Goal: Complete application form

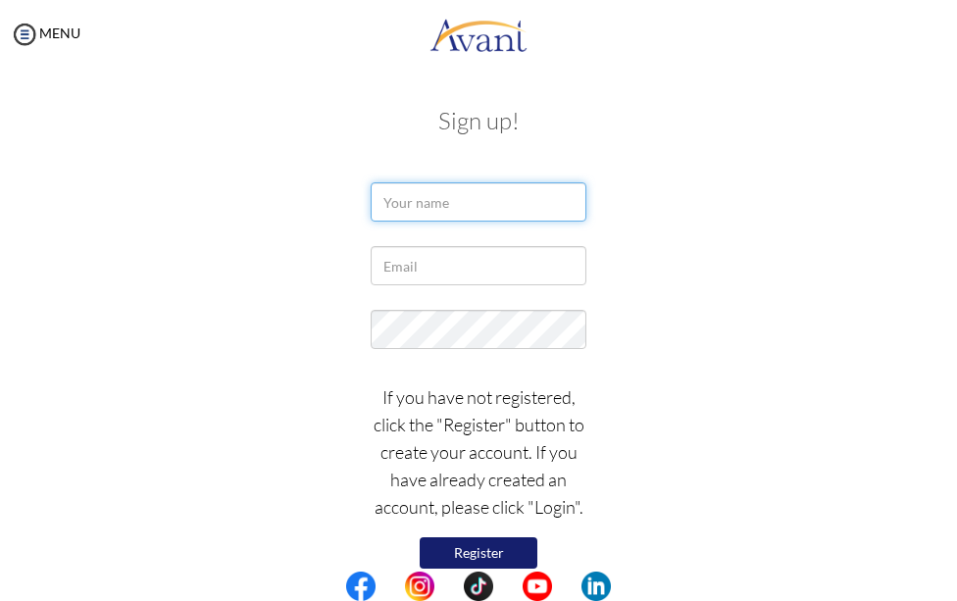
click at [472, 207] on input "text" at bounding box center [479, 201] width 216 height 39
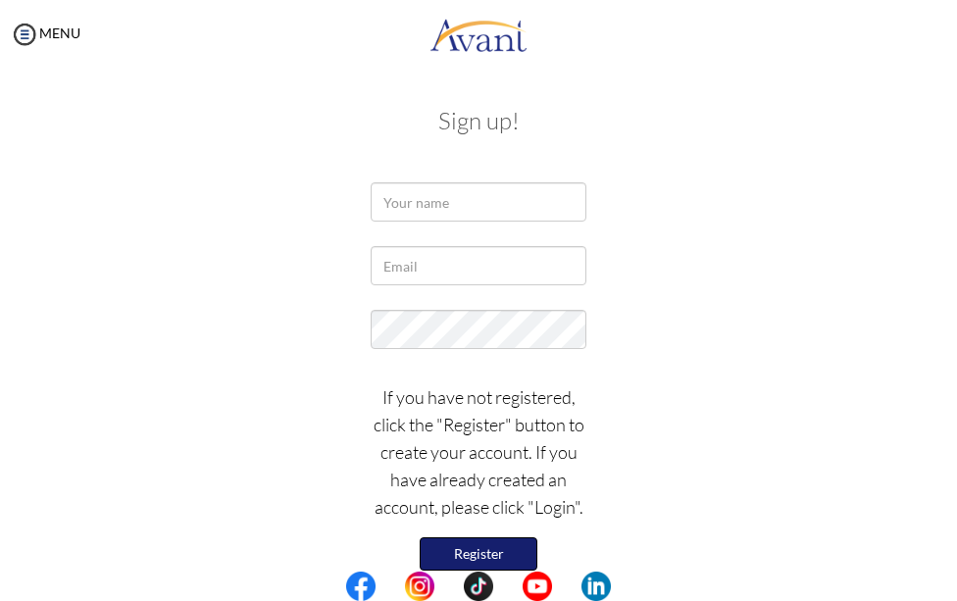
click at [495, 549] on button "Register" at bounding box center [479, 554] width 118 height 33
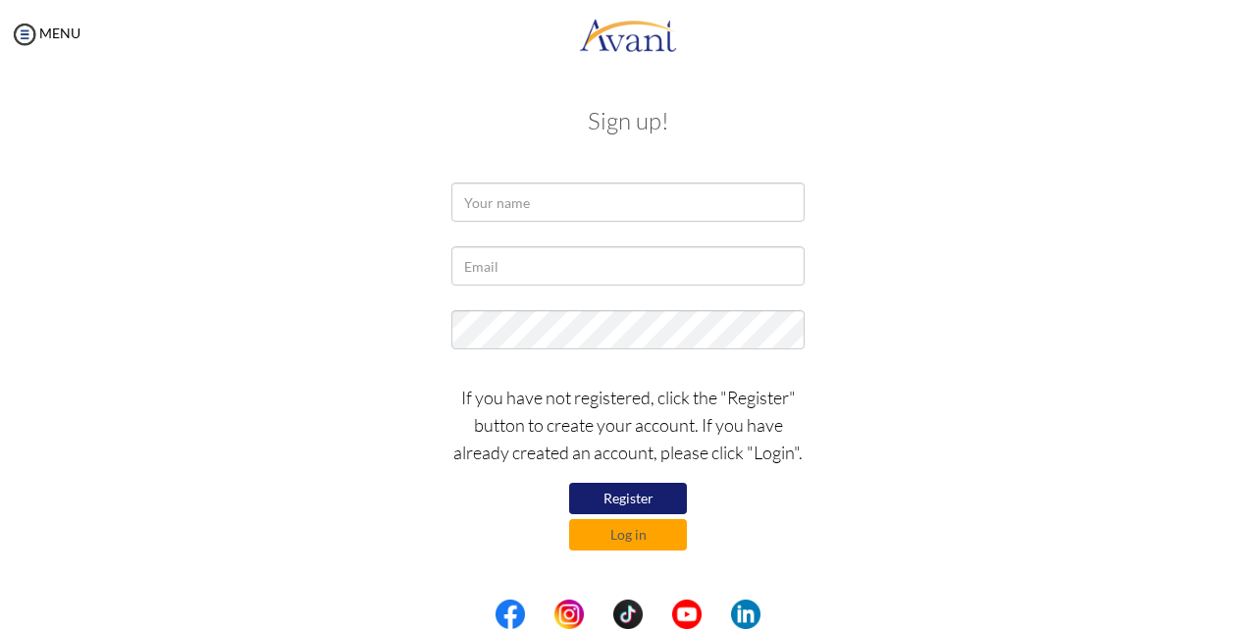
click at [651, 500] on button "Register" at bounding box center [628, 498] width 118 height 31
click at [632, 494] on button "Register" at bounding box center [628, 498] width 118 height 31
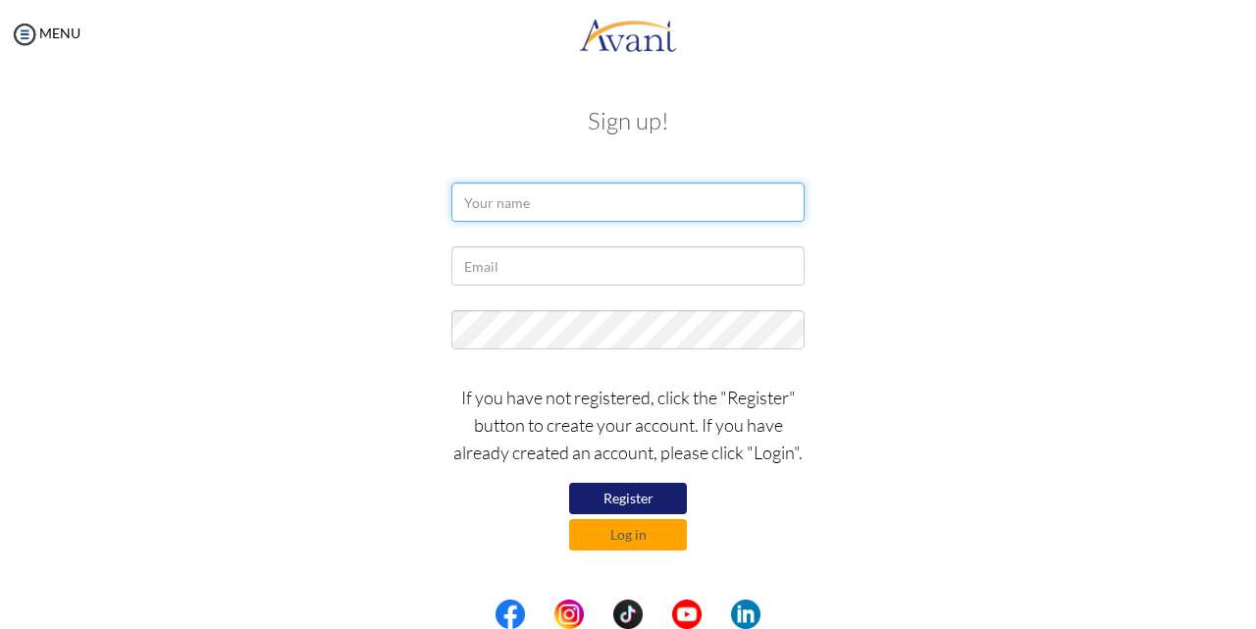
click at [543, 202] on input "text" at bounding box center [627, 201] width 353 height 39
type input "j"
type input "o"
type input "John Osire"
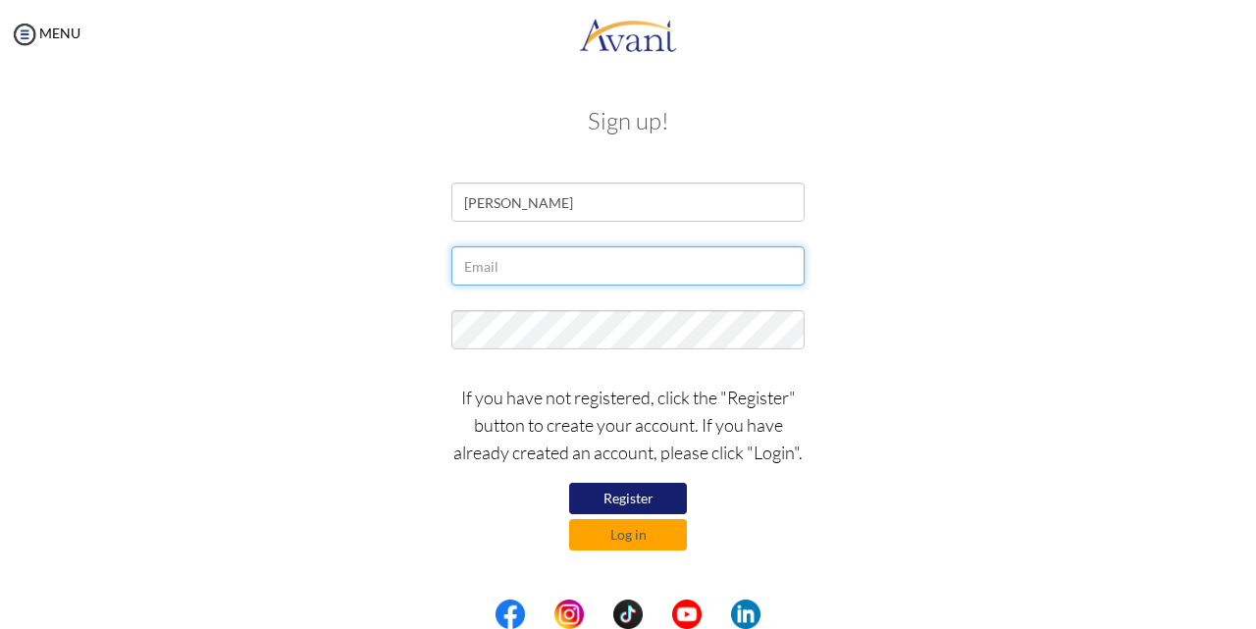
click at [543, 267] on input "text" at bounding box center [627, 265] width 353 height 39
type input "osirejohns@yahoo.com"
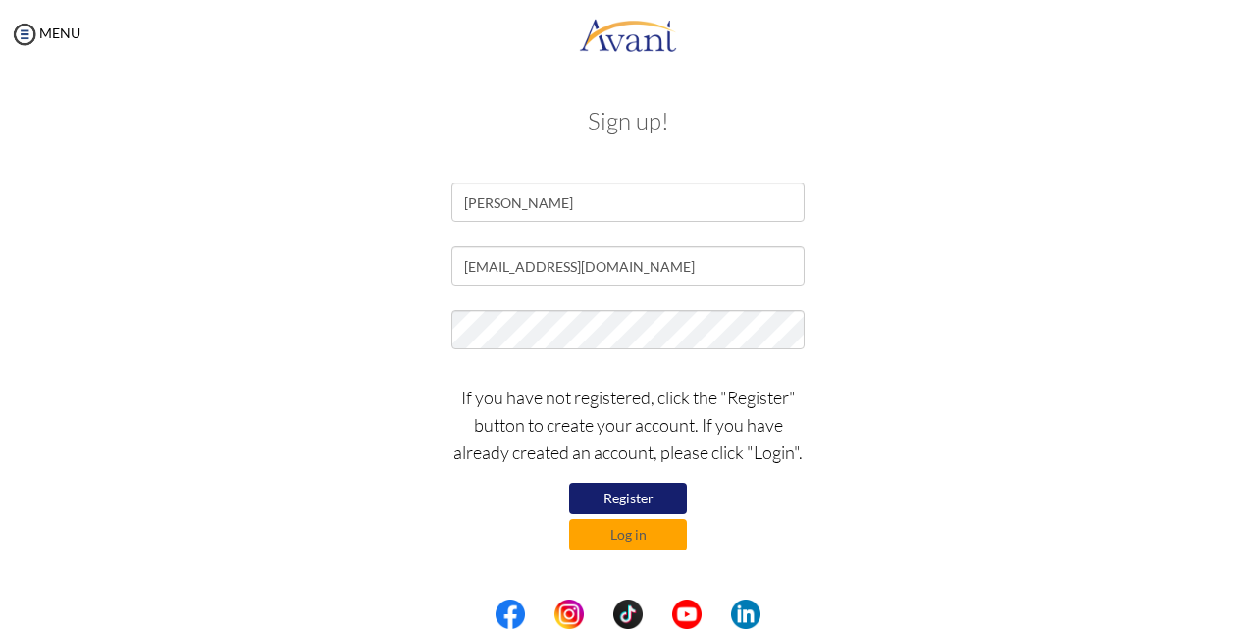
click at [640, 491] on button "Register" at bounding box center [628, 498] width 118 height 31
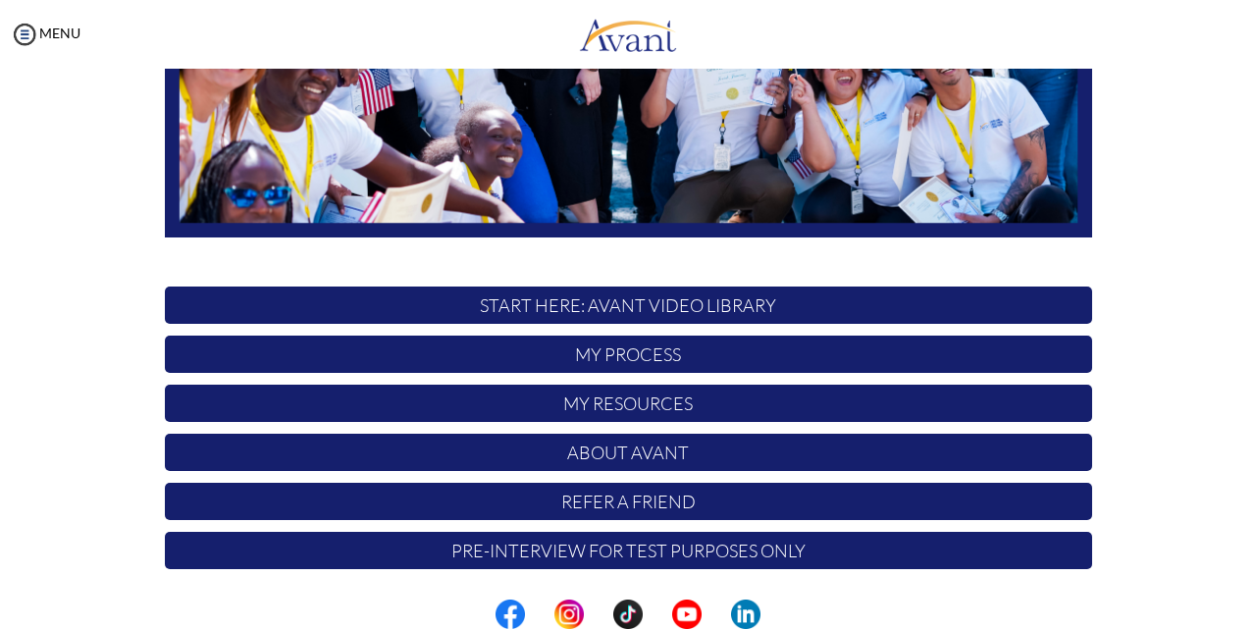
scroll to position [461, 0]
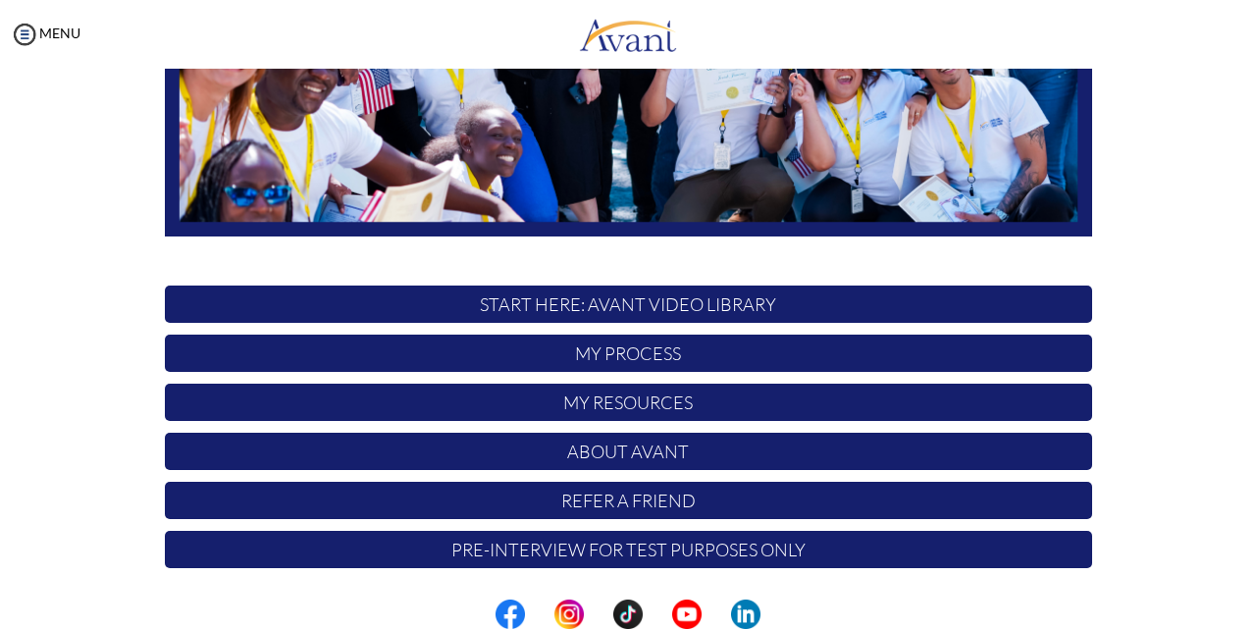
click at [584, 305] on p "START HERE: Avant Video Library" at bounding box center [628, 303] width 927 height 37
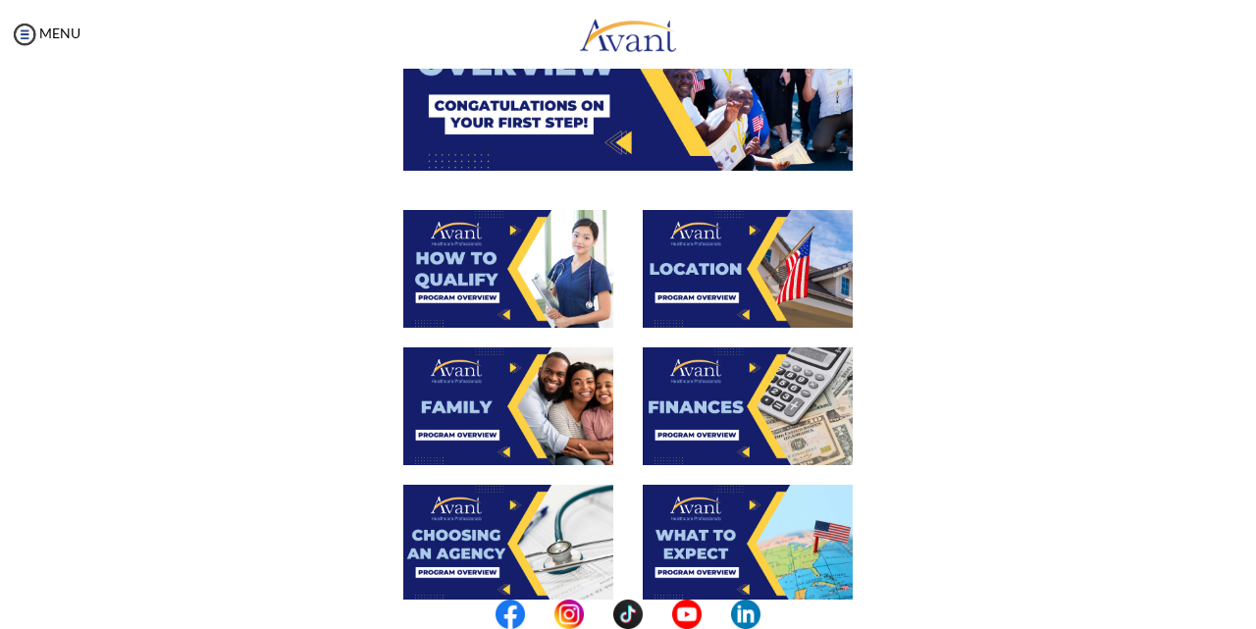
scroll to position [196, 0]
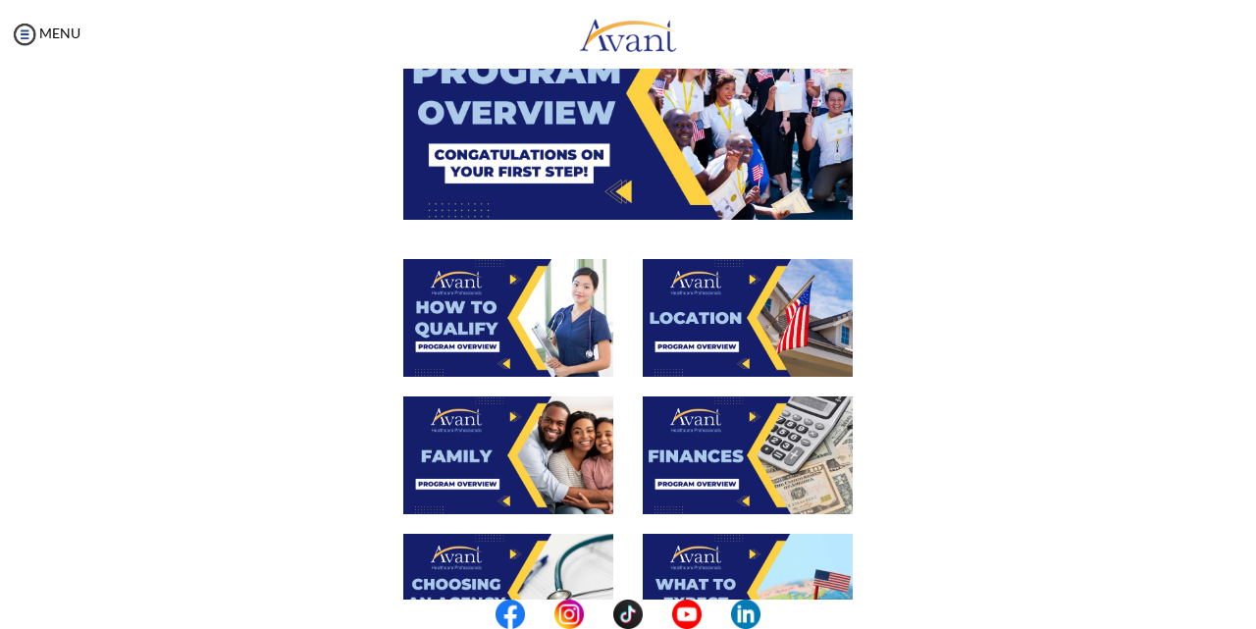
click at [535, 169] on img at bounding box center [627, 93] width 449 height 252
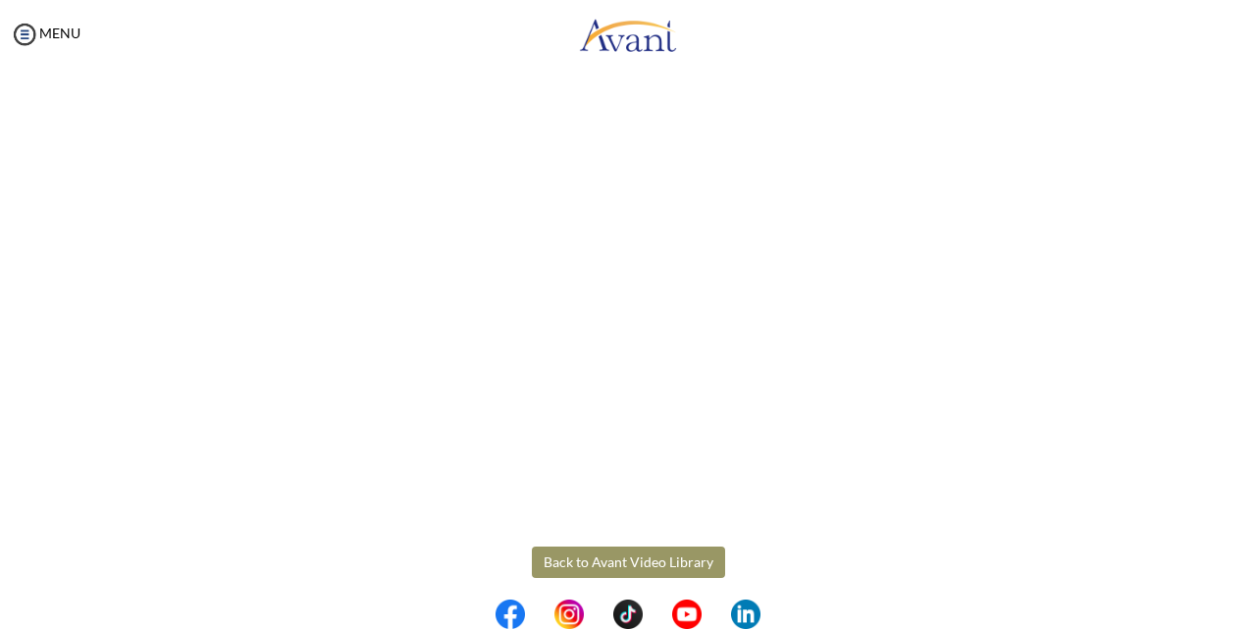
scroll to position [336, 0]
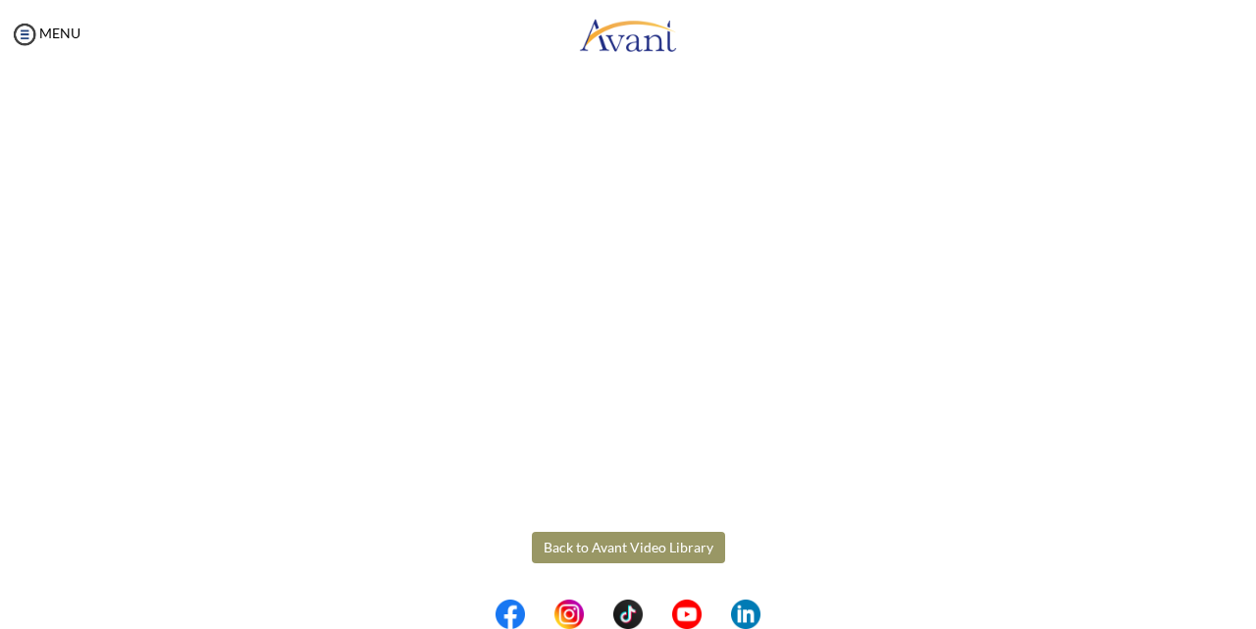
click at [642, 551] on button "Back to Avant Video Library" at bounding box center [628, 547] width 193 height 31
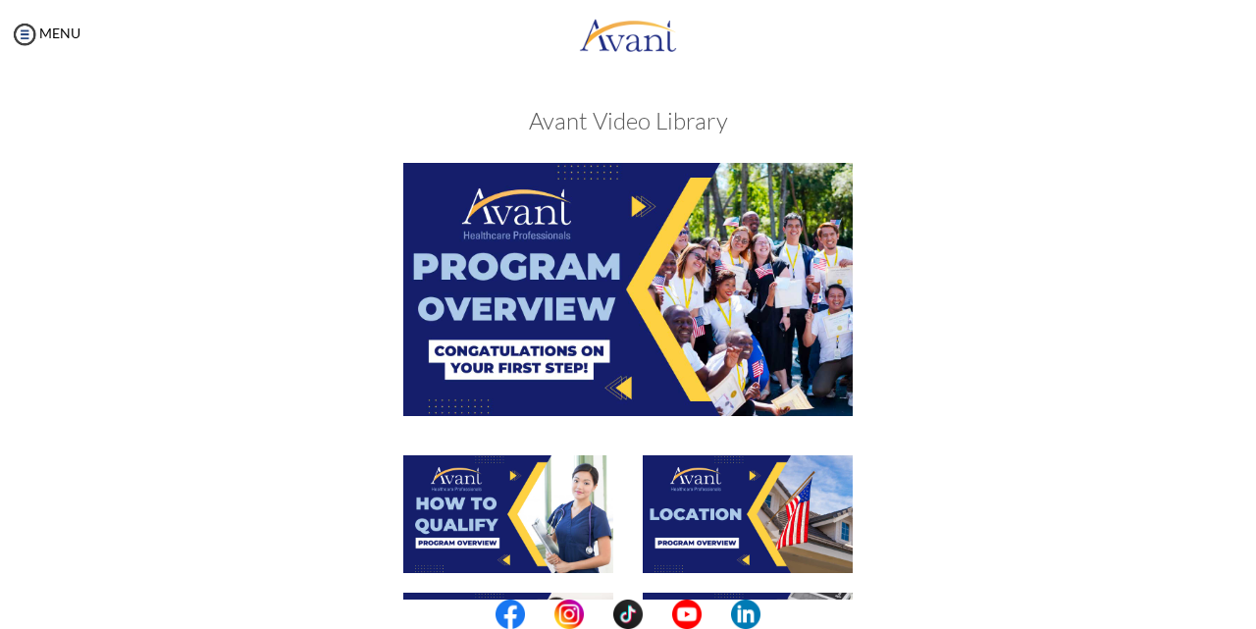
scroll to position [98, 0]
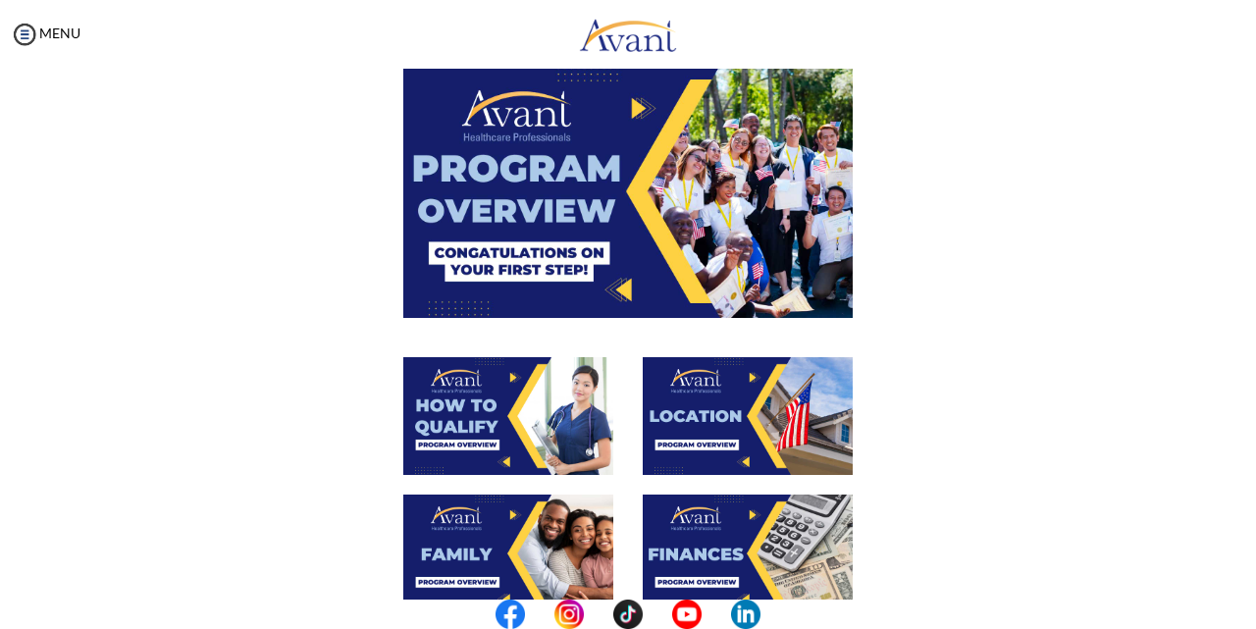
click at [465, 423] on img at bounding box center [508, 416] width 210 height 118
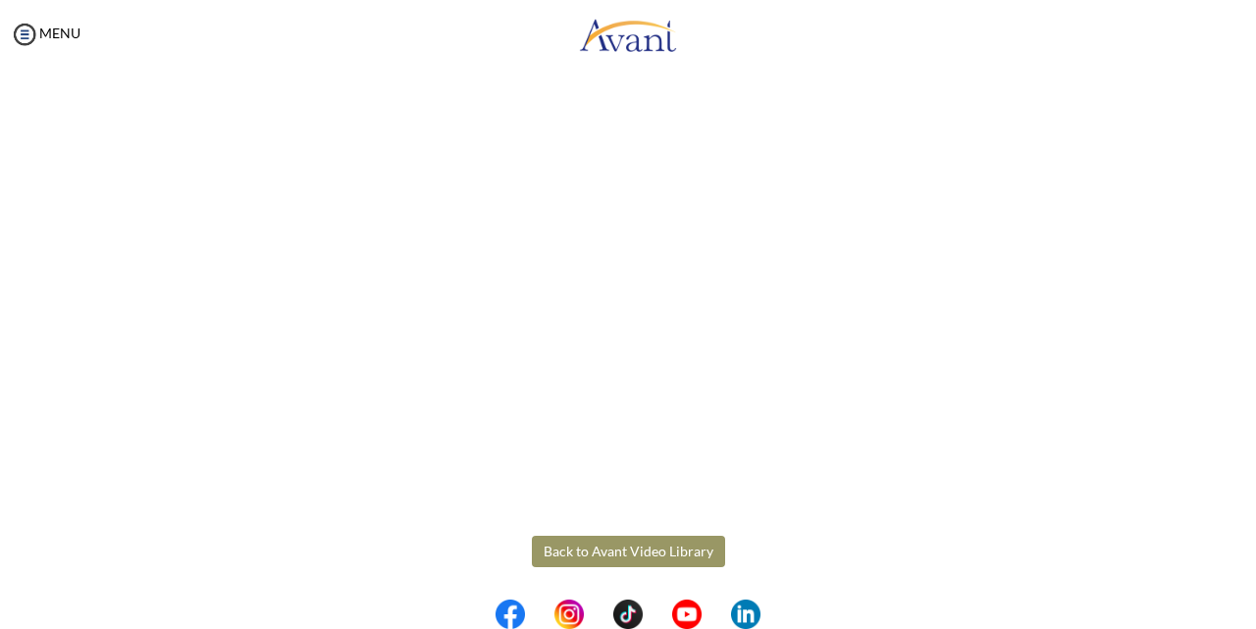
scroll to position [336, 0]
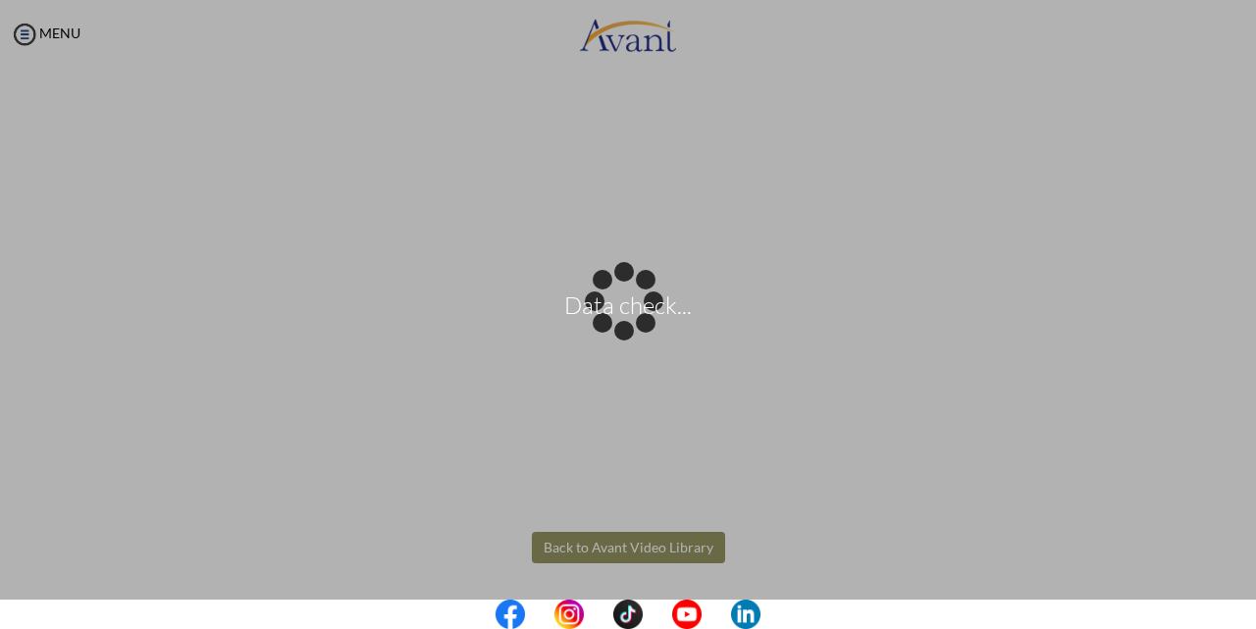
click at [627, 548] on body "Data check... Maintenance break. Please come back in 2 hours. MENU My Status Wh…" at bounding box center [628, 314] width 1256 height 629
click at [568, 552] on body "Data check... Maintenance break. Please come back in 2 hours. MENU My Status Wh…" at bounding box center [628, 314] width 1256 height 629
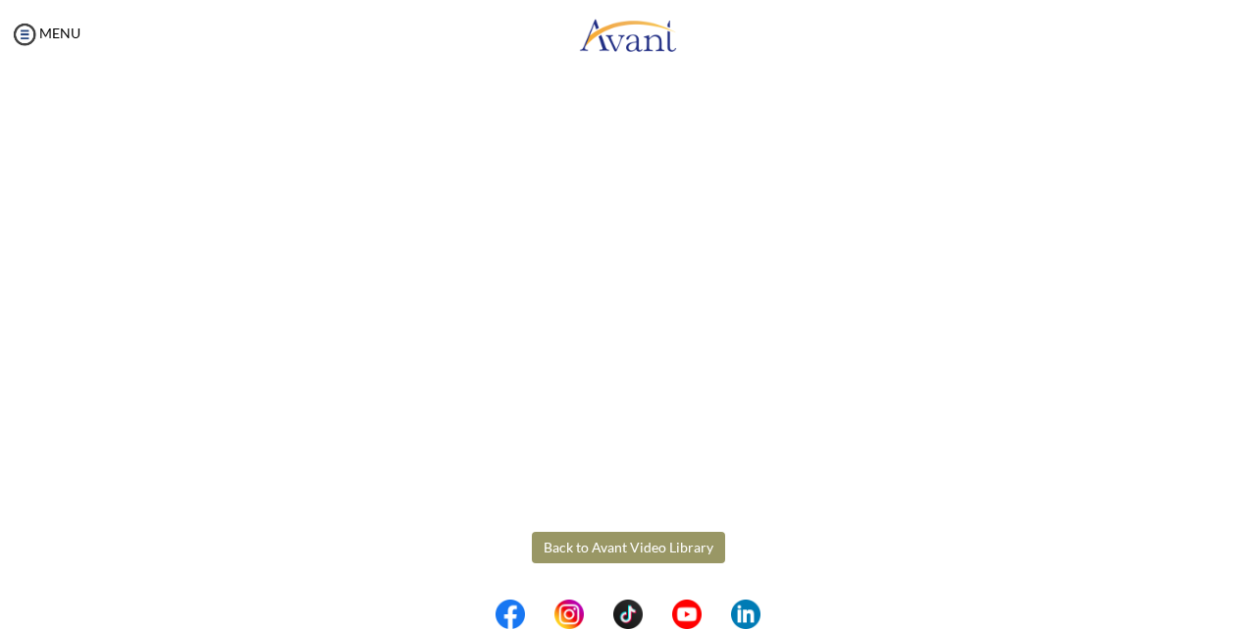
click at [567, 550] on button "Back to Avant Video Library" at bounding box center [628, 547] width 193 height 31
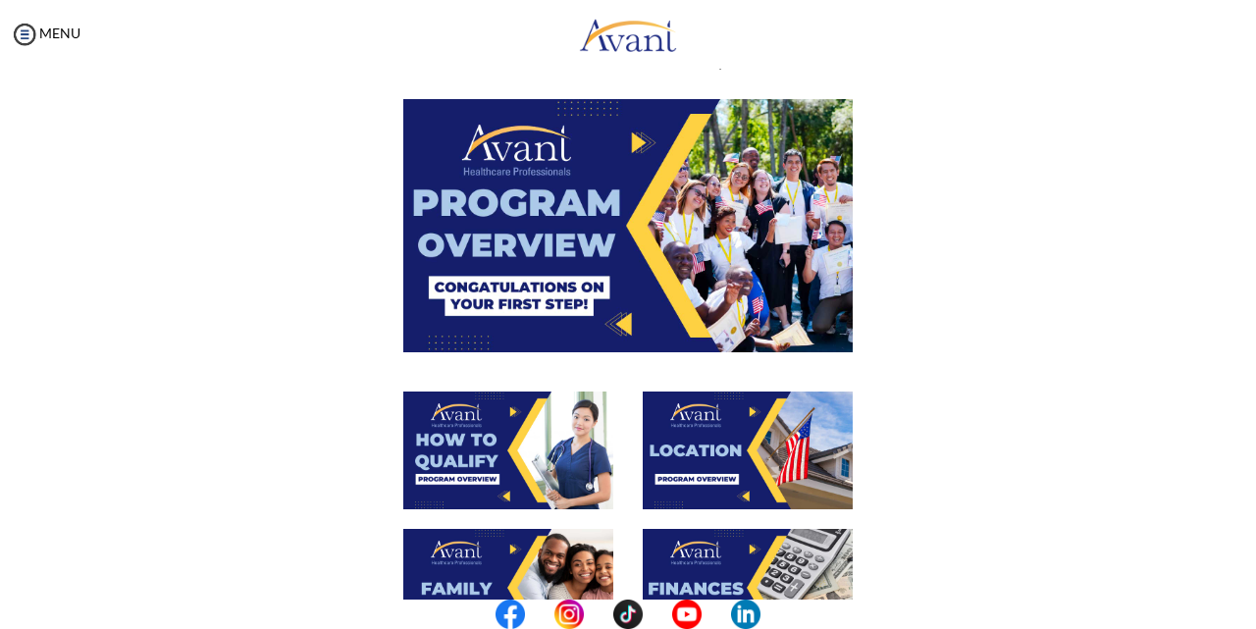
scroll to position [98, 0]
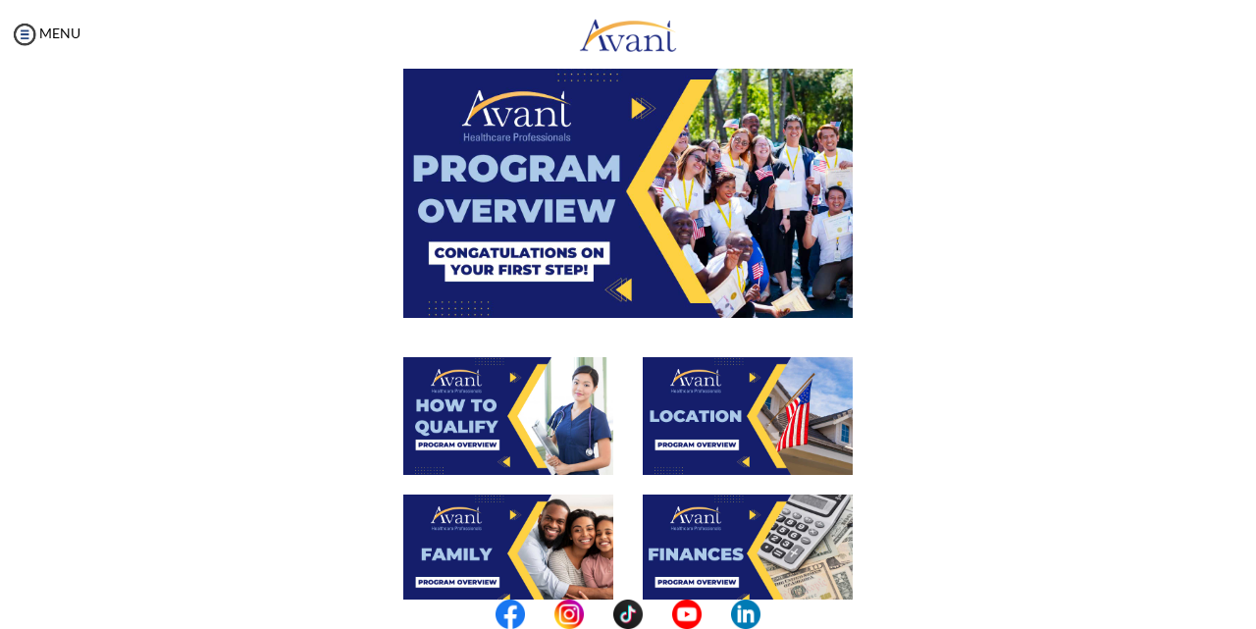
click at [522, 422] on img at bounding box center [508, 416] width 210 height 118
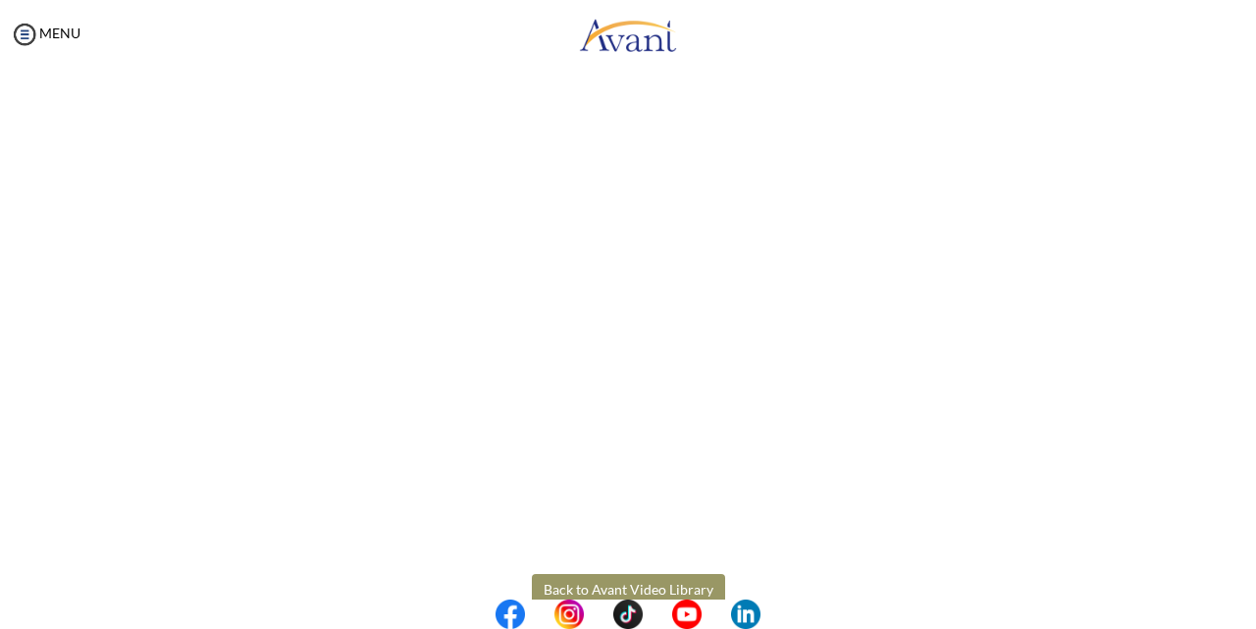
scroll to position [336, 0]
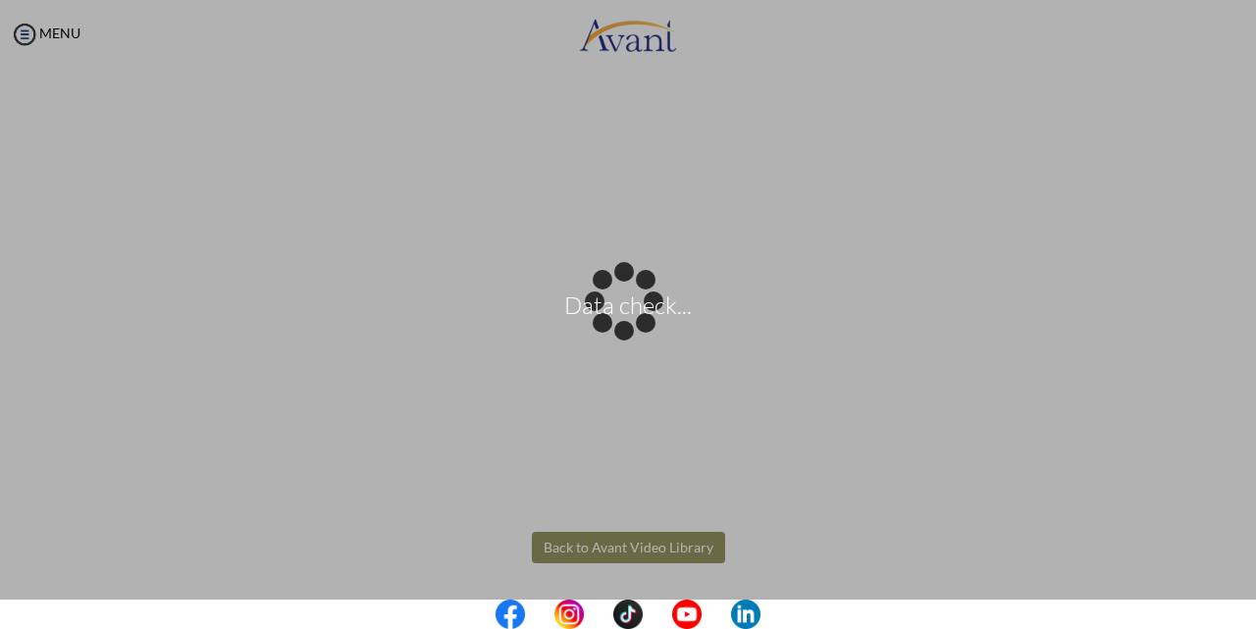
click at [635, 551] on body "Data check... Maintenance break. Please come back in 2 hours. MENU My Status Wh…" at bounding box center [628, 314] width 1256 height 629
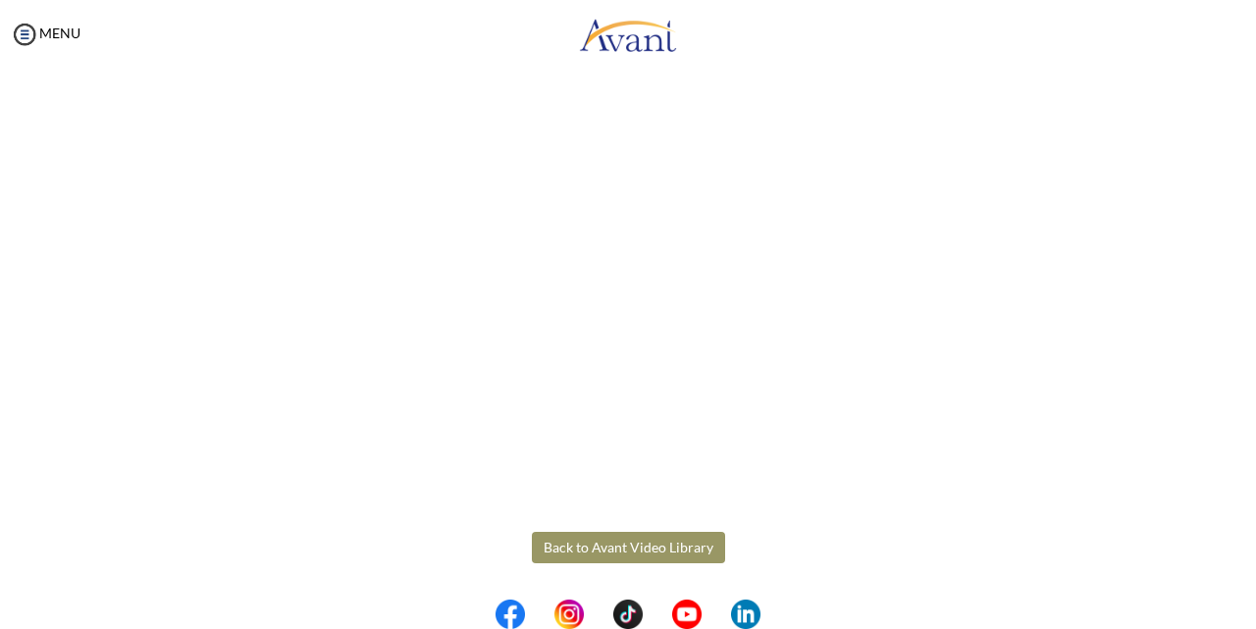
click at [628, 543] on button "Back to Avant Video Library" at bounding box center [628, 547] width 193 height 31
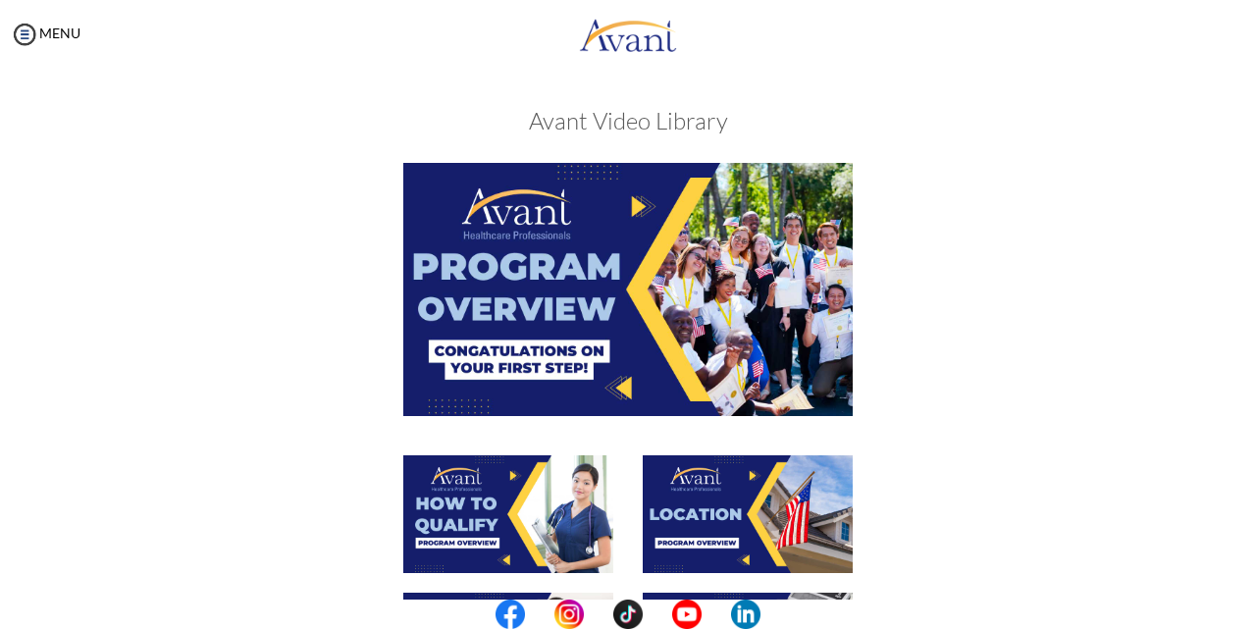
click at [729, 517] on img at bounding box center [748, 514] width 210 height 118
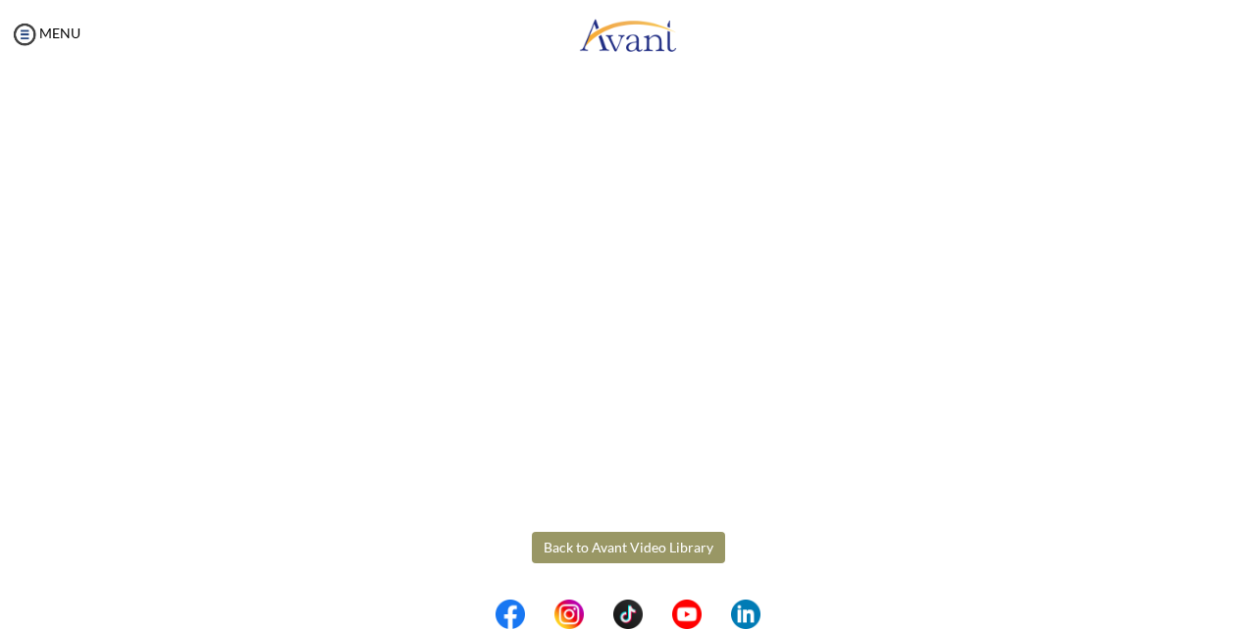
click at [630, 542] on body "Maintenance break. Please come back in 2 hours. MENU My Status What is the next…" at bounding box center [628, 314] width 1256 height 629
click at [621, 539] on button "Back to Avant Video Library" at bounding box center [628, 547] width 193 height 31
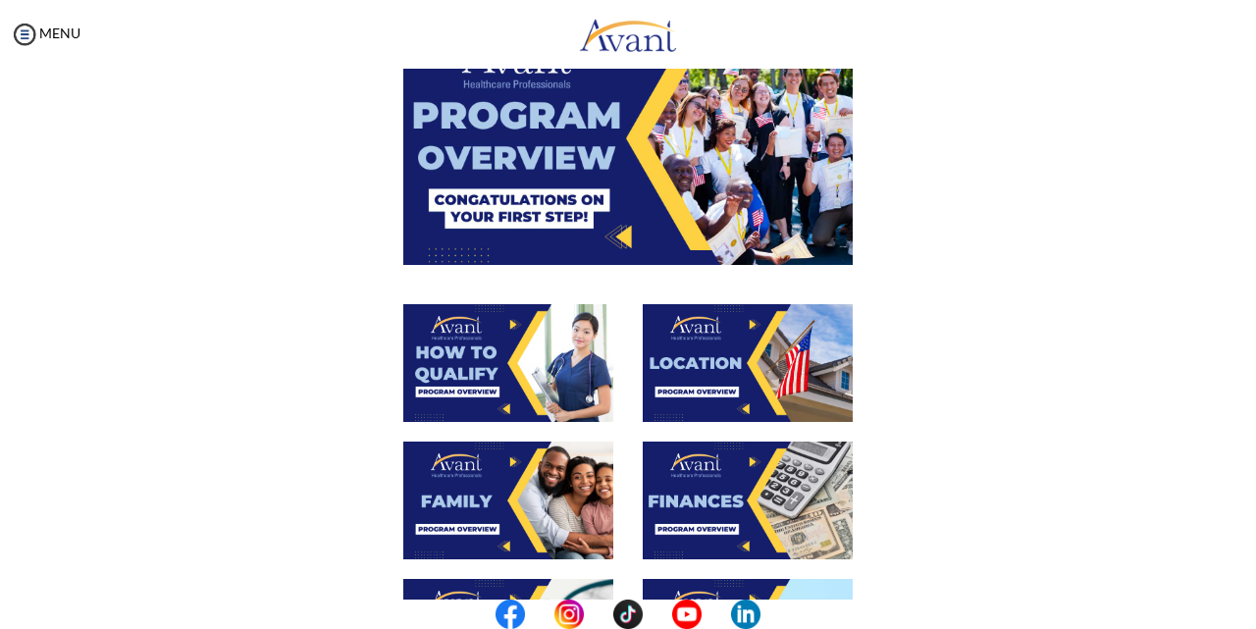
scroll to position [196, 0]
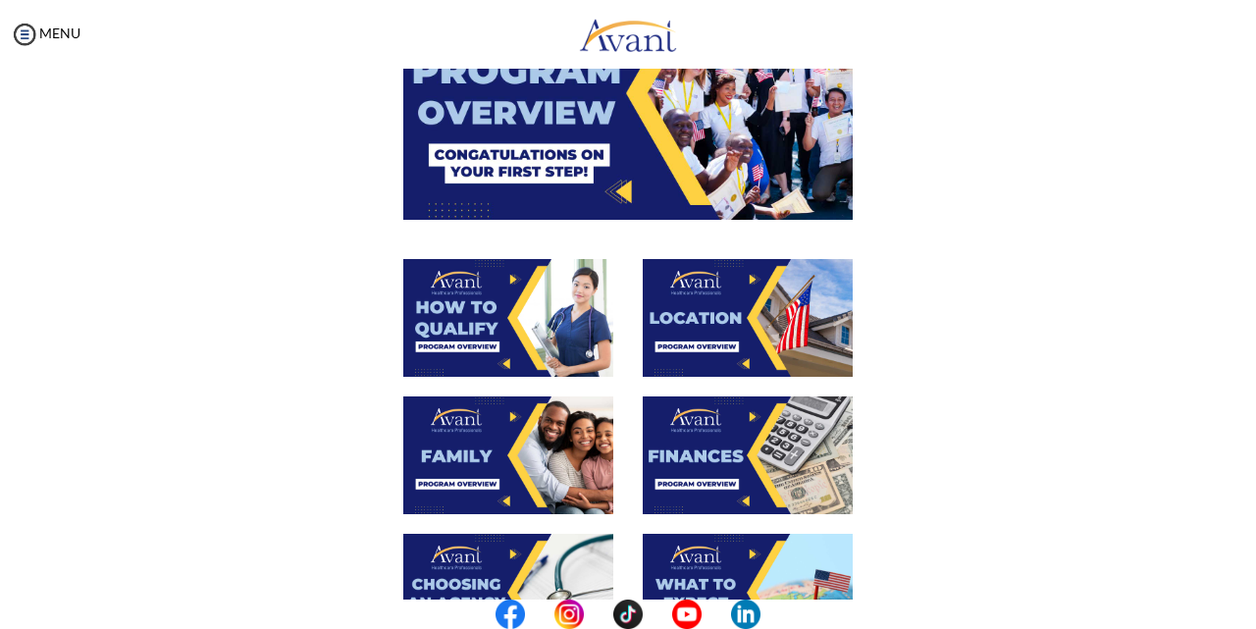
click at [472, 432] on img at bounding box center [508, 455] width 210 height 118
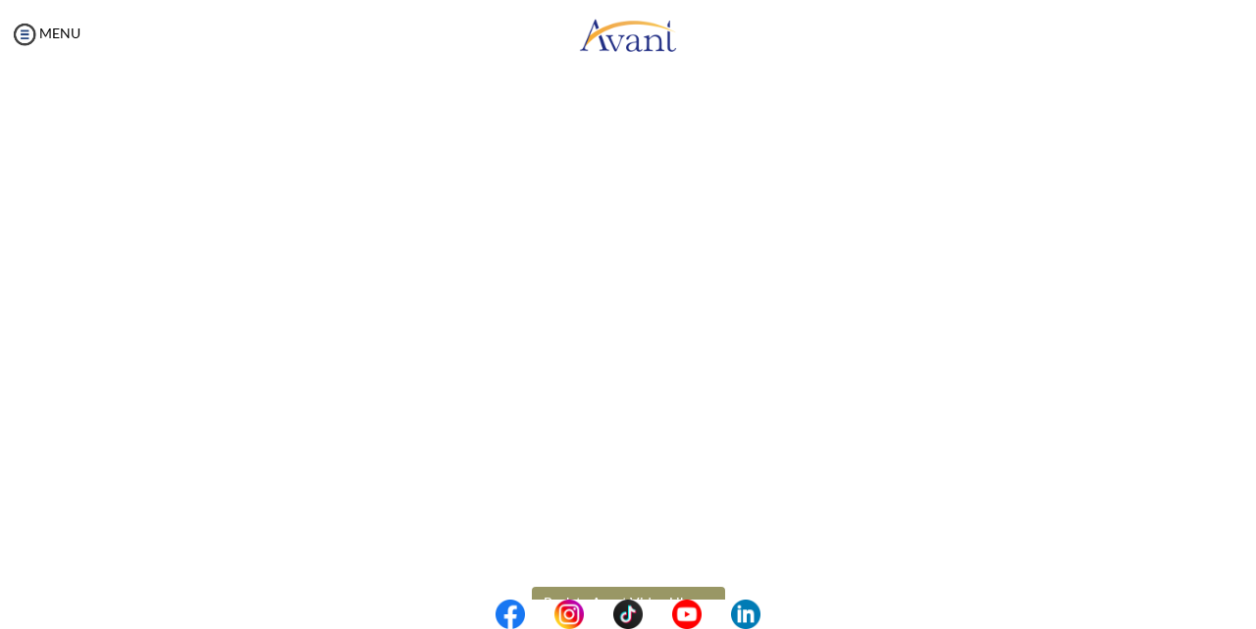
scroll to position [545, 0]
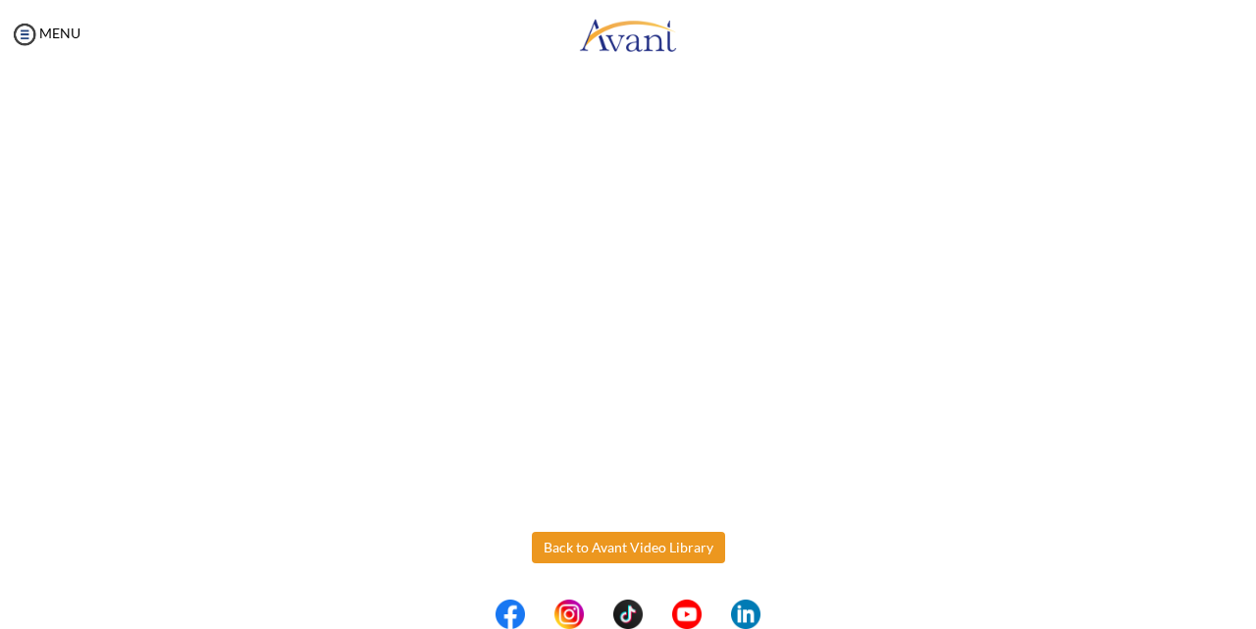
click at [634, 545] on body "Maintenance break. Please come back in 2 hours. MENU My Status What is the next…" at bounding box center [628, 314] width 1256 height 629
click at [602, 544] on button "Back to Avant Video Library" at bounding box center [628, 547] width 193 height 31
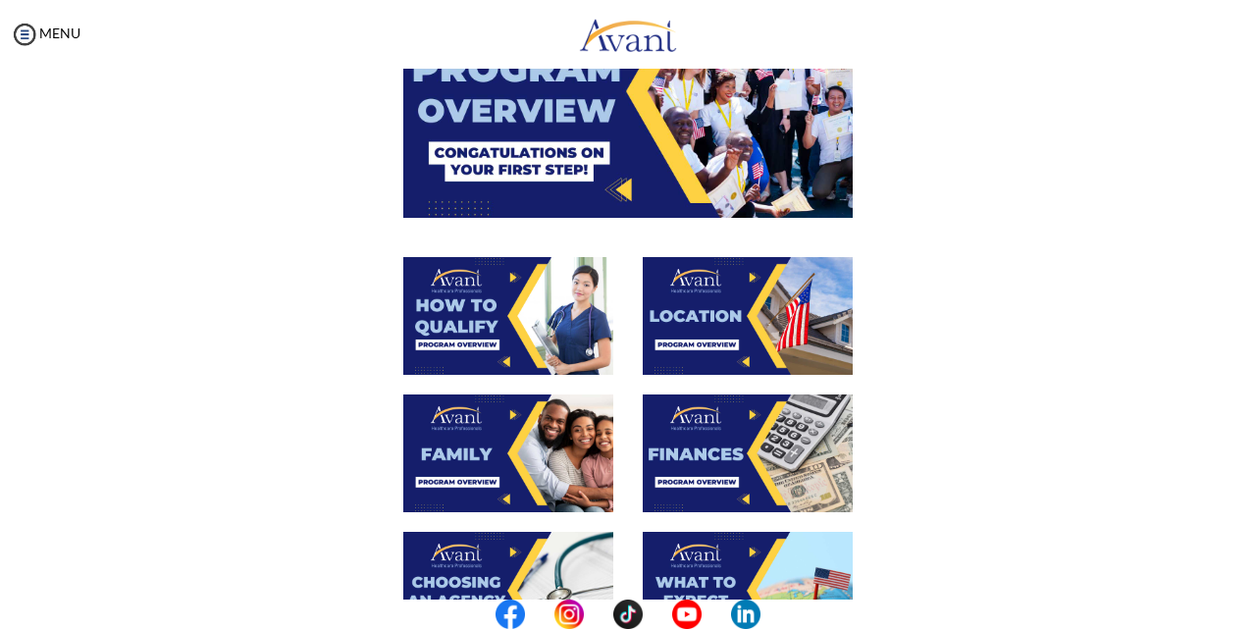
scroll to position [294, 0]
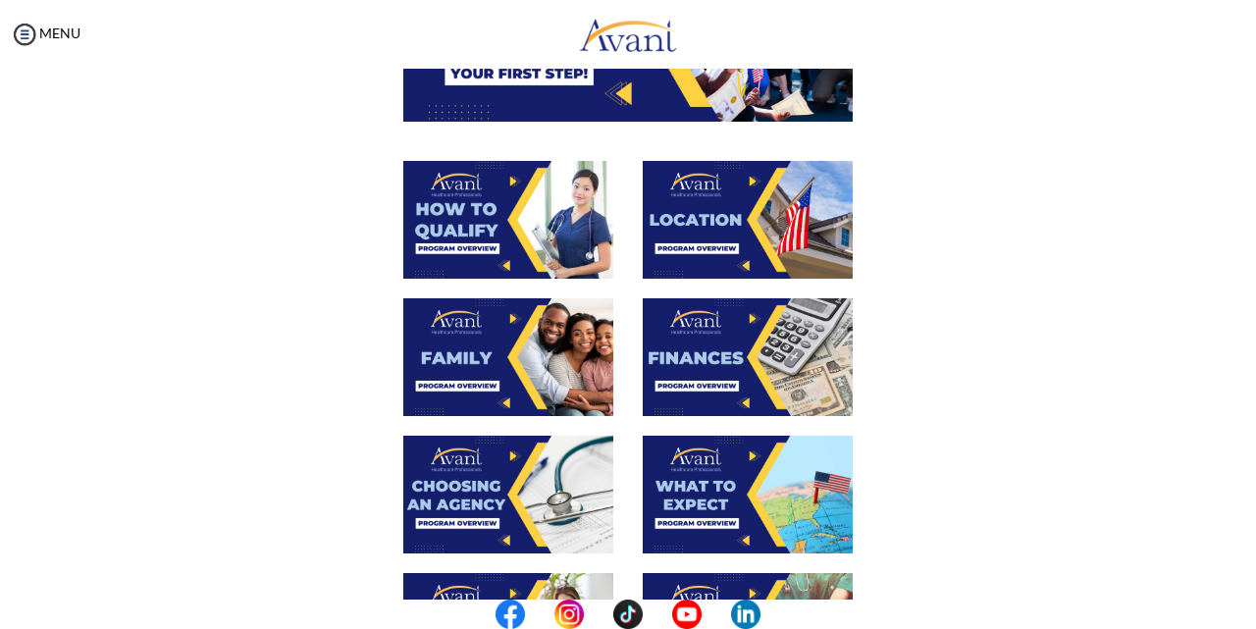
click at [710, 348] on img at bounding box center [748, 357] width 210 height 118
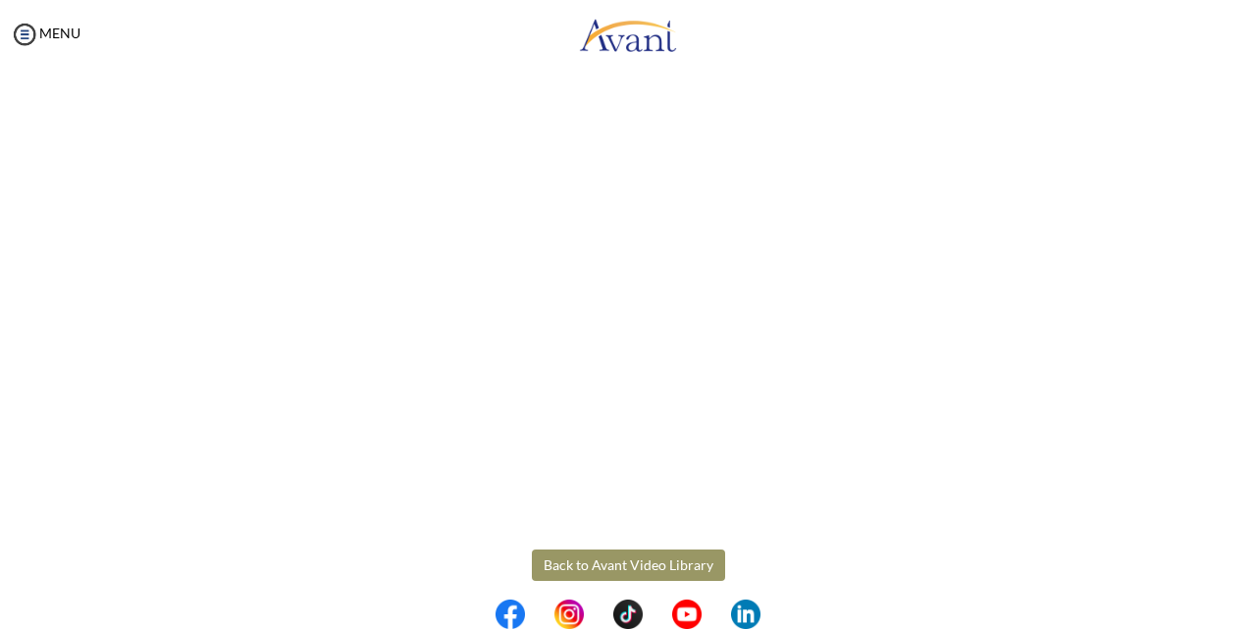
scroll to position [336, 0]
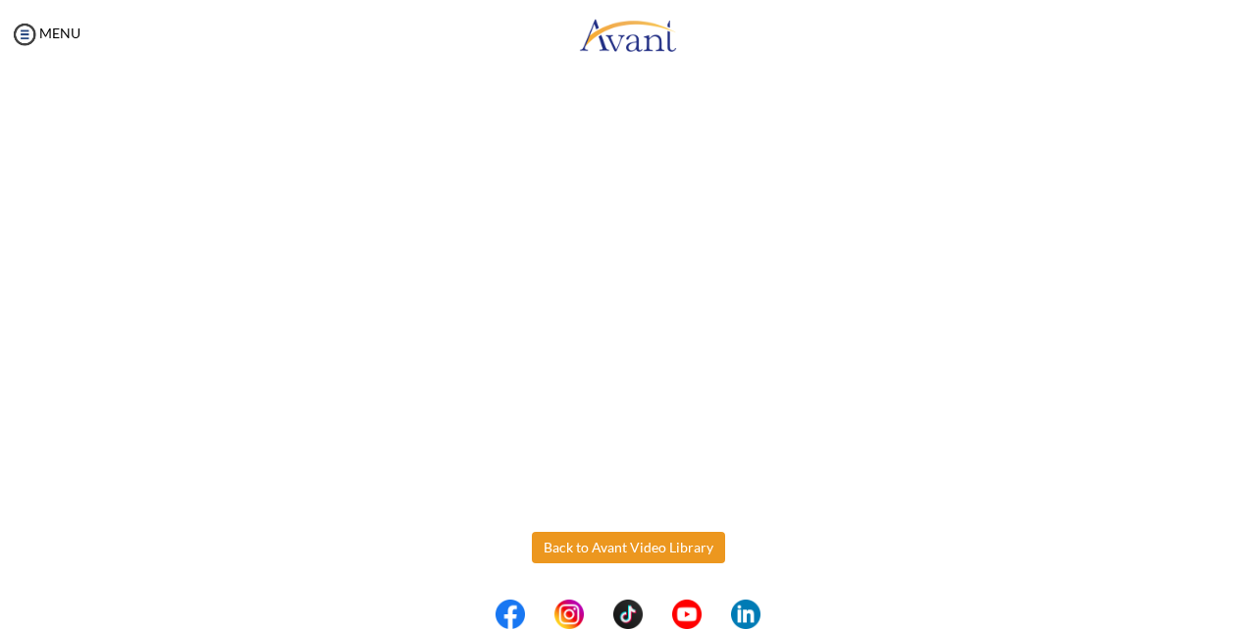
click at [657, 545] on body "Maintenance break. Please come back in 2 hours. MENU My Status What is the next…" at bounding box center [628, 314] width 1256 height 629
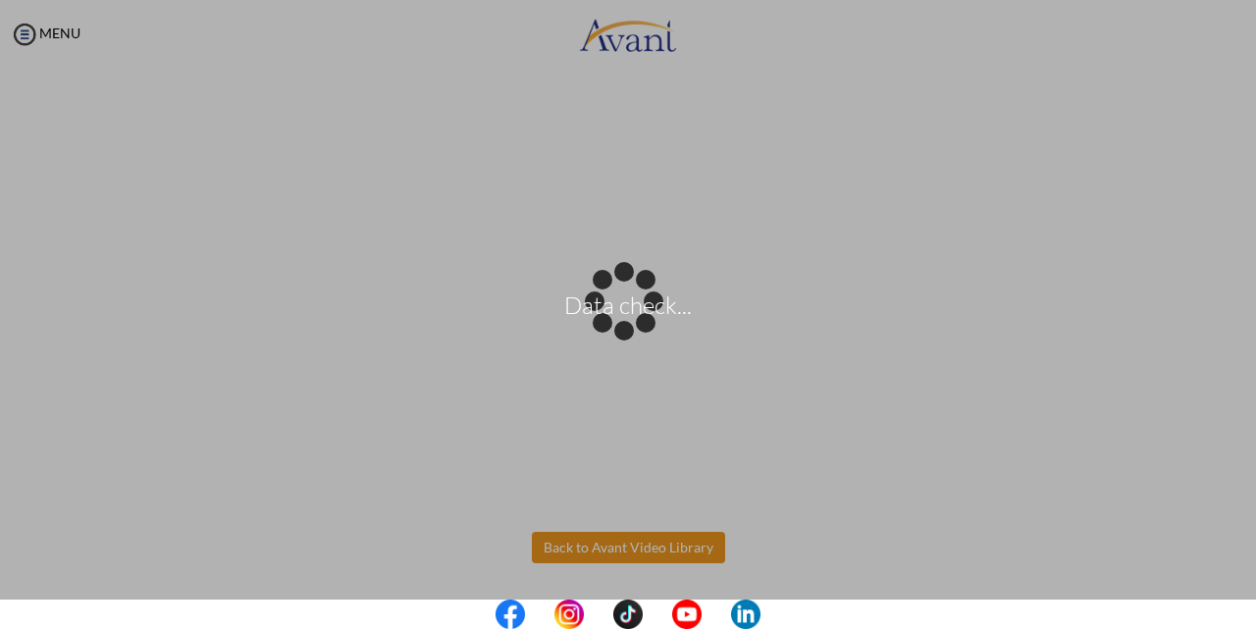
click at [646, 549] on body "Data check... Maintenance break. Please come back in 2 hours. MENU My Status Wh…" at bounding box center [628, 314] width 1256 height 629
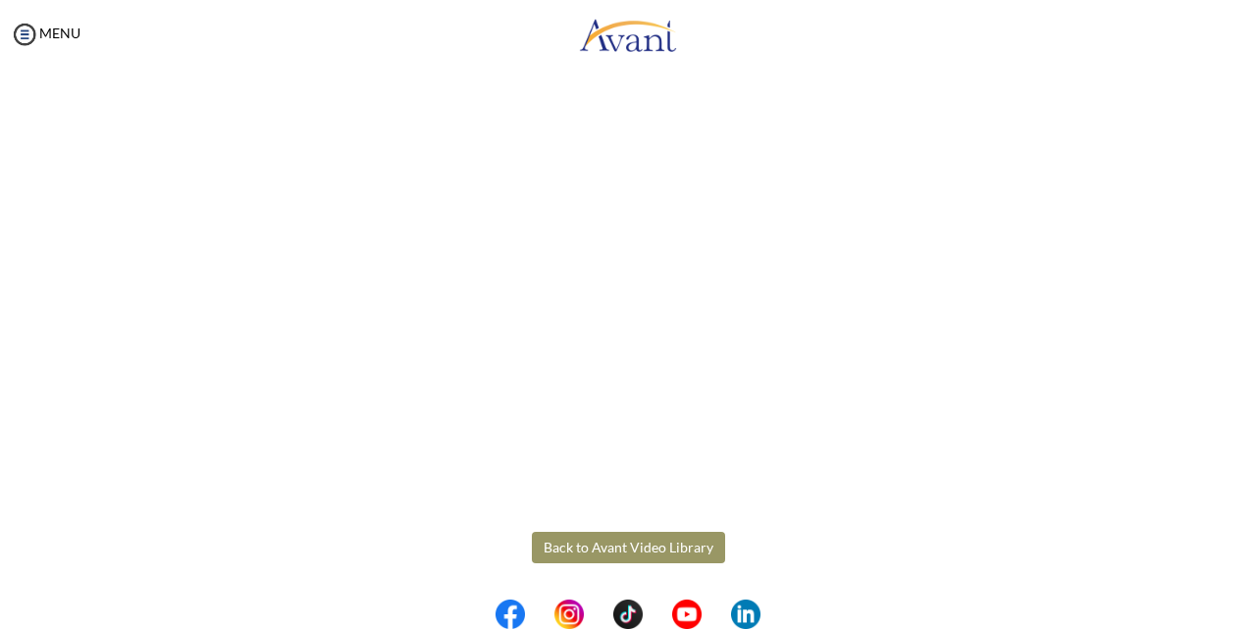
click at [616, 543] on button "Back to Avant Video Library" at bounding box center [628, 547] width 193 height 31
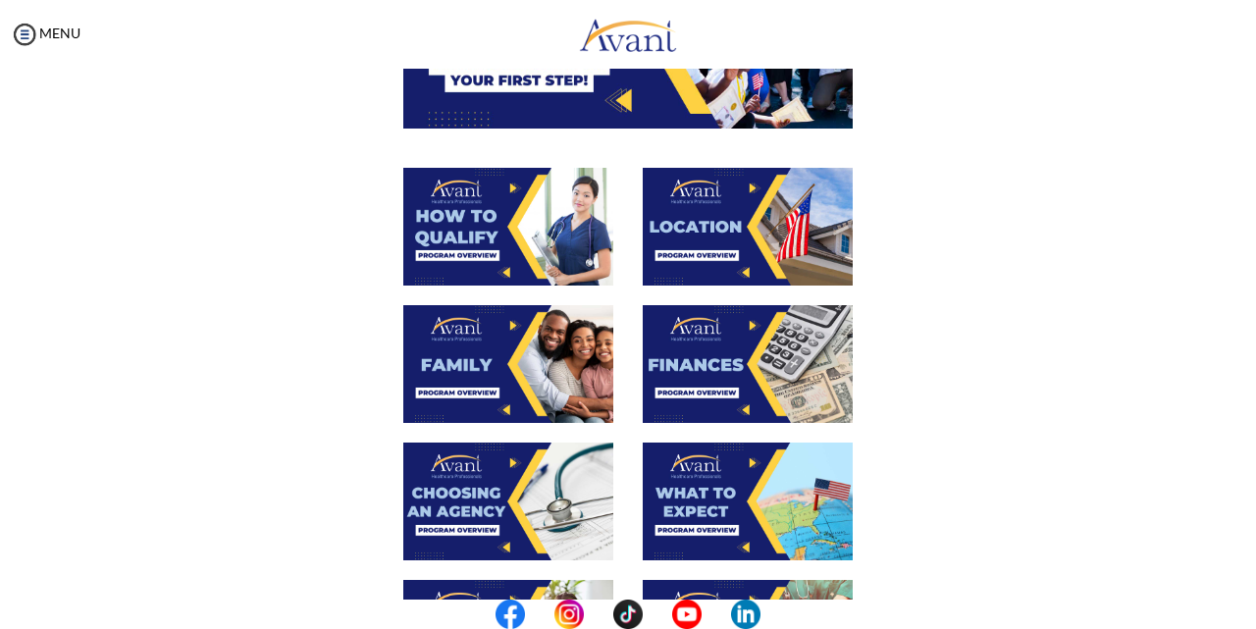
scroll to position [294, 0]
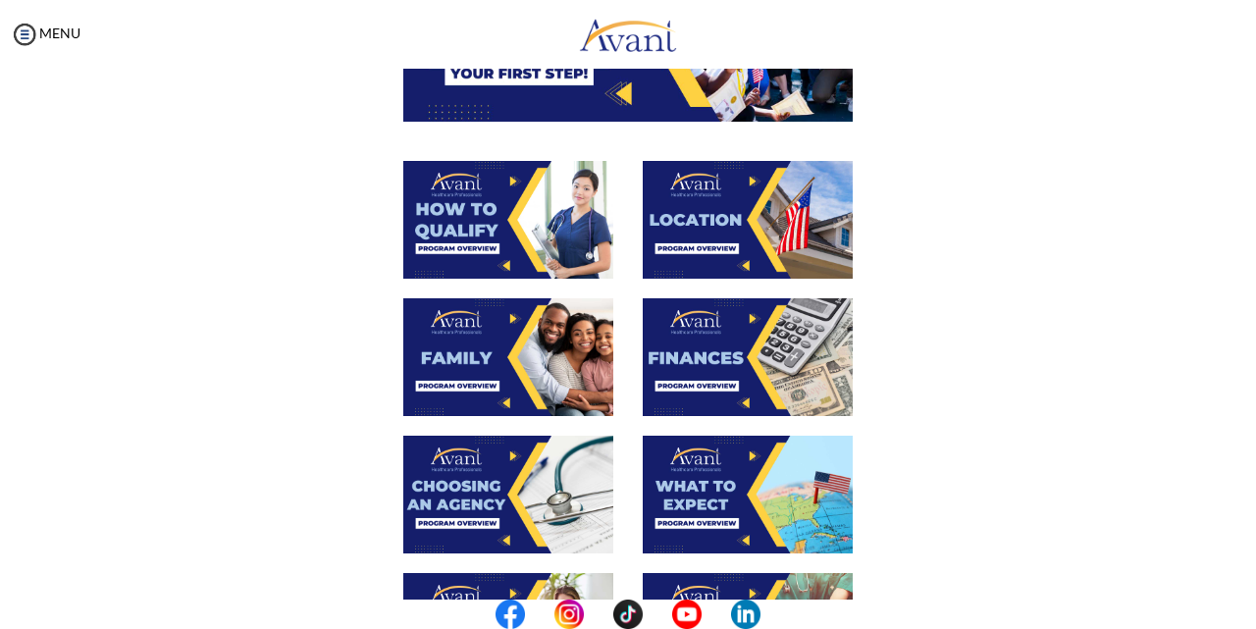
click at [523, 488] on img at bounding box center [508, 495] width 210 height 118
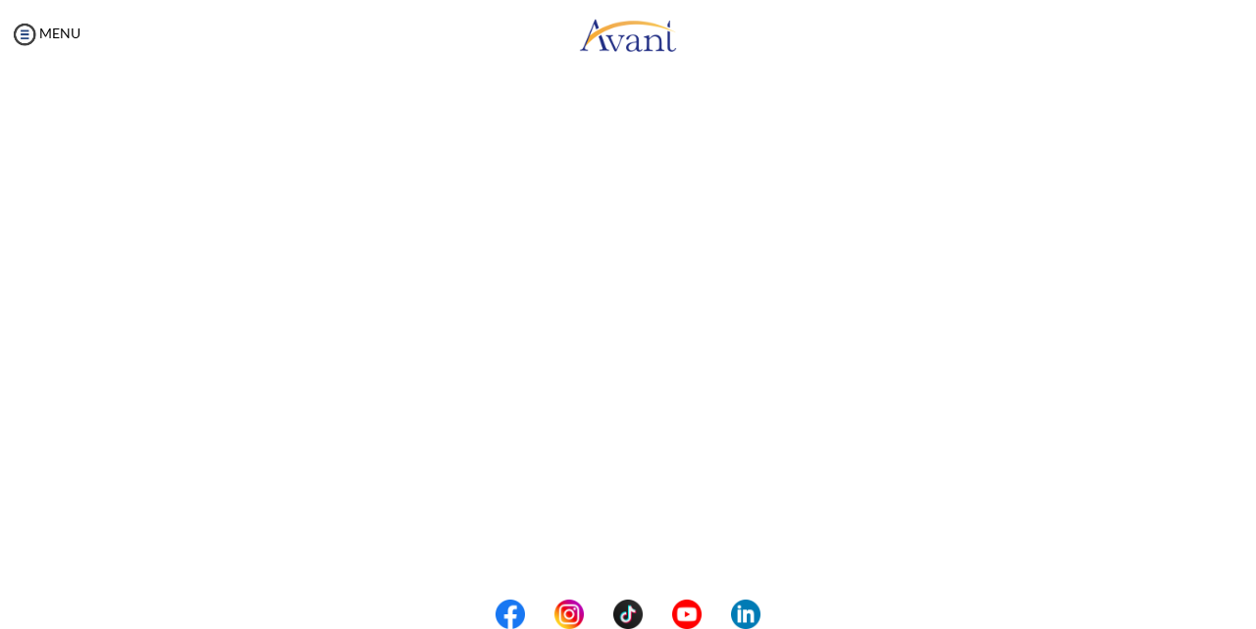
scroll to position [545, 0]
click at [629, 554] on body "Maintenance break. Please come back in 2 hours. MENU My Status What is the next…" at bounding box center [628, 314] width 1256 height 629
click at [589, 551] on button "Back to Avant Video Library" at bounding box center [628, 547] width 193 height 31
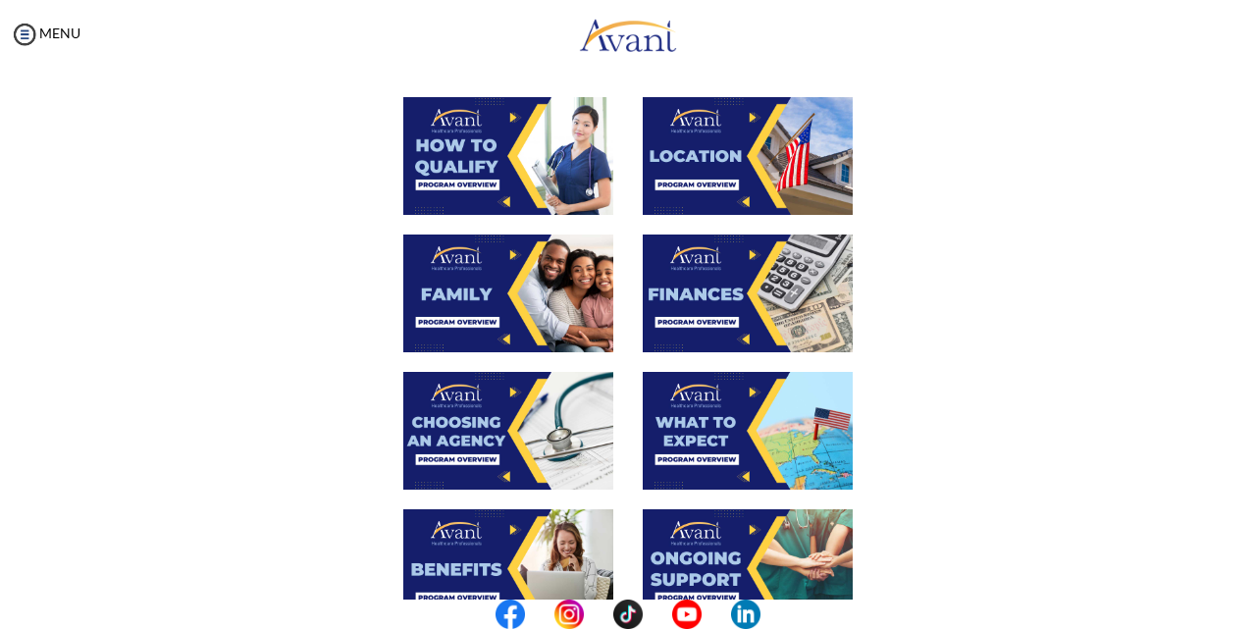
scroll to position [392, 0]
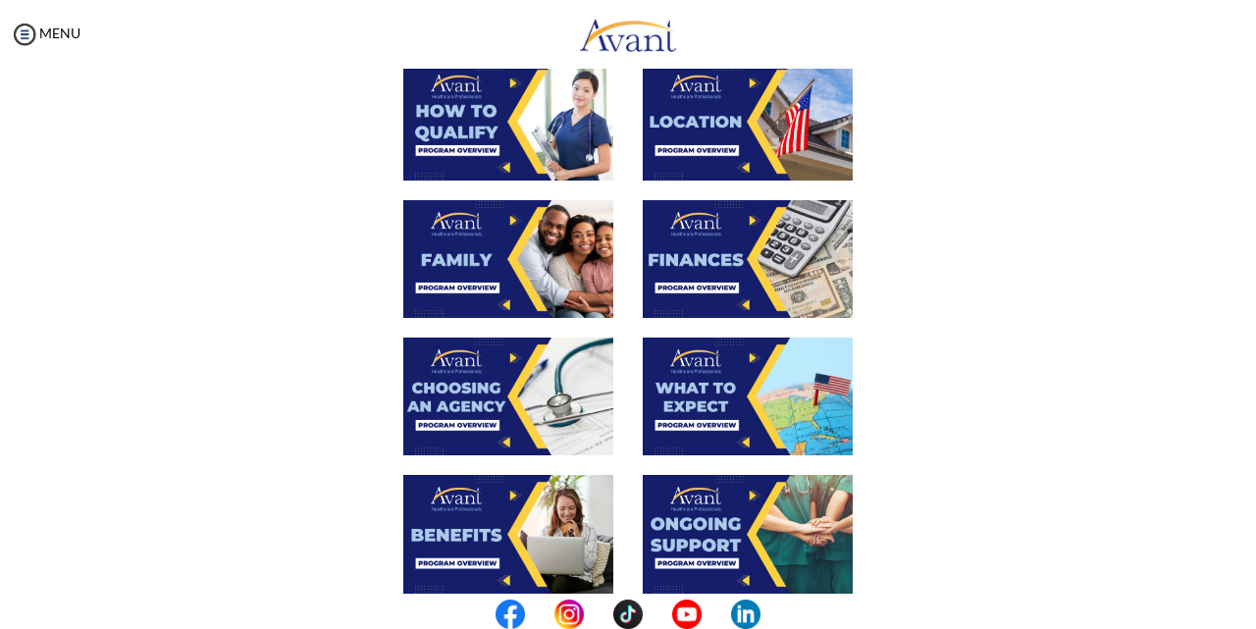
click at [755, 391] on img at bounding box center [748, 396] width 210 height 118
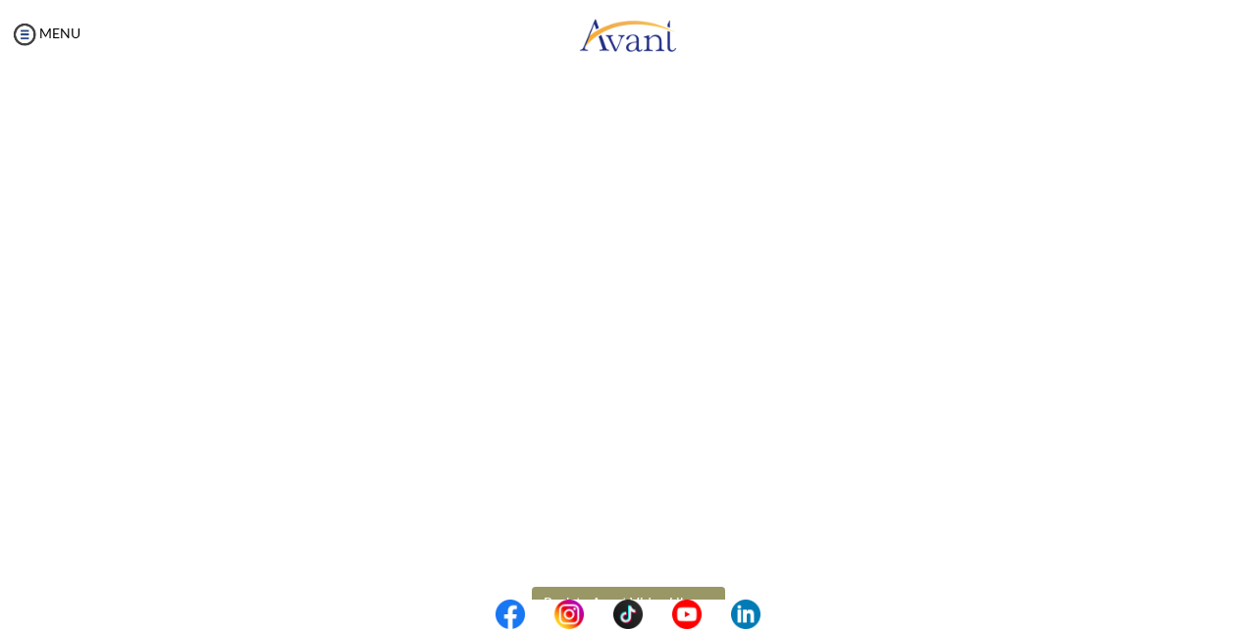
scroll to position [545, 0]
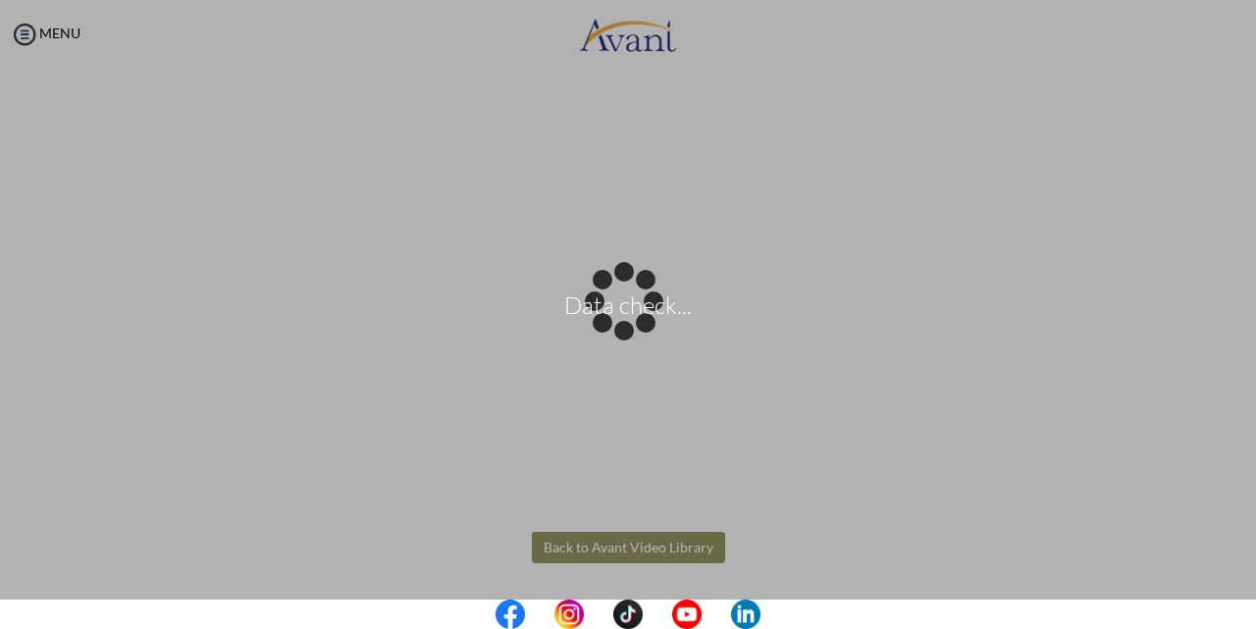
click at [598, 554] on body "Data check... Maintenance break. Please come back in 2 hours. MENU My Status Wh…" at bounding box center [628, 314] width 1256 height 629
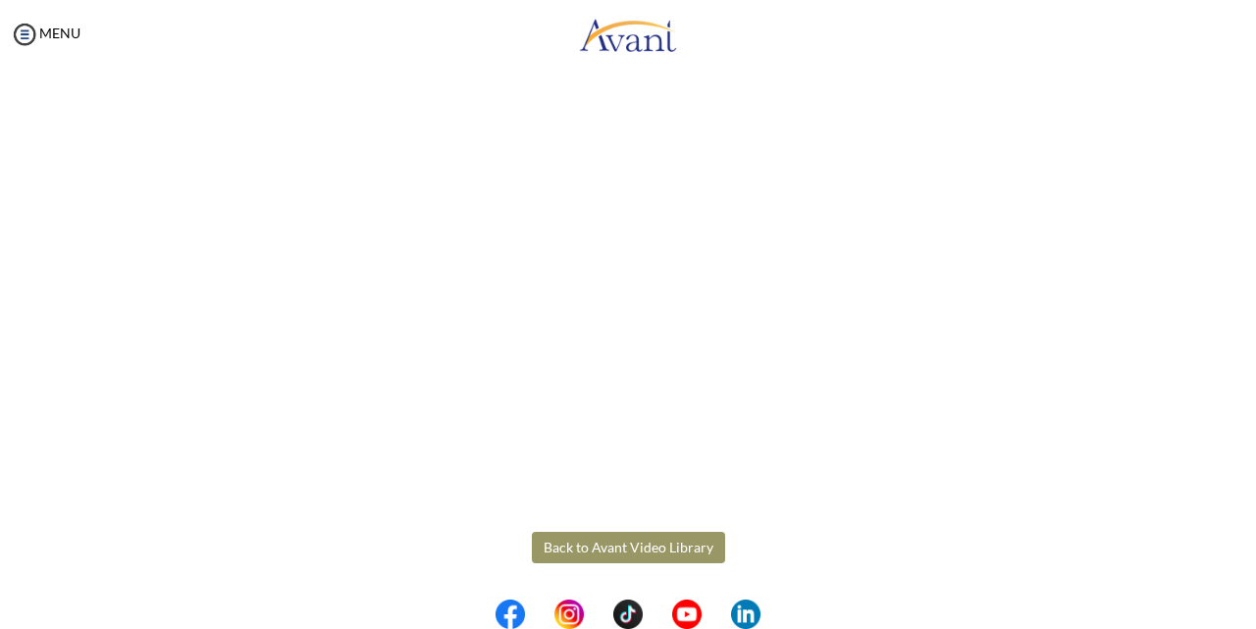
click at [582, 554] on button "Back to Avant Video Library" at bounding box center [628, 547] width 193 height 31
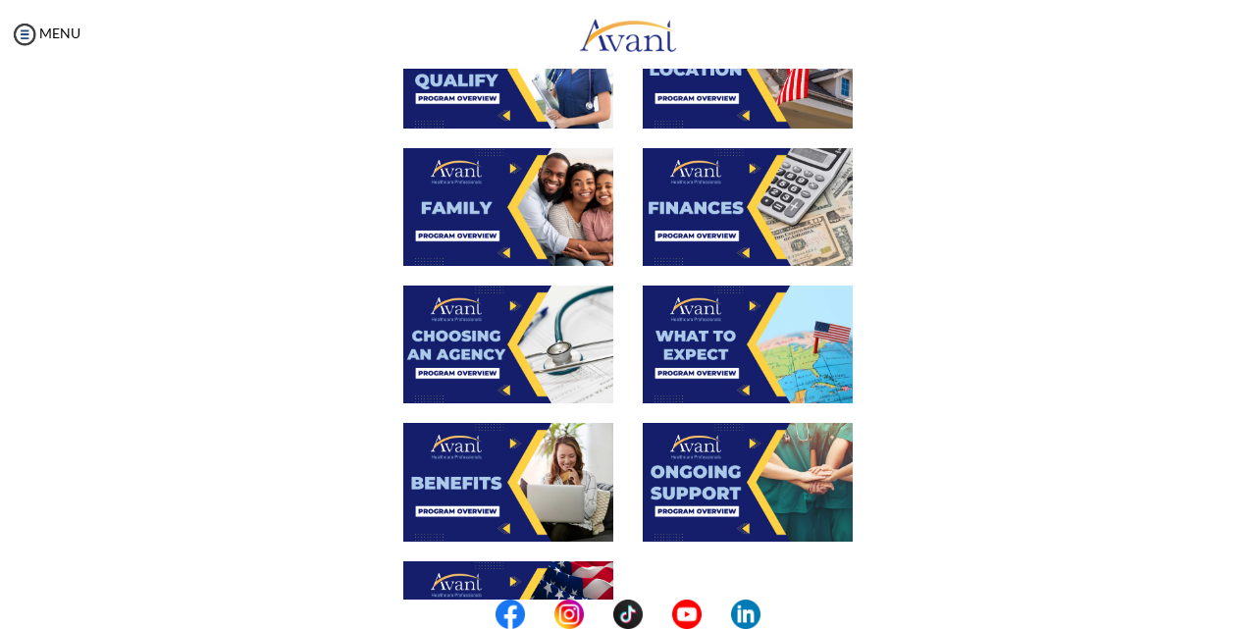
scroll to position [491, 0]
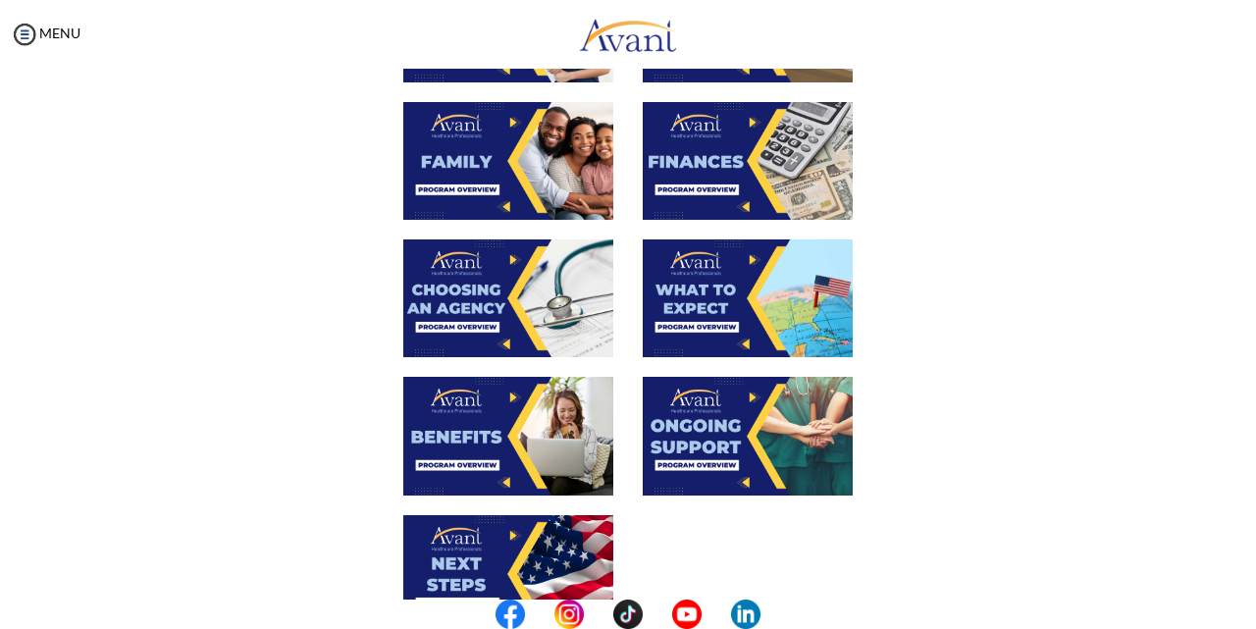
click at [505, 420] on img at bounding box center [508, 436] width 210 height 118
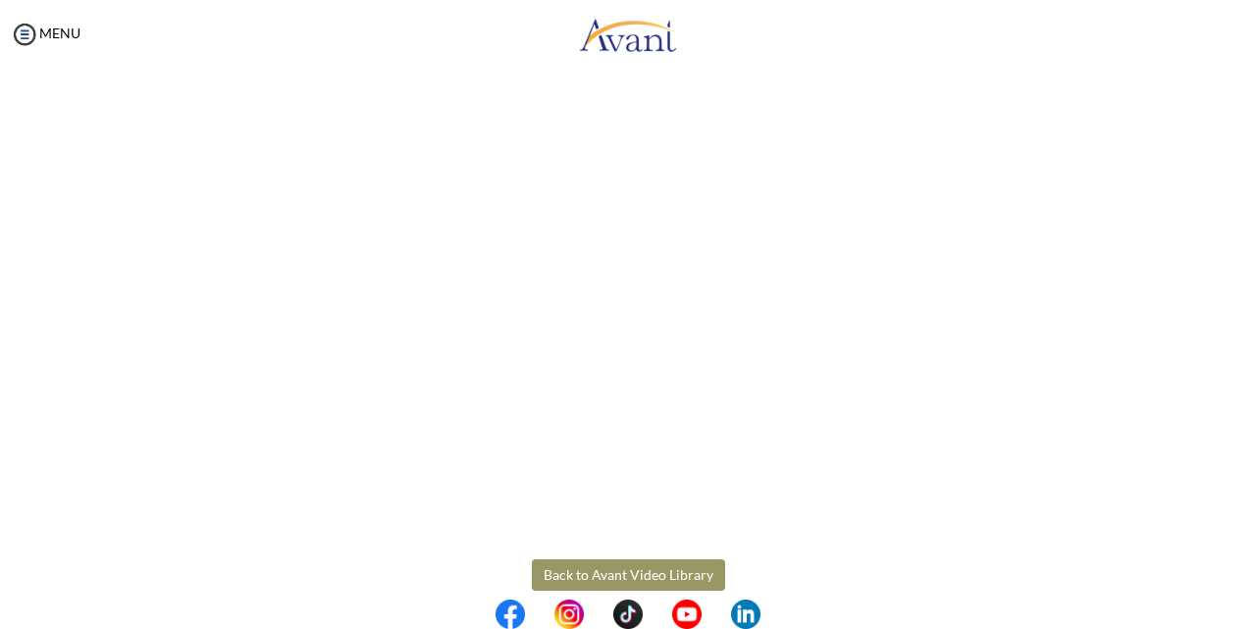
scroll to position [545, 0]
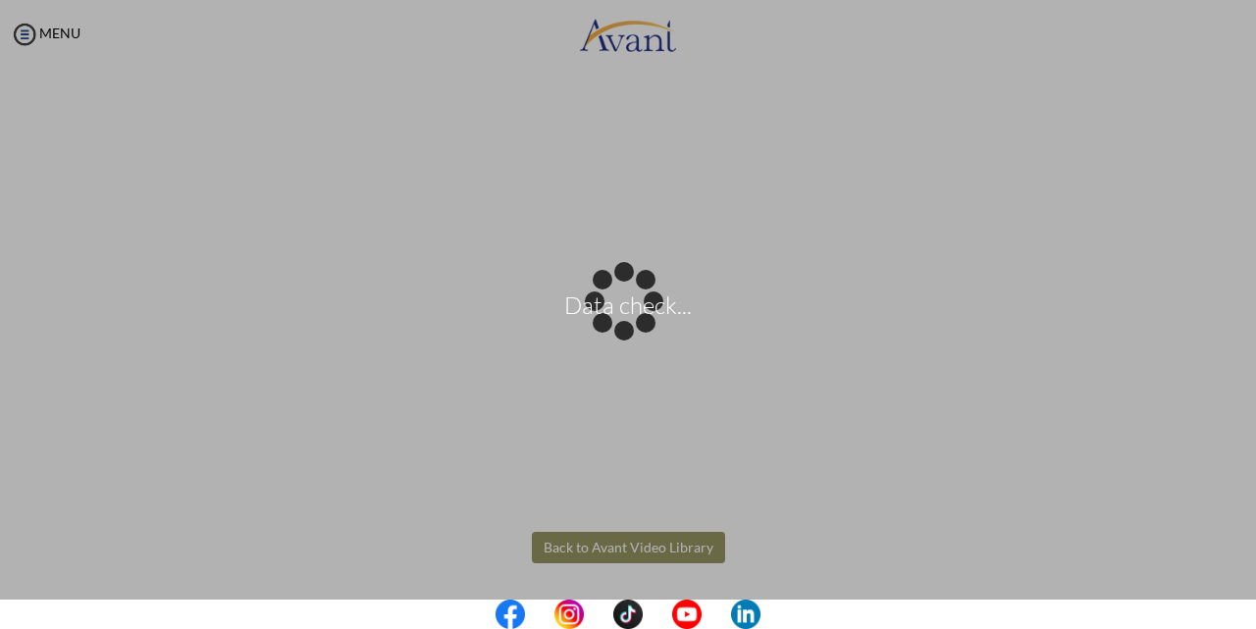
click at [622, 551] on body "Data check... Maintenance break. Please come back in 2 hours. MENU My Status Wh…" at bounding box center [628, 314] width 1256 height 629
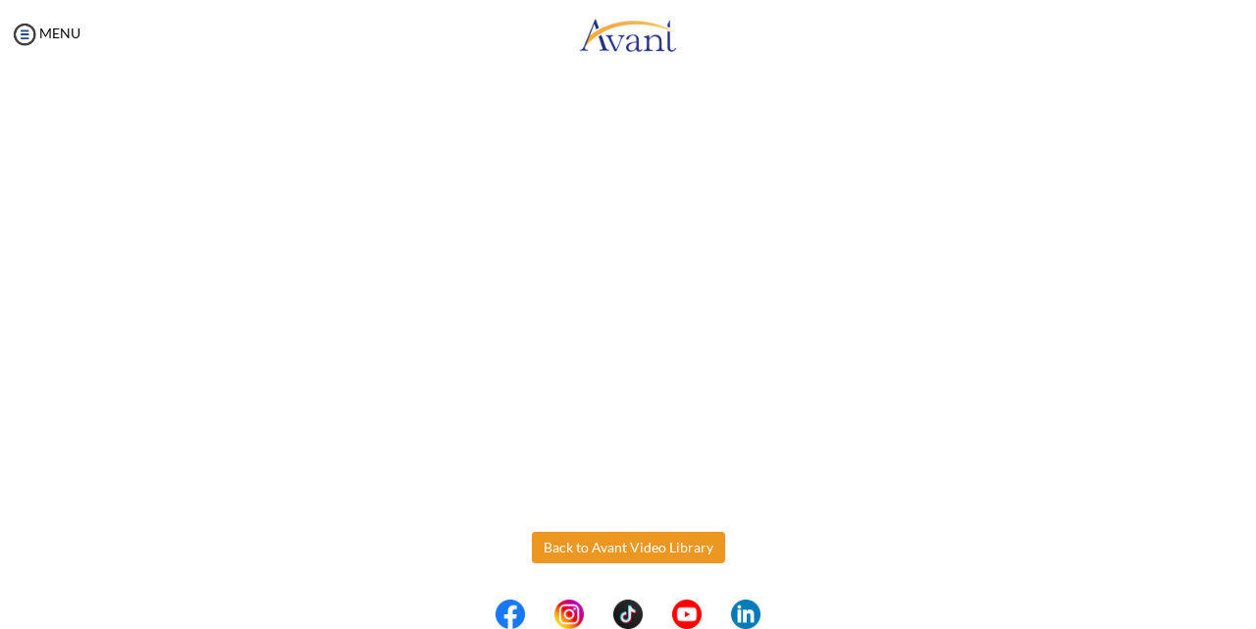
click at [652, 550] on body "Maintenance break. Please come back in 2 hours. MENU My Status What is the next…" at bounding box center [628, 314] width 1256 height 629
click at [650, 546] on button "Back to Avant Video Library" at bounding box center [628, 547] width 193 height 31
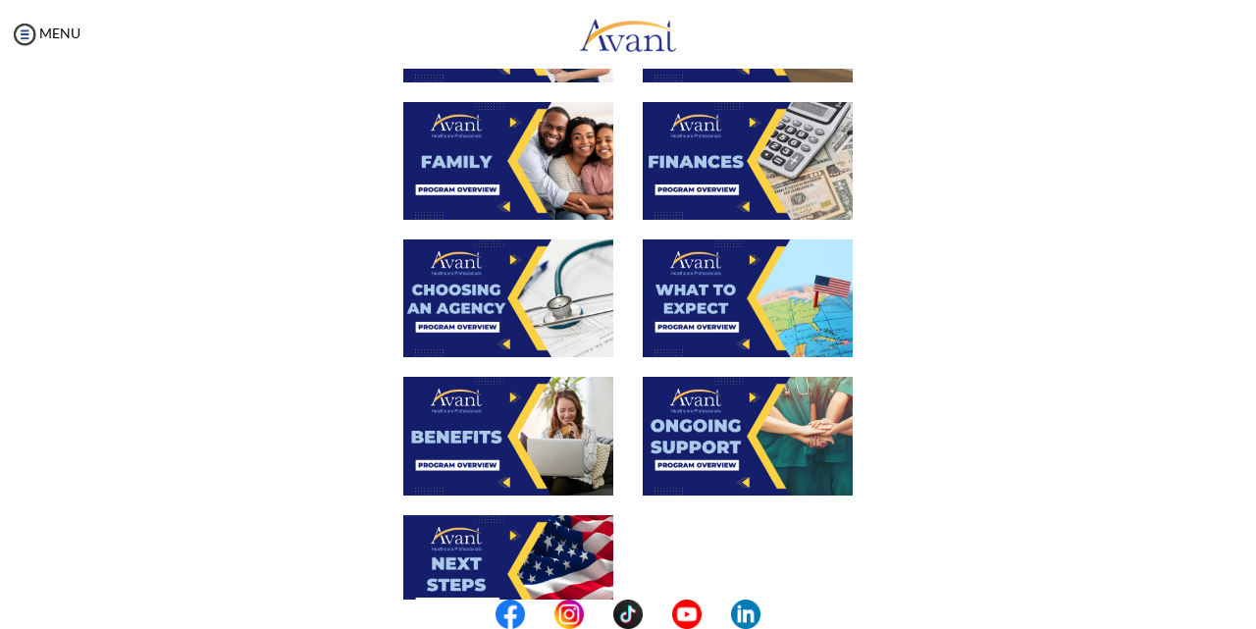
scroll to position [589, 0]
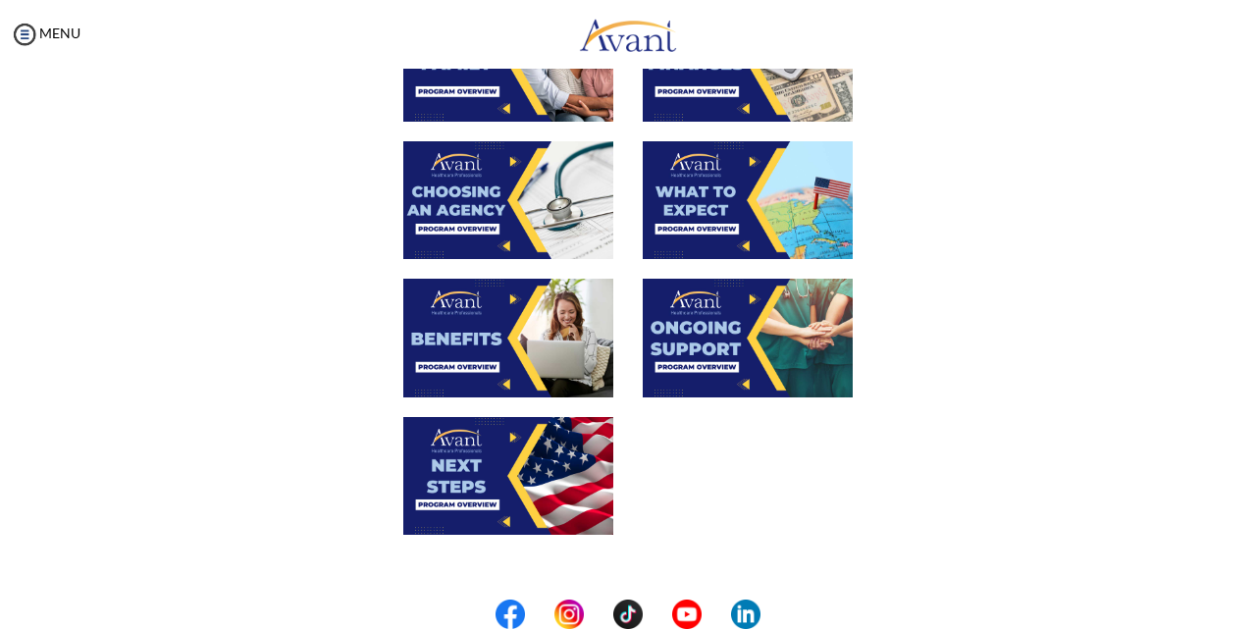
click at [522, 342] on img at bounding box center [508, 338] width 210 height 118
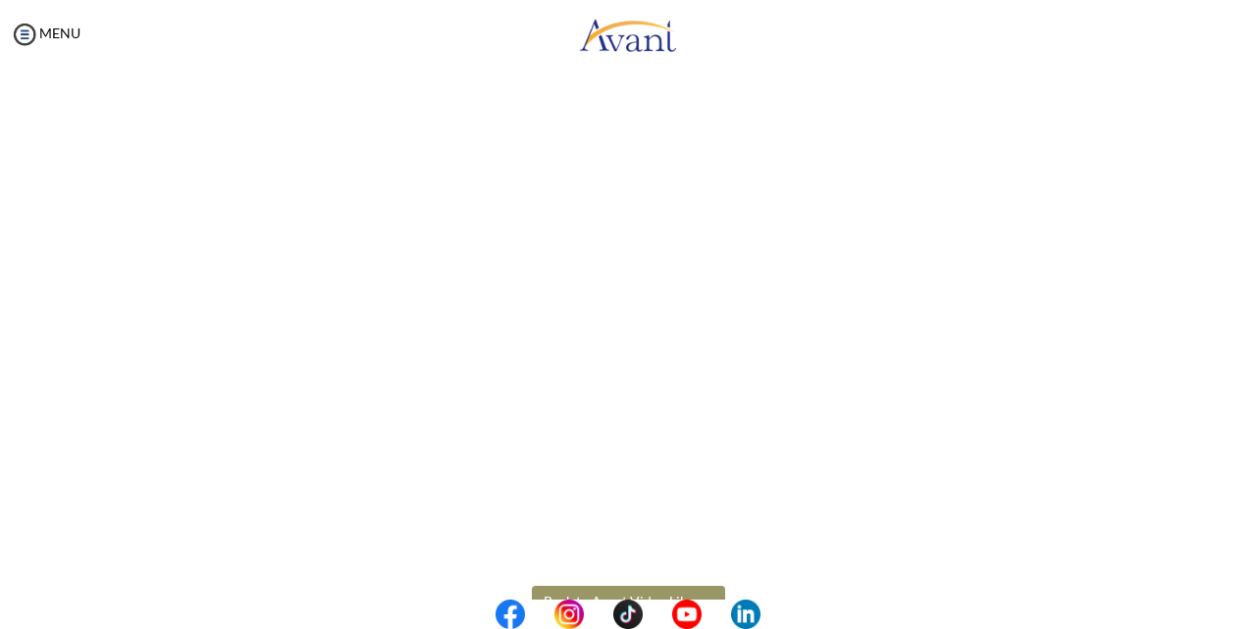
scroll to position [545, 0]
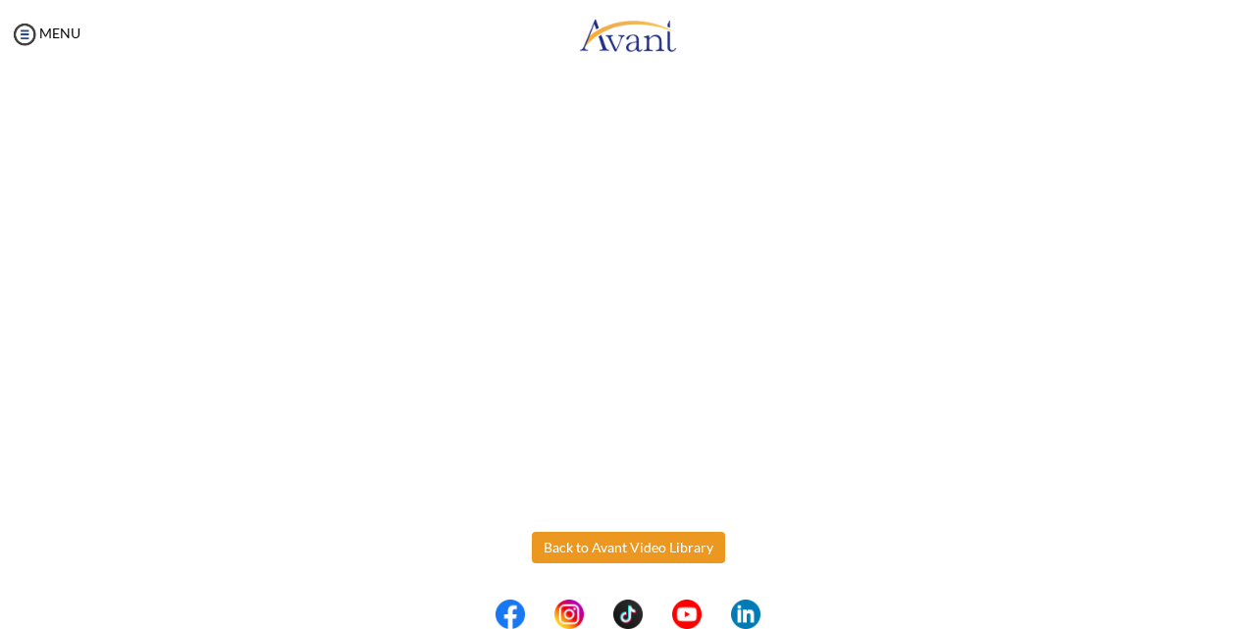
click at [599, 545] on body "Maintenance break. Please come back in 2 hours. MENU My Status What is the next…" at bounding box center [628, 314] width 1256 height 629
click at [599, 544] on button "Back to Avant Video Library" at bounding box center [628, 547] width 193 height 31
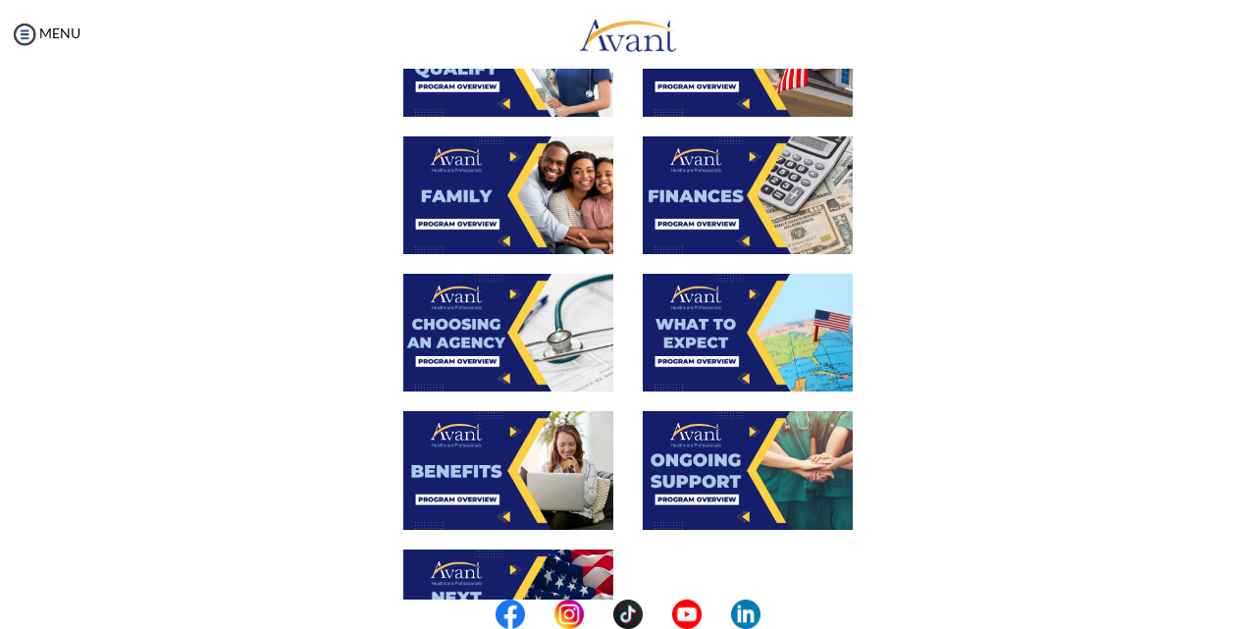
scroll to position [491, 0]
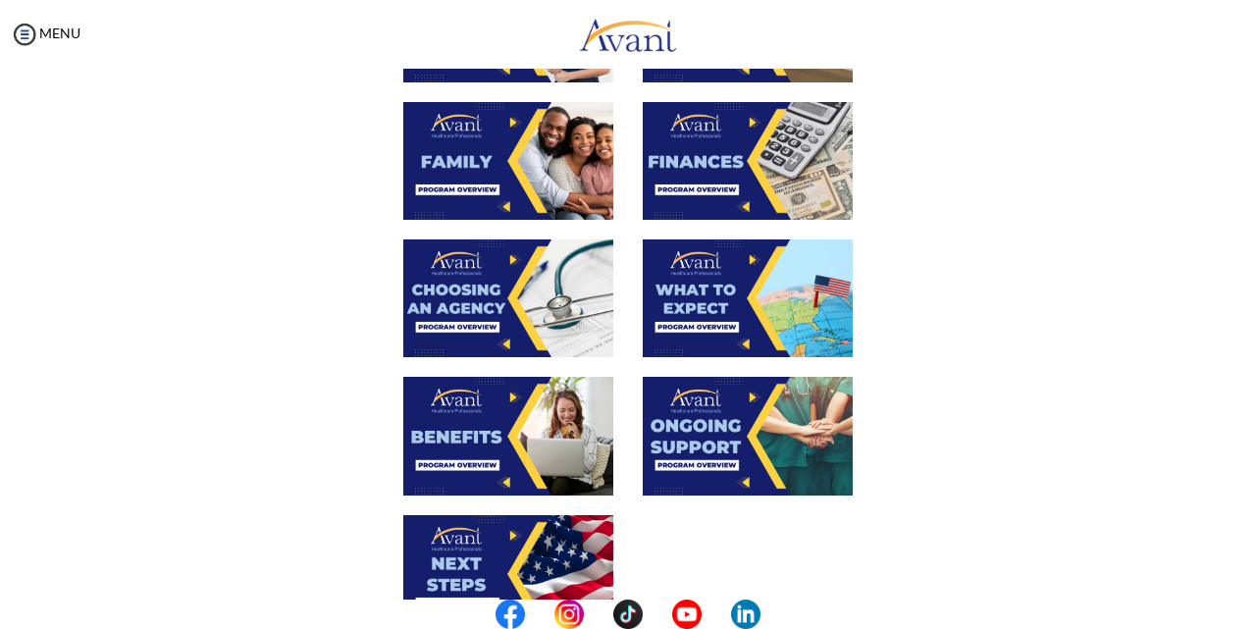
click at [683, 401] on img at bounding box center [748, 436] width 210 height 118
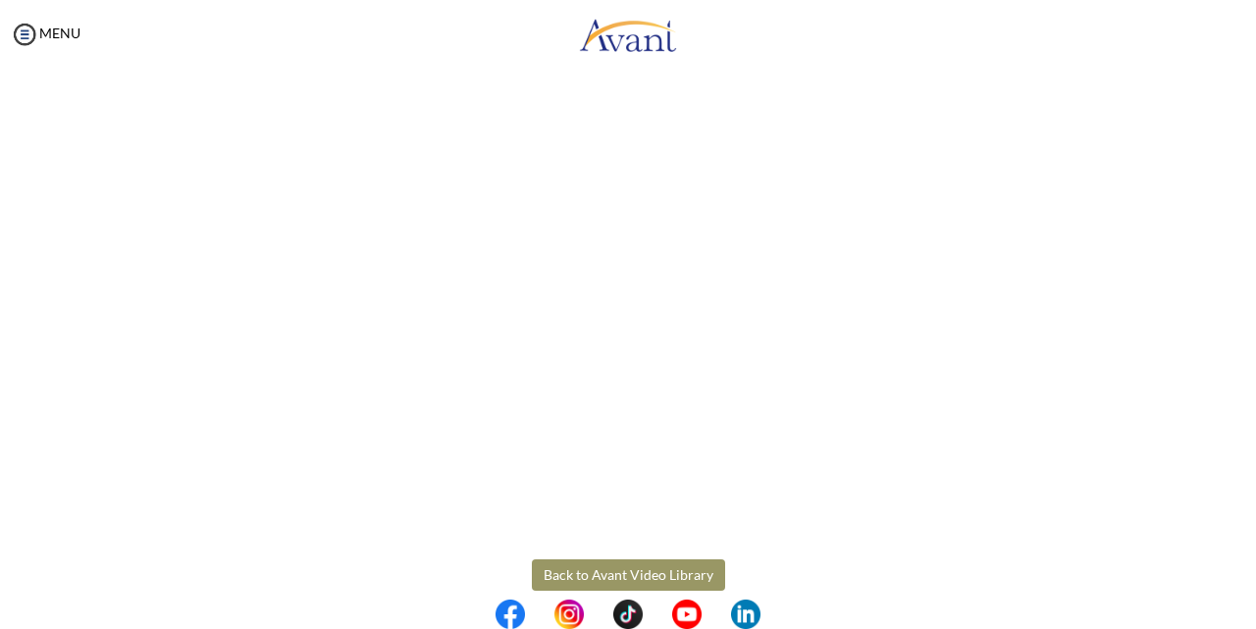
scroll to position [545, 0]
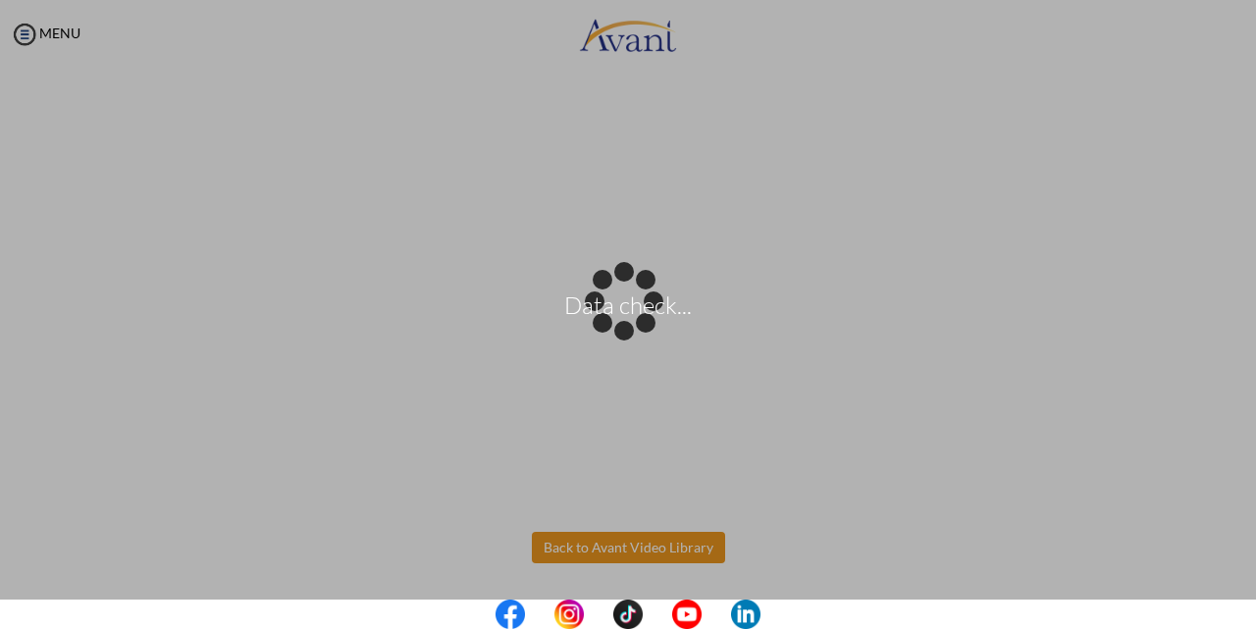
click at [645, 554] on body "Data check... Maintenance break. Please come back in 2 hours. MENU My Status Wh…" at bounding box center [628, 314] width 1256 height 629
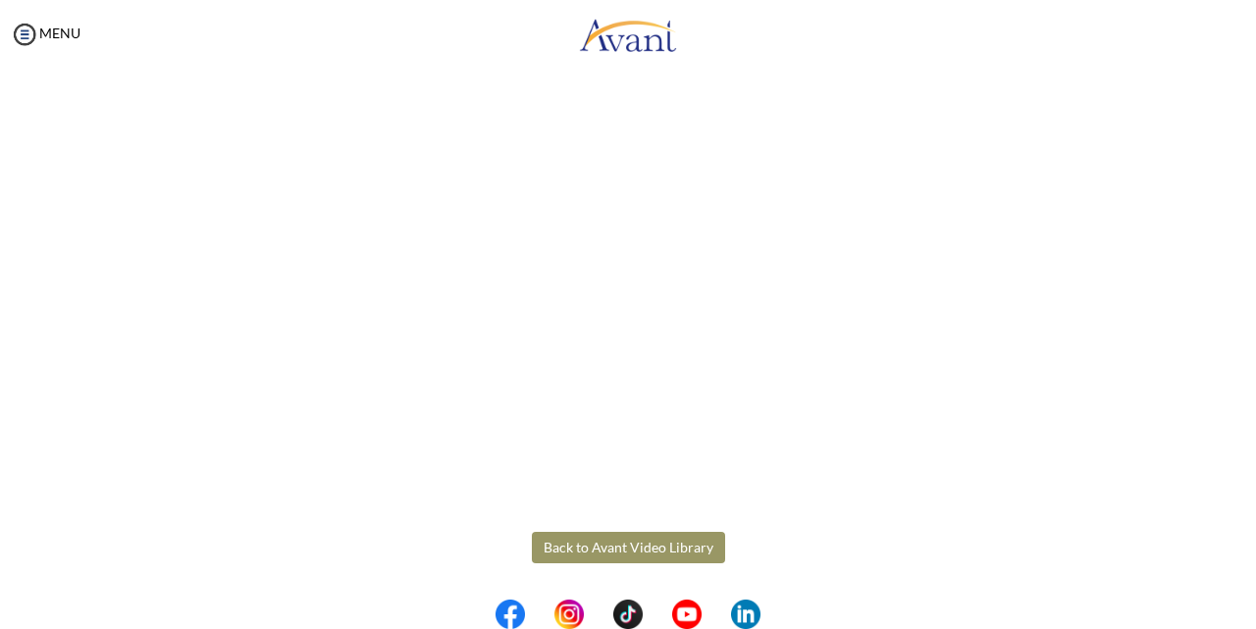
click at [631, 536] on button "Back to Avant Video Library" at bounding box center [628, 547] width 193 height 31
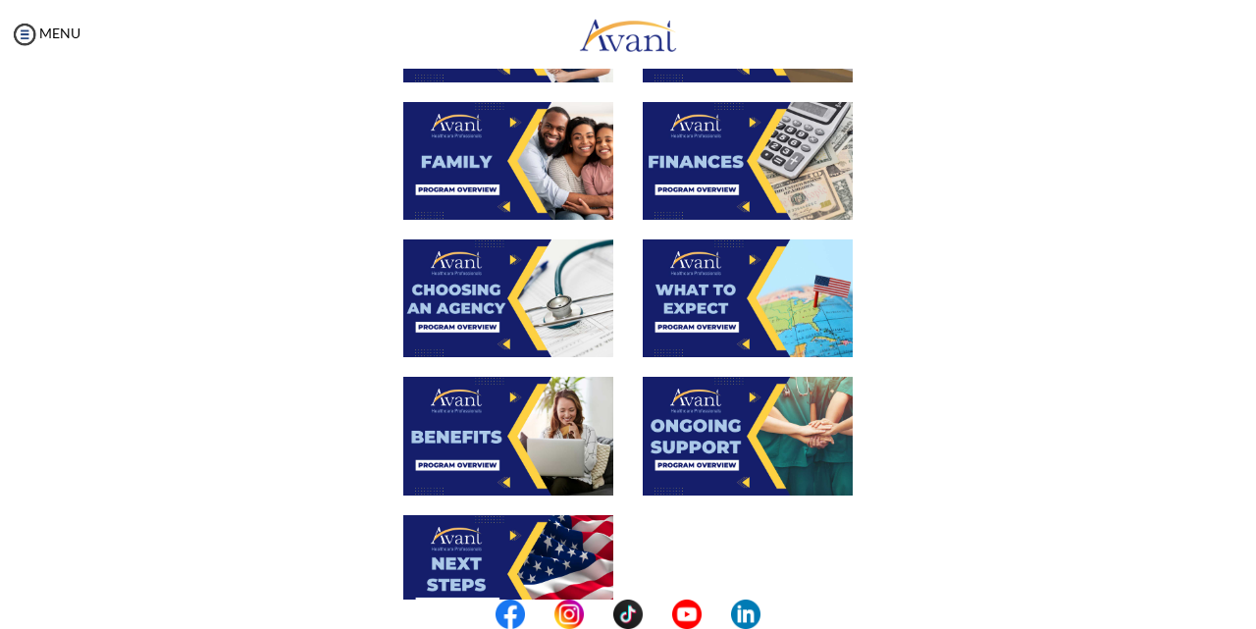
scroll to position [589, 0]
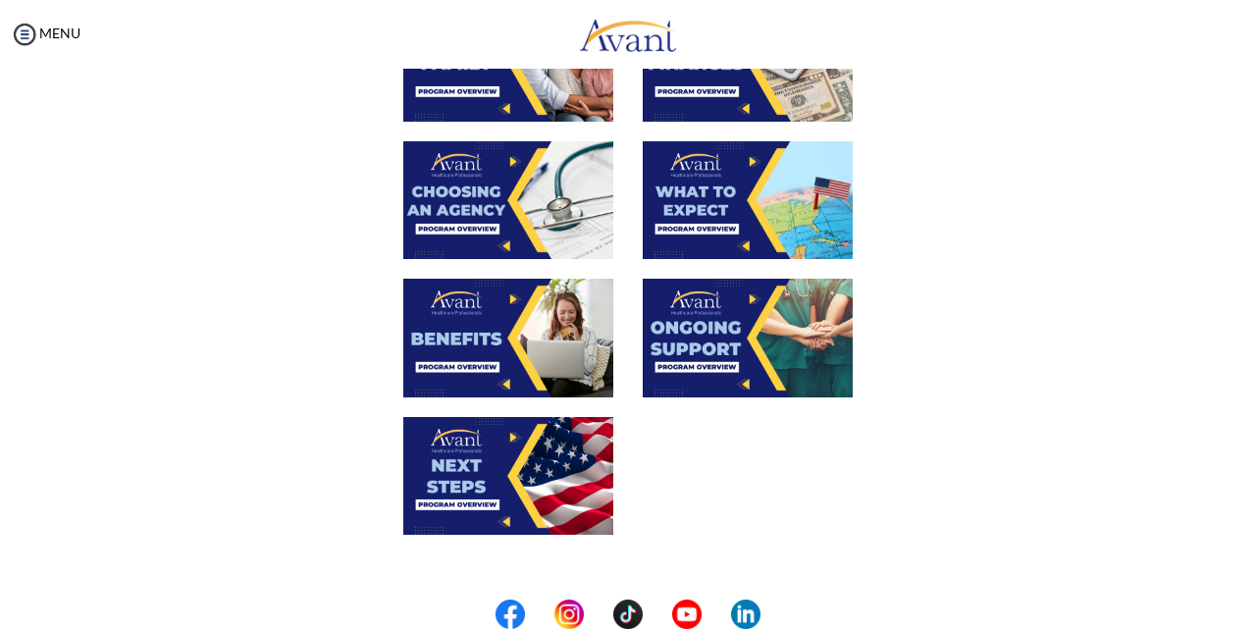
click at [557, 452] on img at bounding box center [508, 476] width 210 height 118
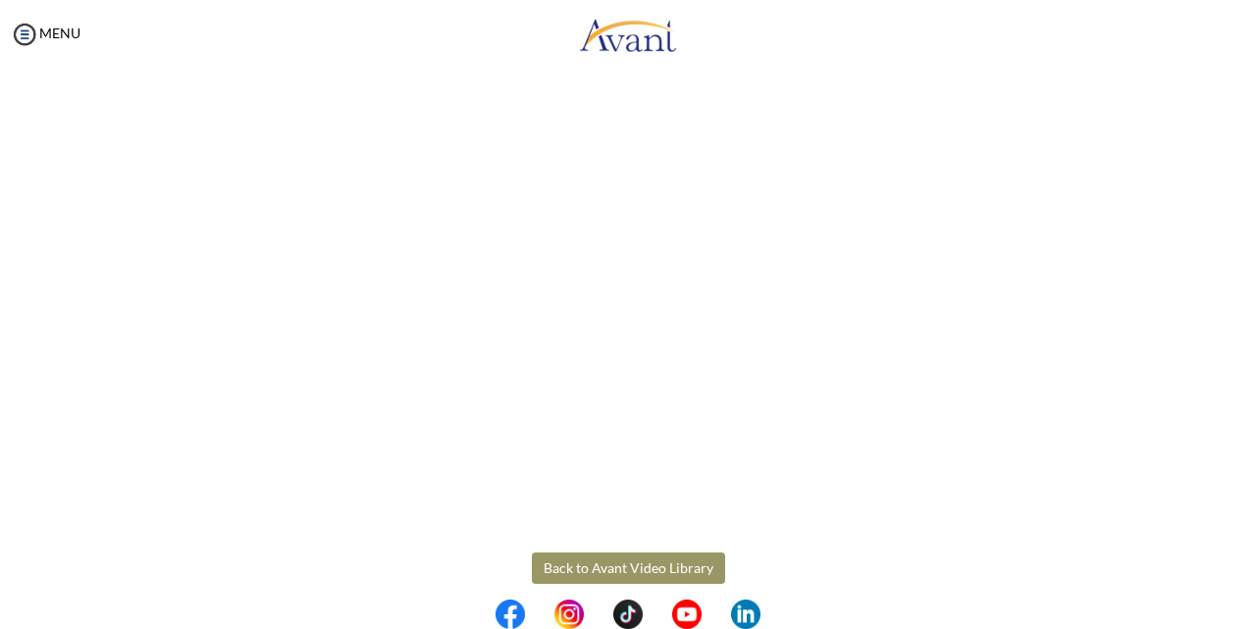
scroll to position [545, 0]
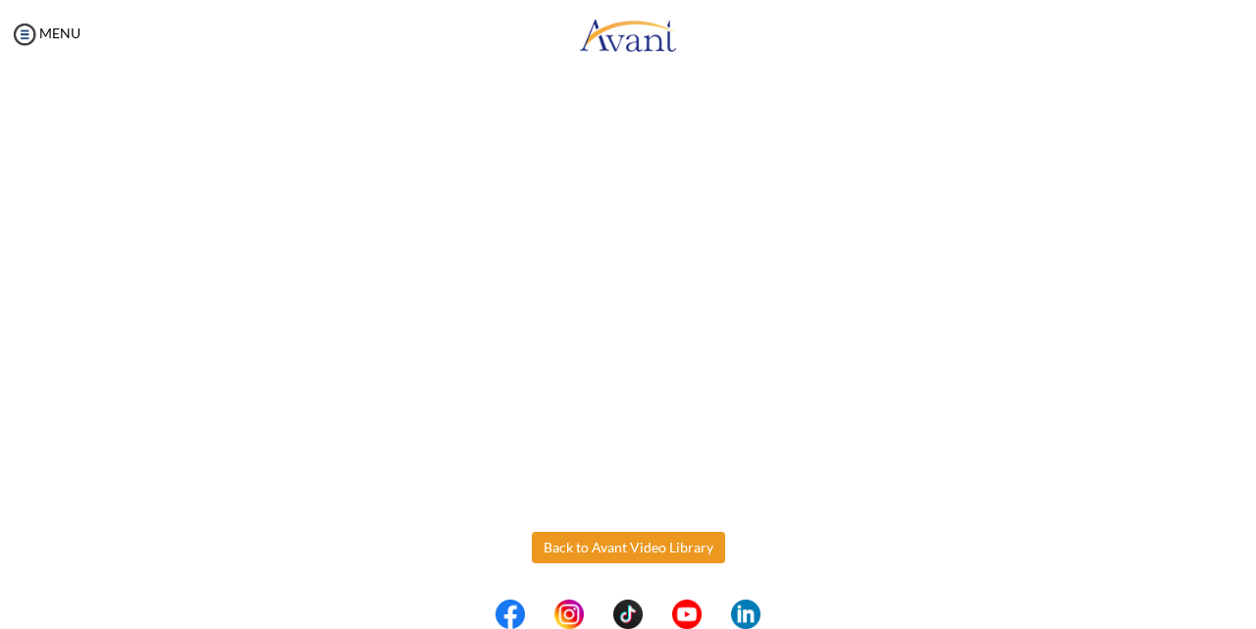
click at [621, 541] on body "Maintenance break. Please come back in 2 hours. MENU My Status What is the next…" at bounding box center [628, 314] width 1256 height 629
click at [620, 538] on button "Back to Avant Video Library" at bounding box center [628, 547] width 193 height 31
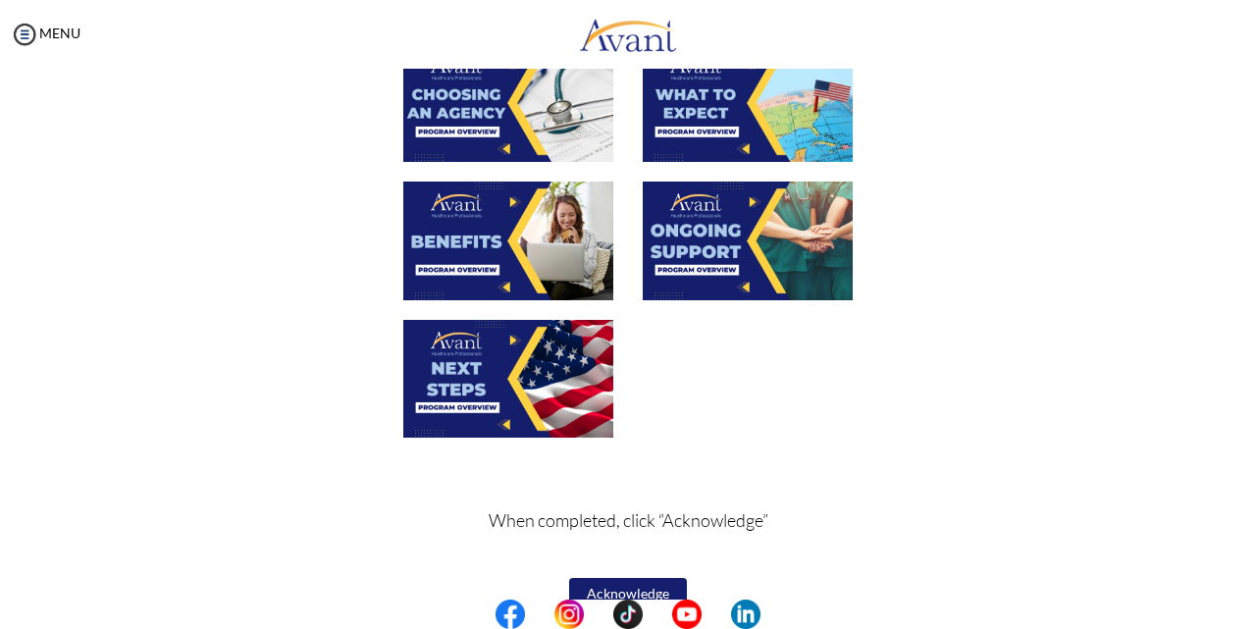
scroll to position [720, 0]
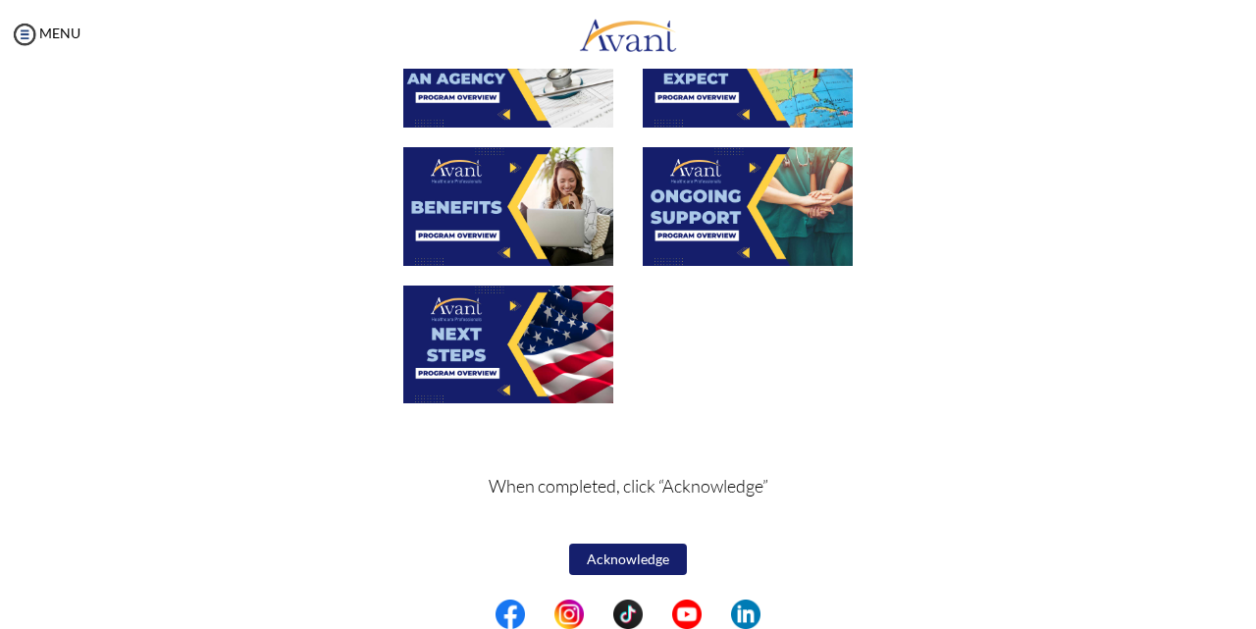
click at [613, 558] on button "Acknowledge" at bounding box center [628, 558] width 118 height 31
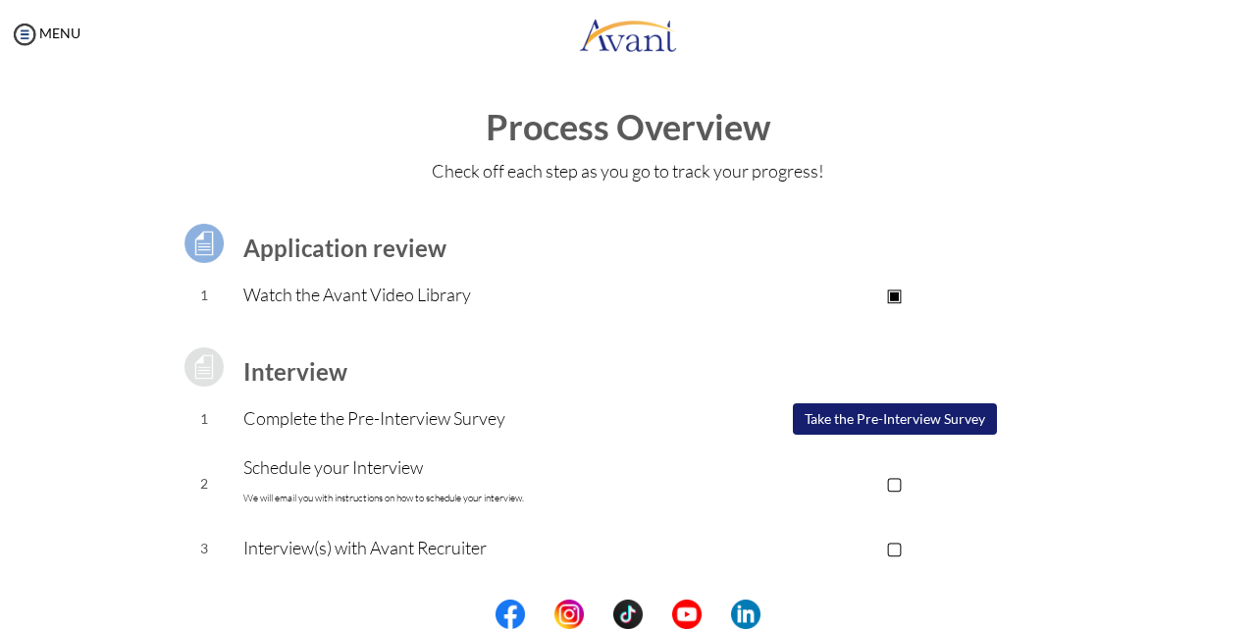
scroll to position [98, 0]
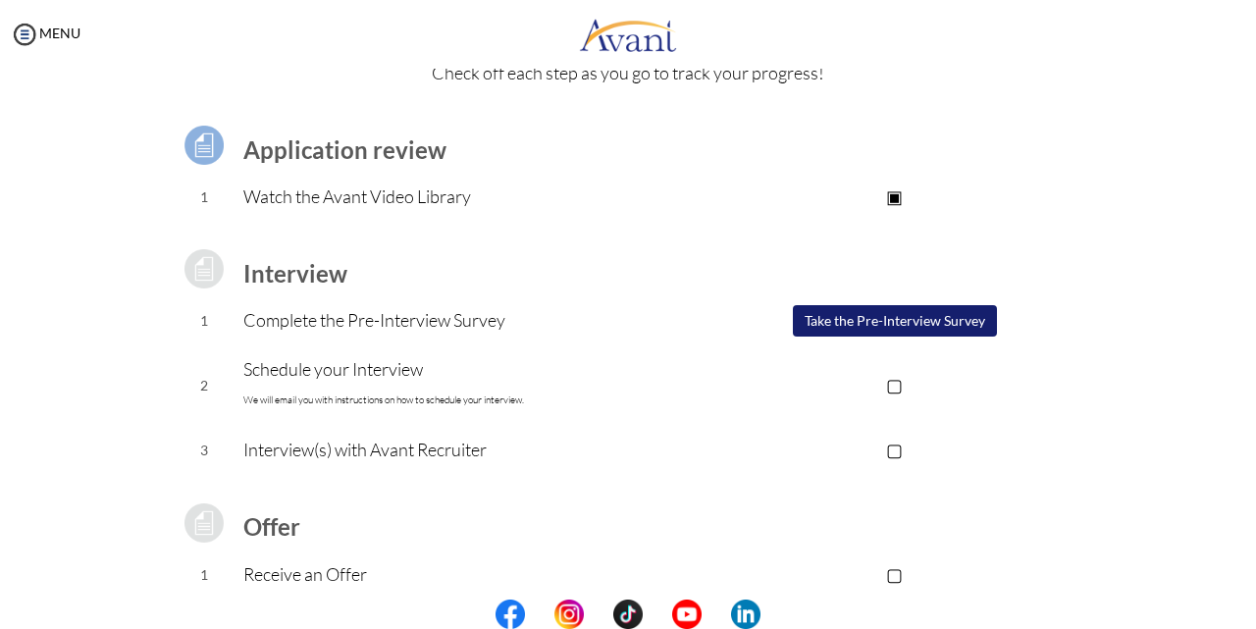
click at [315, 154] on b "Application review" at bounding box center [344, 149] width 203 height 28
click at [195, 147] on img at bounding box center [204, 145] width 49 height 49
click at [295, 196] on p "Watch the Avant Video Library" at bounding box center [470, 195] width 454 height 27
click at [892, 192] on p "▣" at bounding box center [894, 195] width 393 height 27
click at [837, 315] on button "Take the Pre-Interview Survey" at bounding box center [895, 320] width 204 height 31
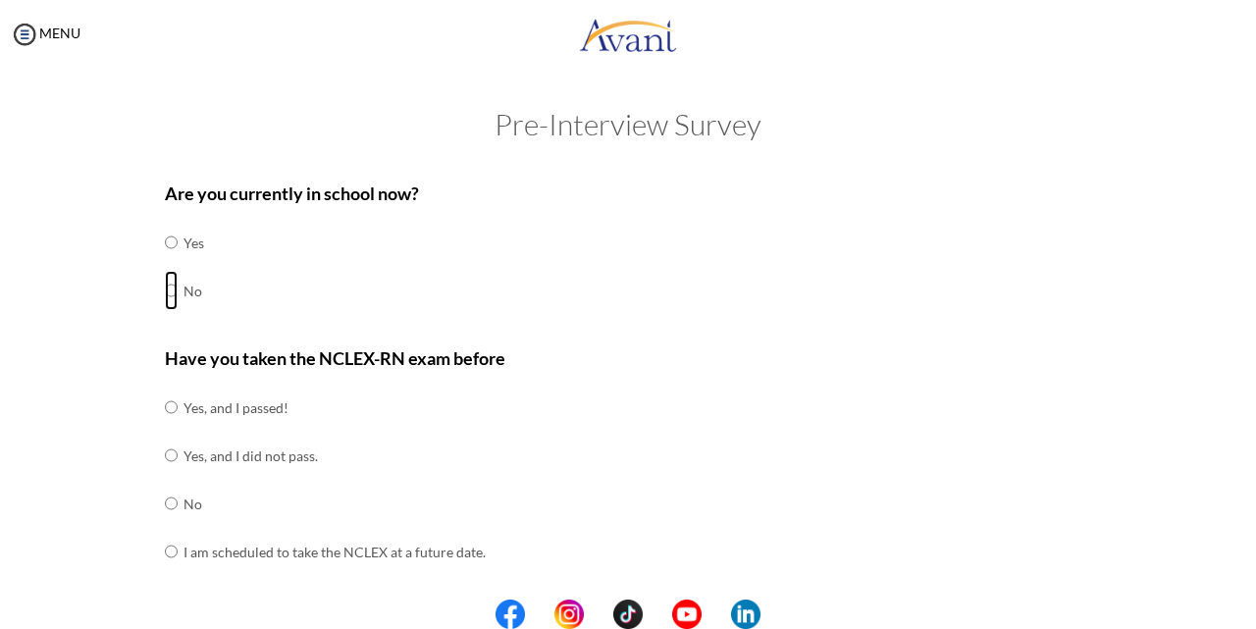
click at [168, 262] on input "radio" at bounding box center [171, 242] width 13 height 39
radio input "true"
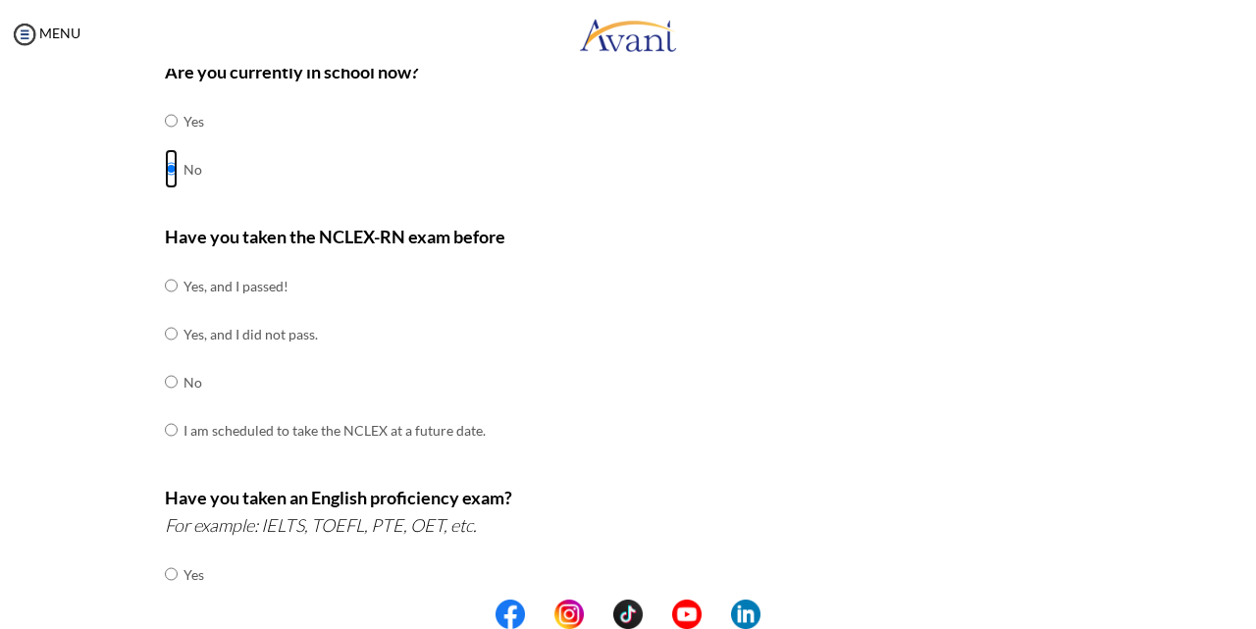
scroll to position [196, 0]
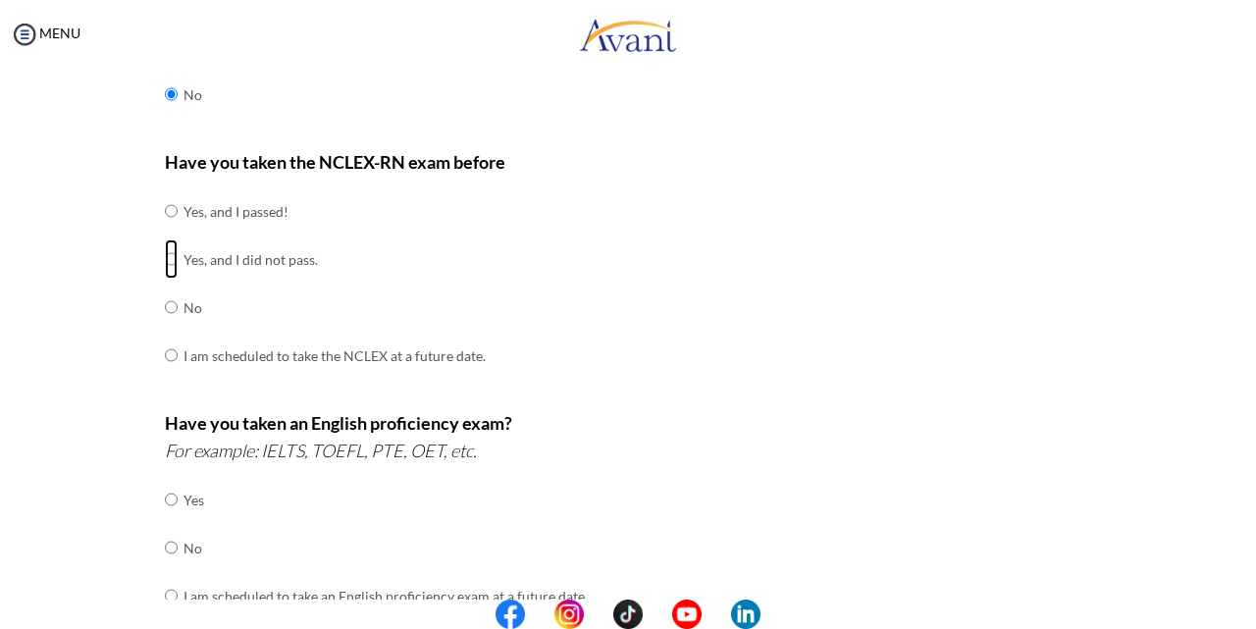
click at [165, 231] on input "radio" at bounding box center [171, 210] width 13 height 39
radio input "true"
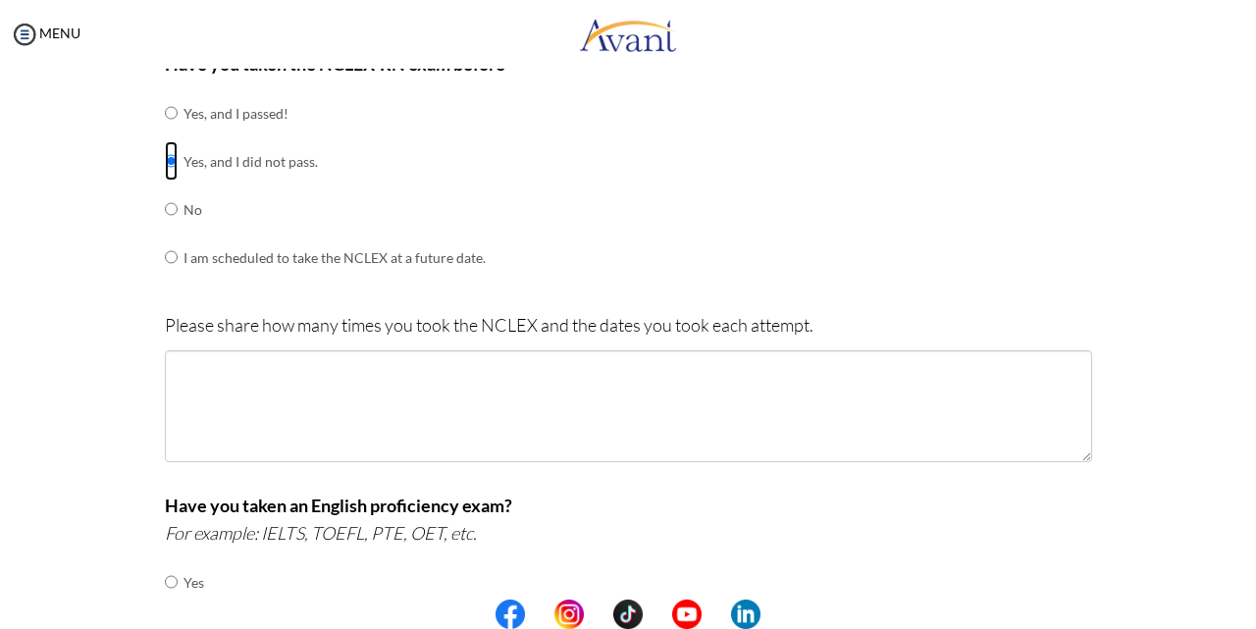
scroll to position [392, 0]
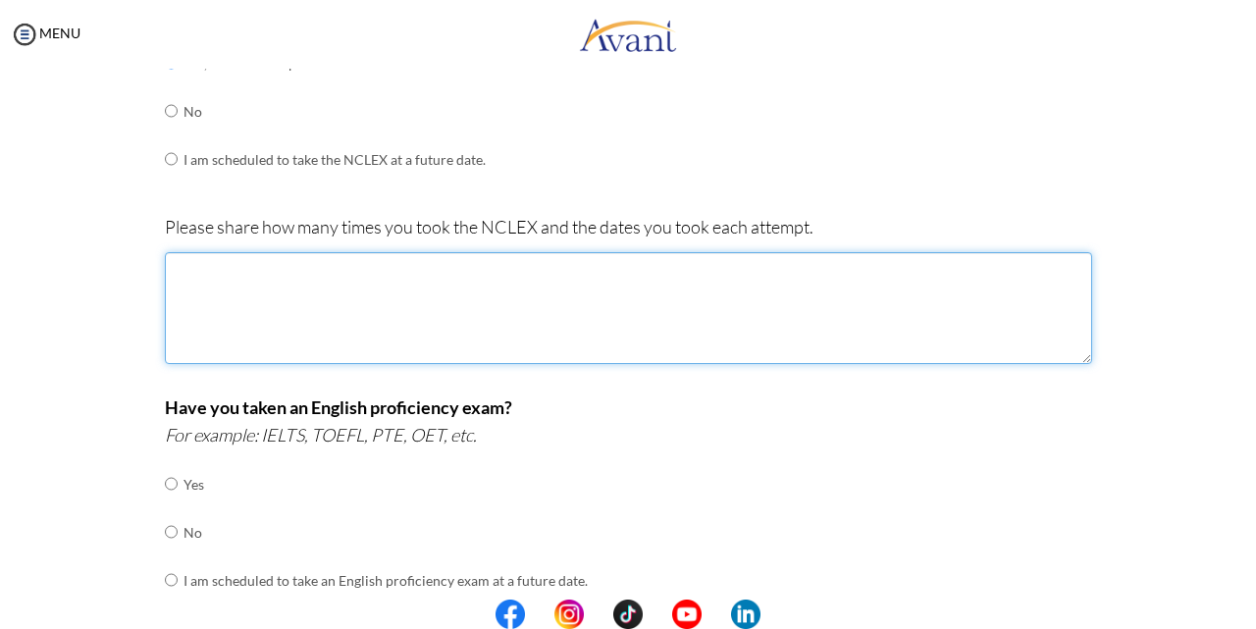
click at [343, 288] on textarea at bounding box center [628, 308] width 927 height 112
click at [387, 288] on textarea "I have sat the NCLEX 3 times now, first attempt was on [DATE]" at bounding box center [628, 308] width 927 height 112
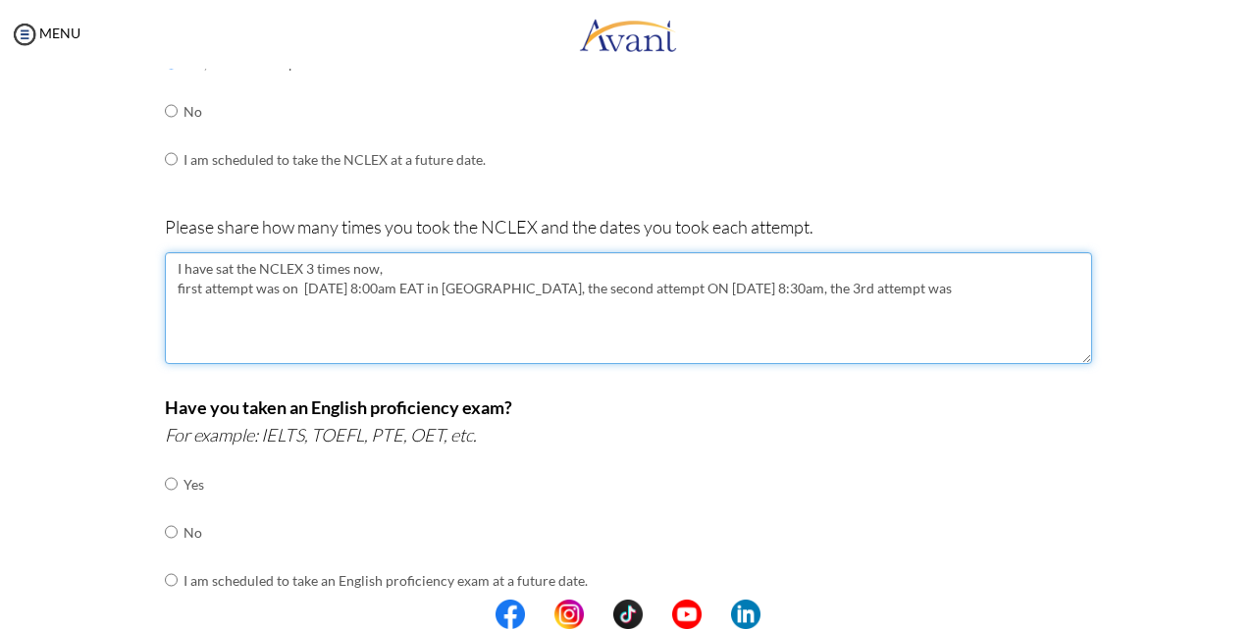
click at [700, 289] on textarea "I have sat the NCLEX 3 times now, first attempt was on [DATE] 8:00am EAT in [GE…" at bounding box center [628, 308] width 927 height 112
click at [1016, 296] on textarea "I have sat the NCLEX 3 times now, first attempt was on [DATE] 8:00am EAT in [GE…" at bounding box center [628, 308] width 927 height 112
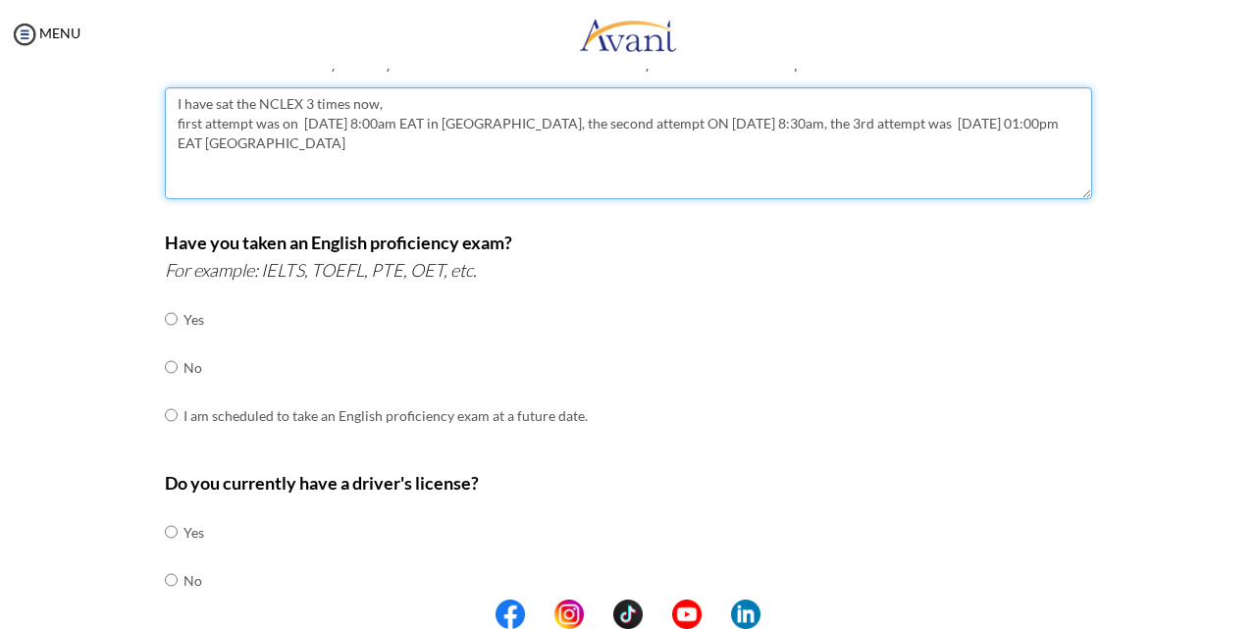
scroll to position [589, 0]
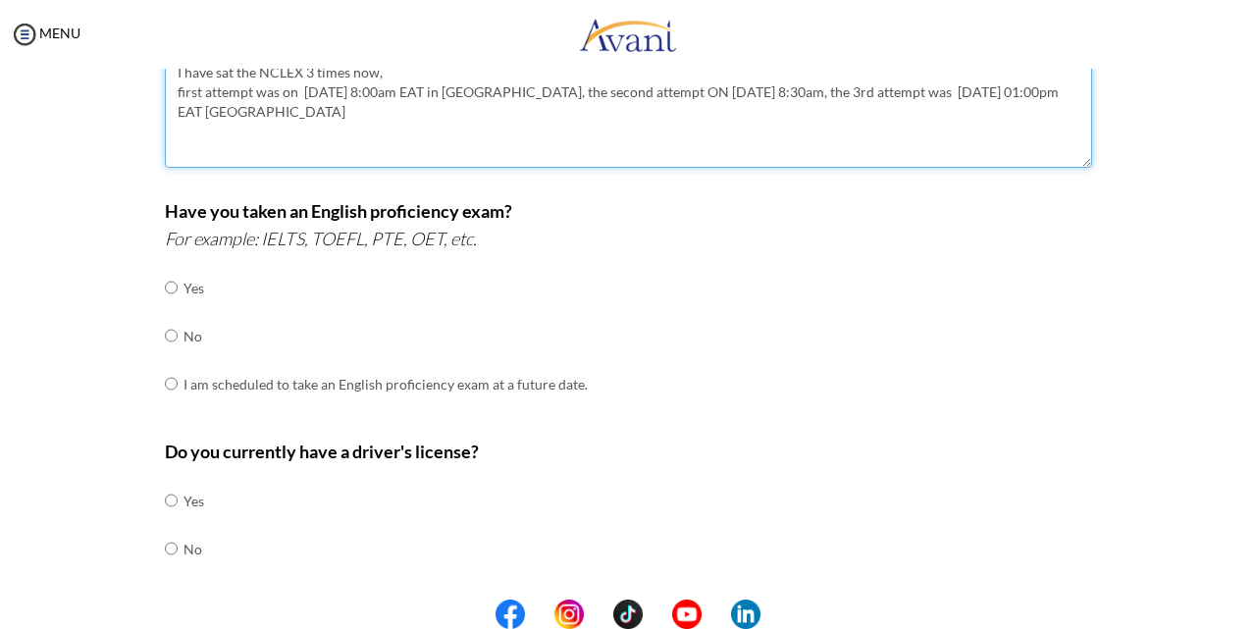
type textarea "I have sat the NCLEX 3 times now, first attempt was on [DATE] 8:00am EAT in [GE…"
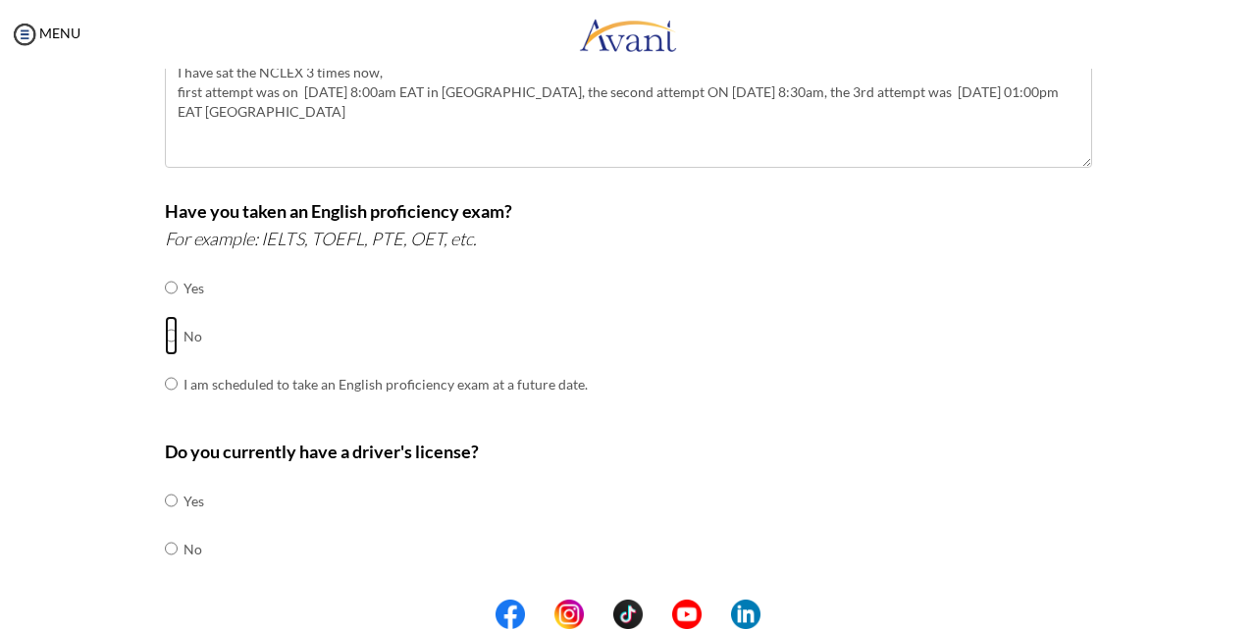
click at [165, 307] on input "radio" at bounding box center [171, 287] width 13 height 39
radio input "true"
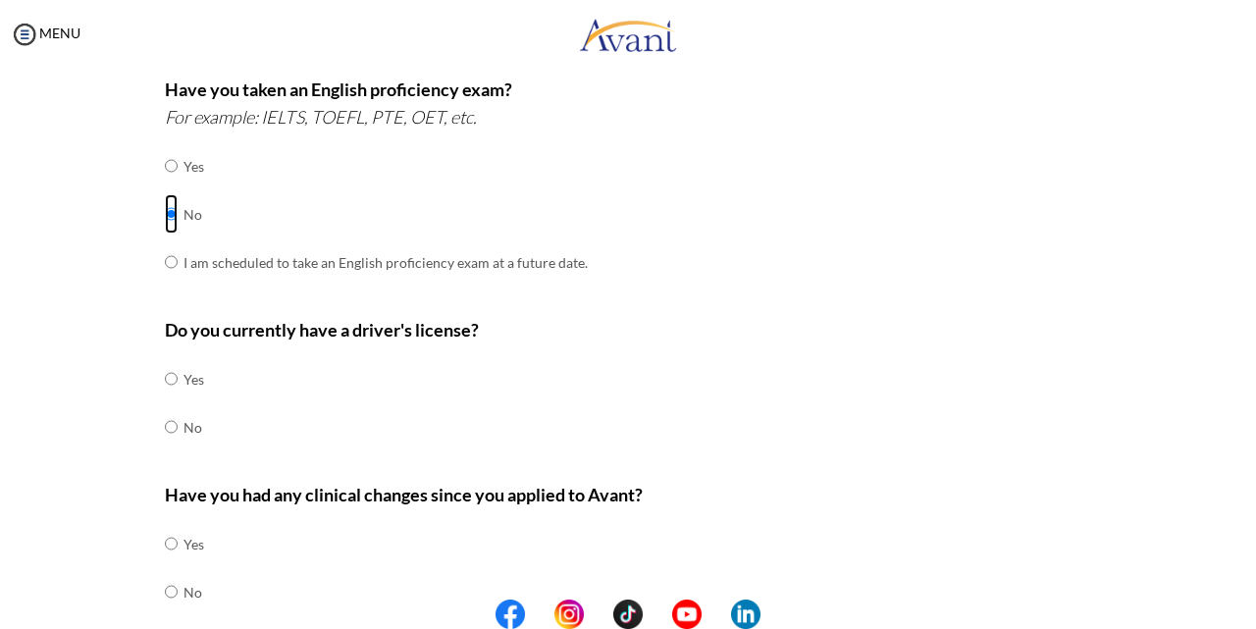
scroll to position [709, 0]
click at [165, 388] on input "radio" at bounding box center [171, 379] width 13 height 39
radio input "true"
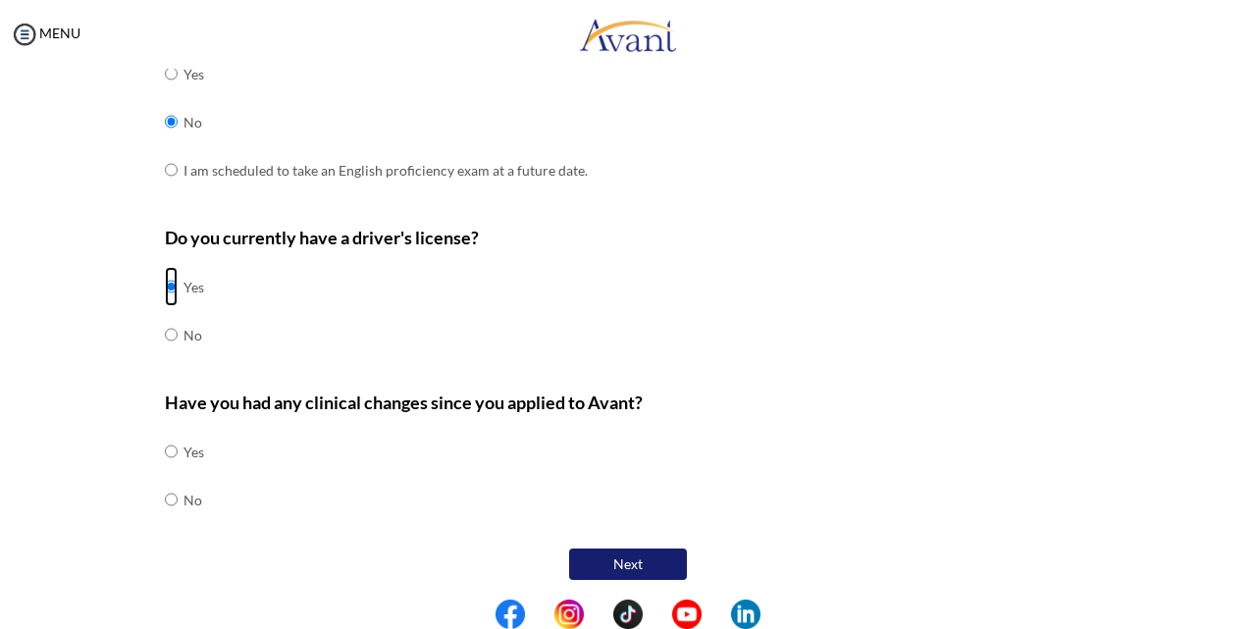
scroll to position [807, 0]
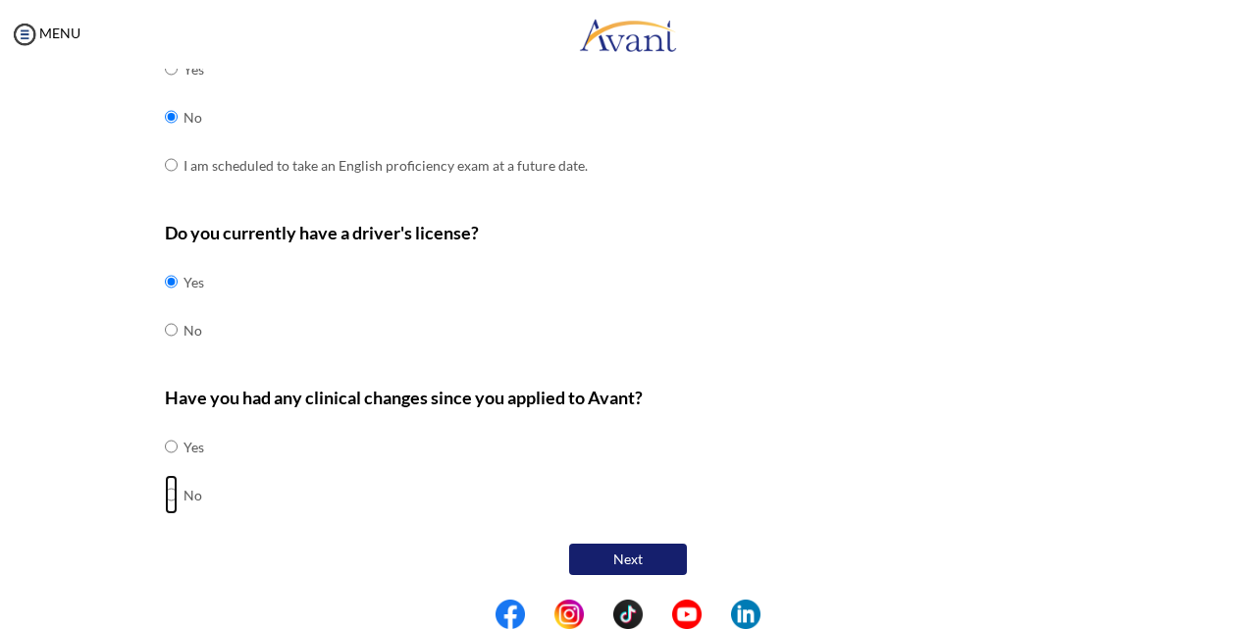
click at [165, 466] on input "radio" at bounding box center [171, 446] width 13 height 39
radio input "true"
click at [621, 553] on button "Next" at bounding box center [628, 558] width 118 height 31
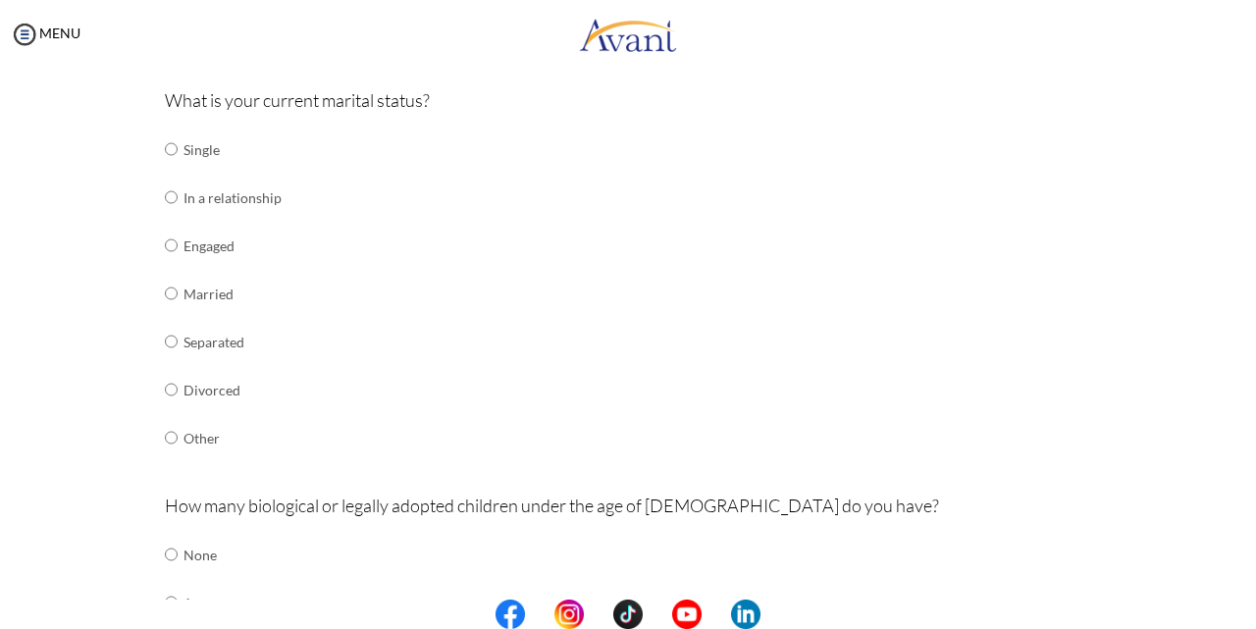
scroll to position [235, 0]
click at [167, 168] on input "radio" at bounding box center [171, 148] width 13 height 39
radio input "true"
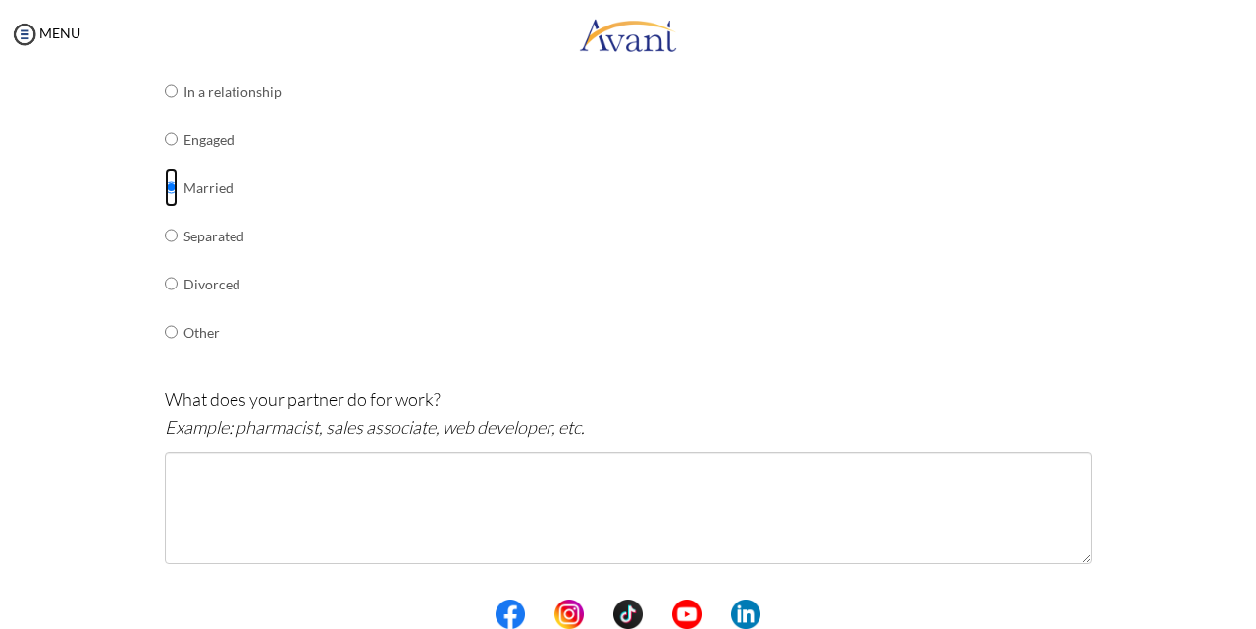
scroll to position [334, 0]
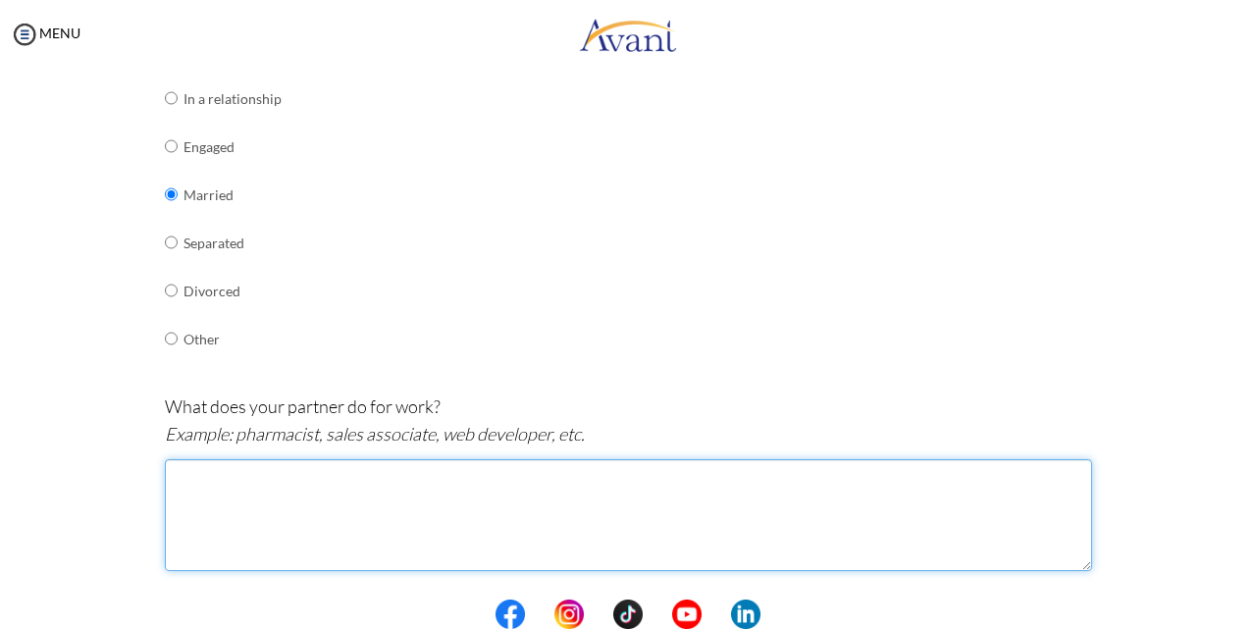
click at [316, 483] on textarea at bounding box center [628, 515] width 927 height 112
type textarea "s"
type textarea "m"
click at [375, 477] on textarea "My wife is a social worker, who als works with [MEDICAL_DATA] projects as [MEDI…" at bounding box center [628, 515] width 927 height 112
click at [328, 471] on textarea "My wife is a social worker, who also works with [MEDICAL_DATA] projects as [MED…" at bounding box center [628, 515] width 927 height 112
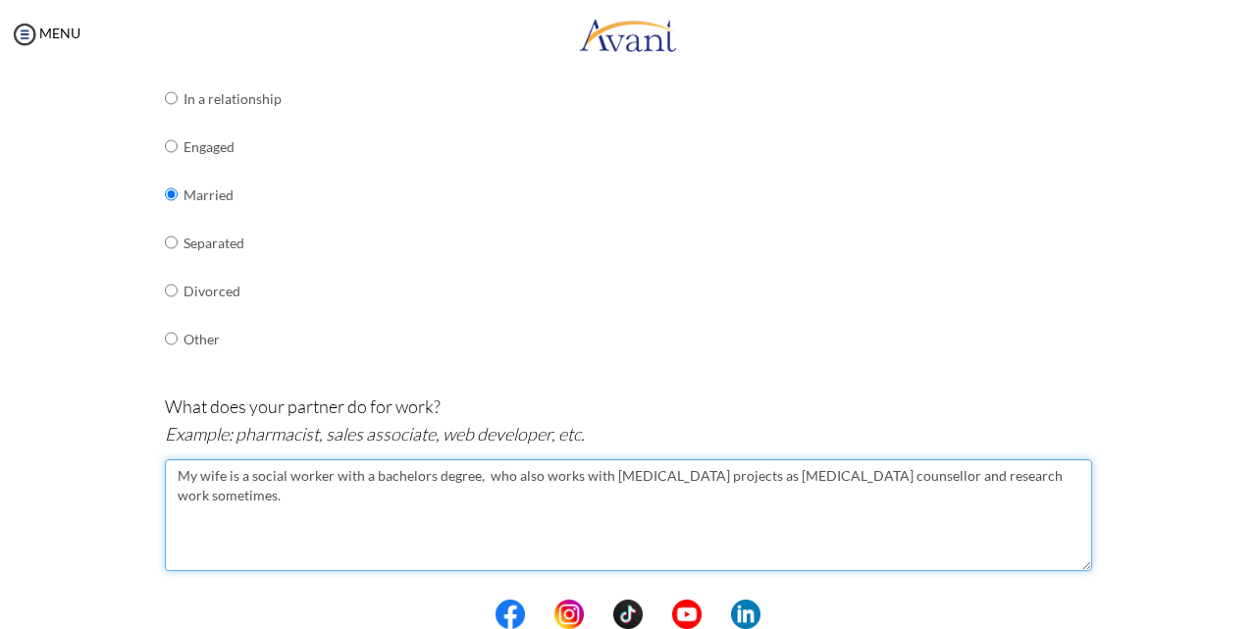
click at [790, 477] on textarea "My wife is a social worker with a bachelors degree, who also works with [MEDICA…" at bounding box center [628, 515] width 927 height 112
click at [415, 493] on textarea "My wife is a social worker with a bachelors degree, who also works with [MEDICA…" at bounding box center [628, 515] width 927 height 112
click at [1045, 476] on textarea "My wife is a social worker with a bachelors degree, who also works with [MEDICA…" at bounding box center [628, 515] width 927 height 112
click at [764, 492] on textarea "My wife is a social worker with a bachelors degree, who also works with [MEDICA…" at bounding box center [628, 515] width 927 height 112
click at [1063, 481] on textarea "My wife is a social worker with a bachelors degree, who also works with [MEDICA…" at bounding box center [628, 515] width 927 height 112
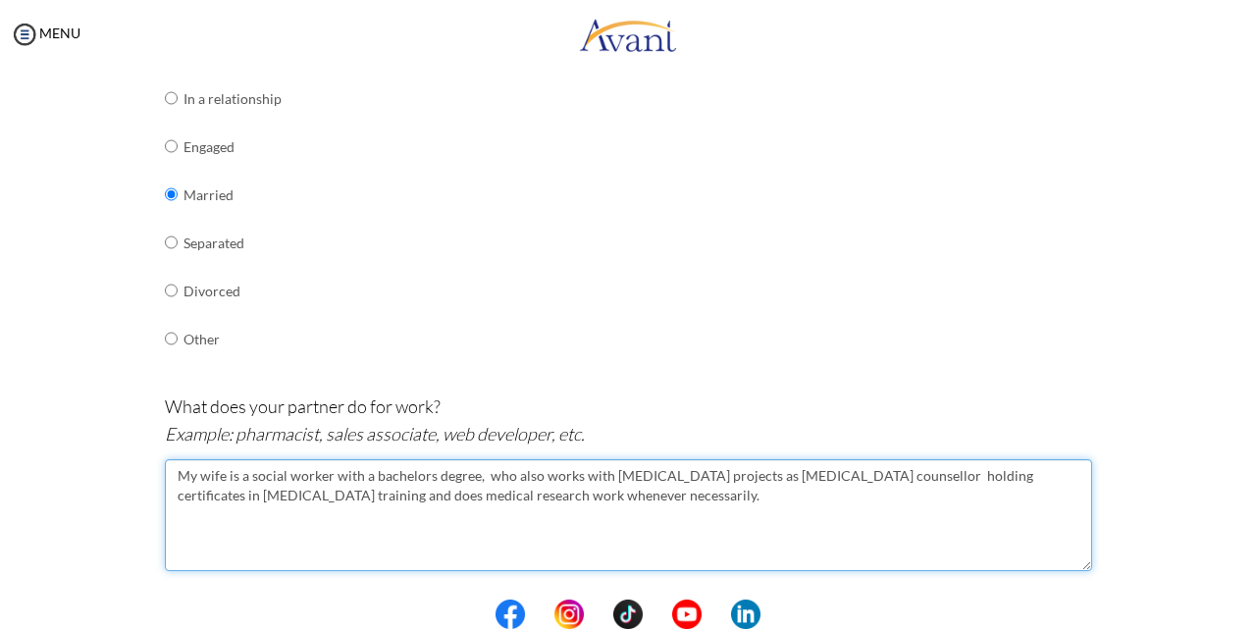
click at [894, 491] on textarea "My wife is a social worker with a bachelors degree, who also works with [MEDICA…" at bounding box center [628, 515] width 927 height 112
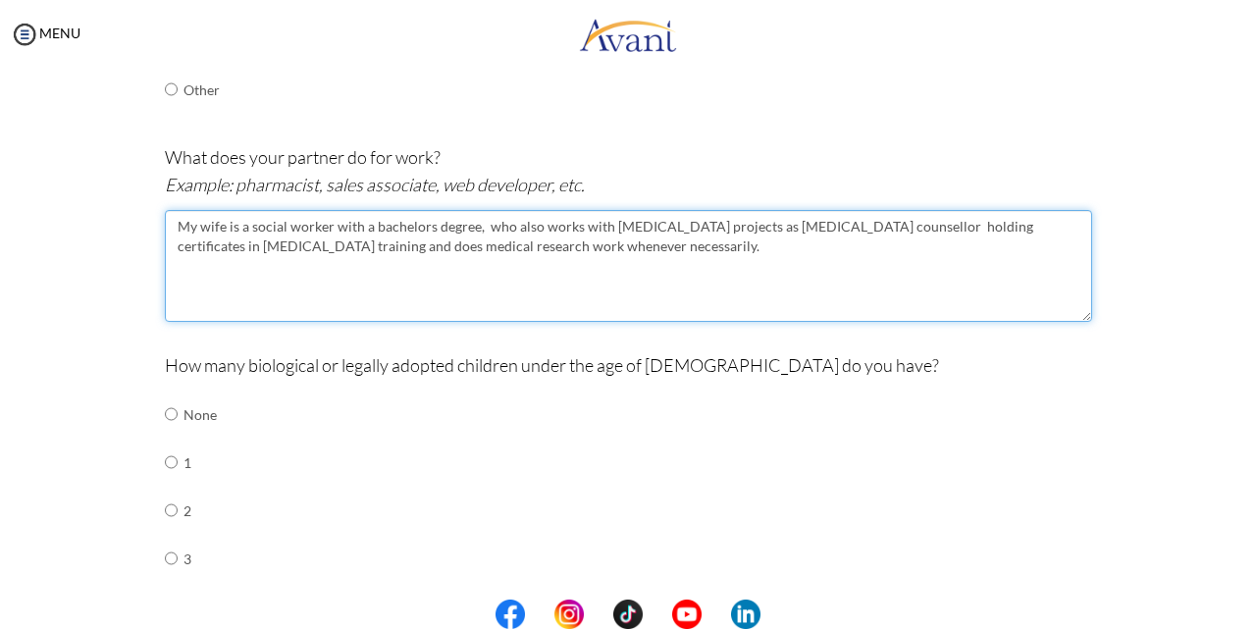
scroll to position [628, 0]
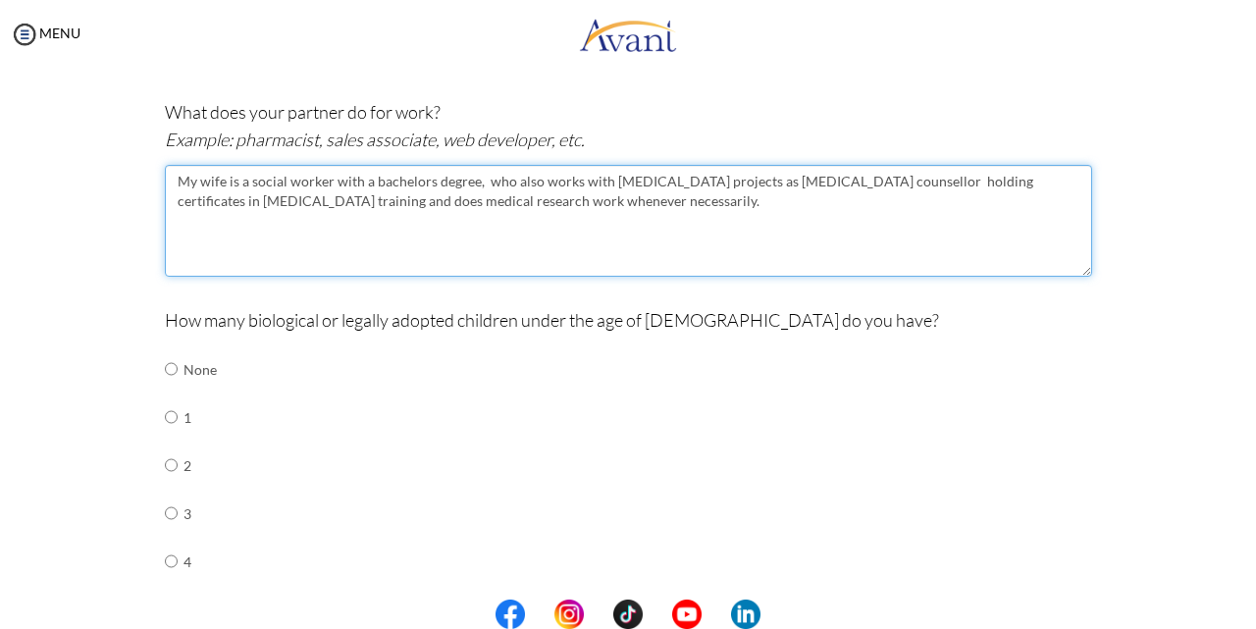
type textarea "My wife is a social worker with a bachelors degree, who also works with [MEDICA…"
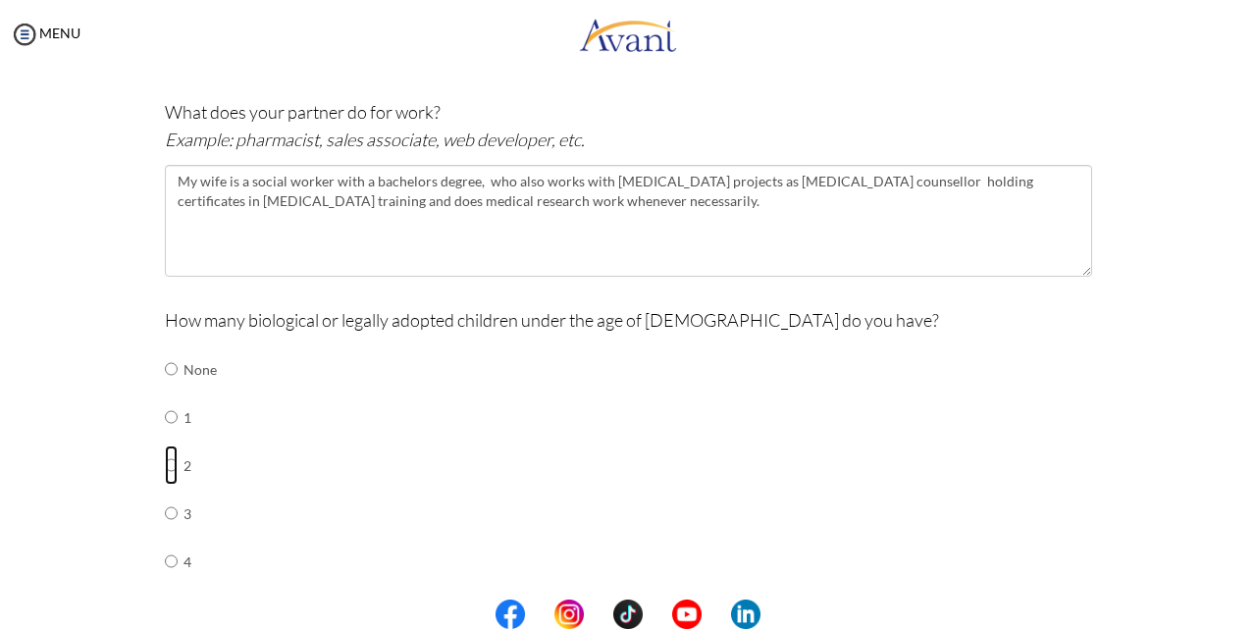
click at [166, 388] on input "radio" at bounding box center [171, 368] width 13 height 39
radio input "true"
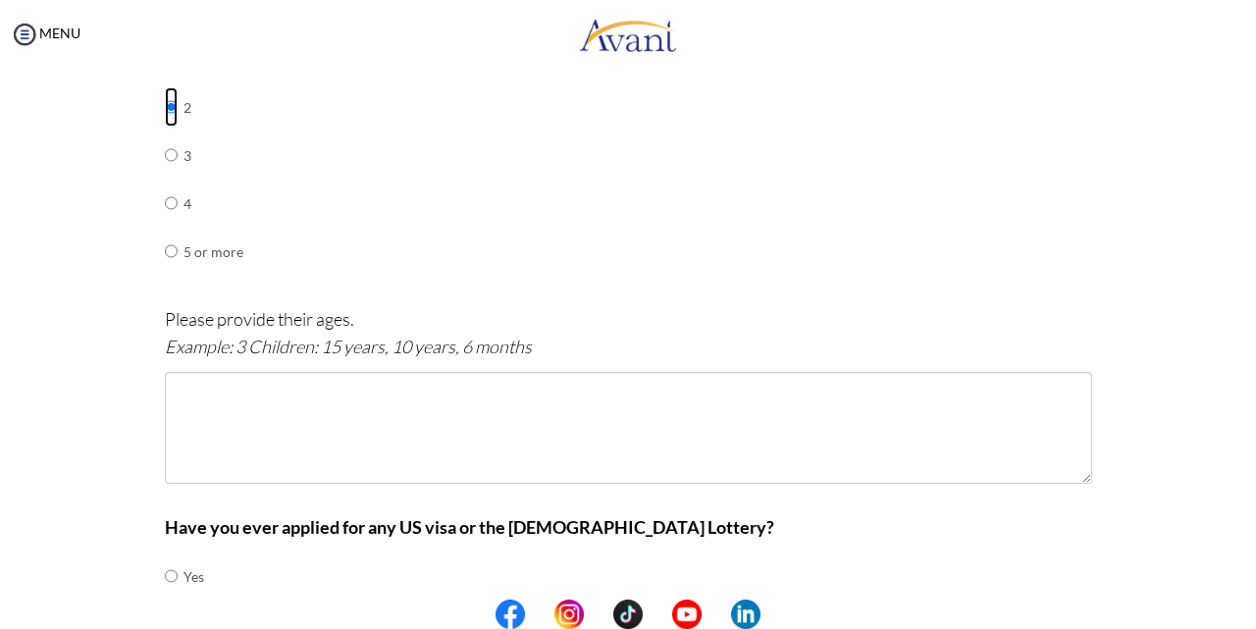
scroll to position [1020, 0]
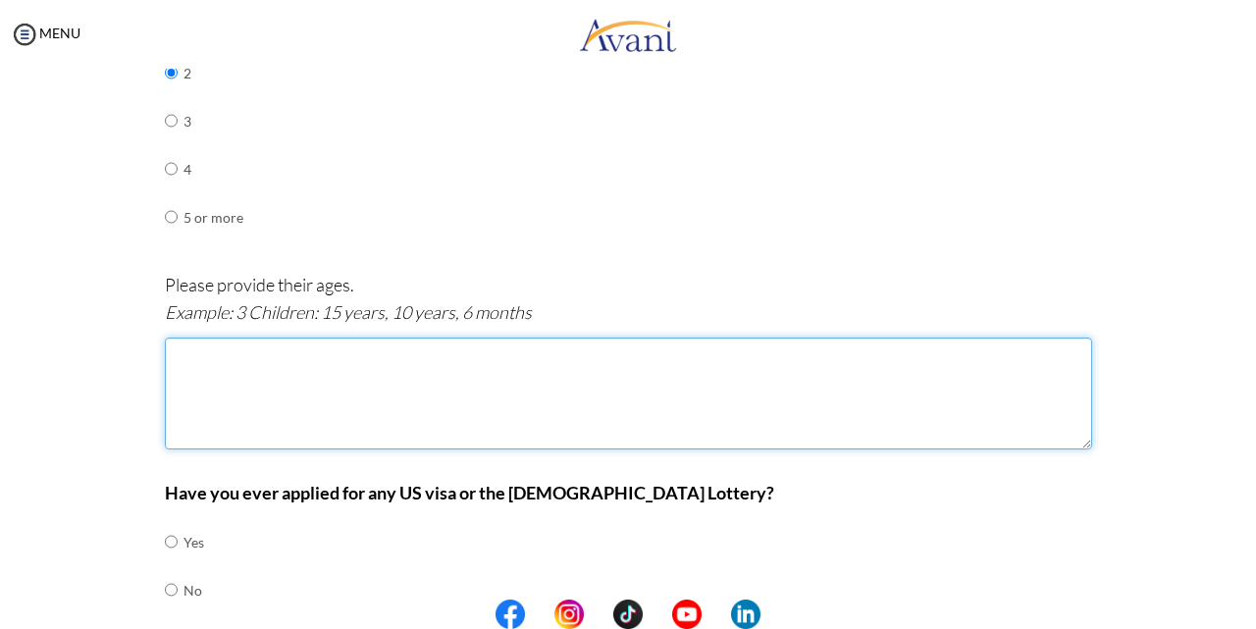
click at [236, 362] on textarea at bounding box center [628, 393] width 927 height 112
type textarea "3"
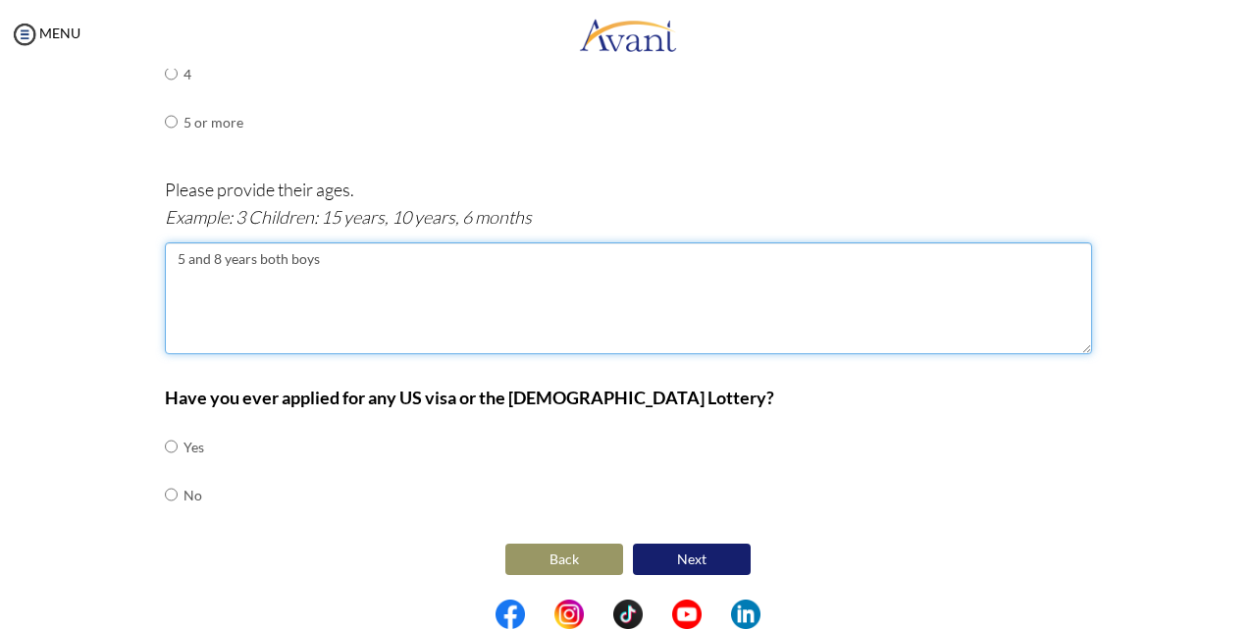
type textarea "5 and 8 years both boys"
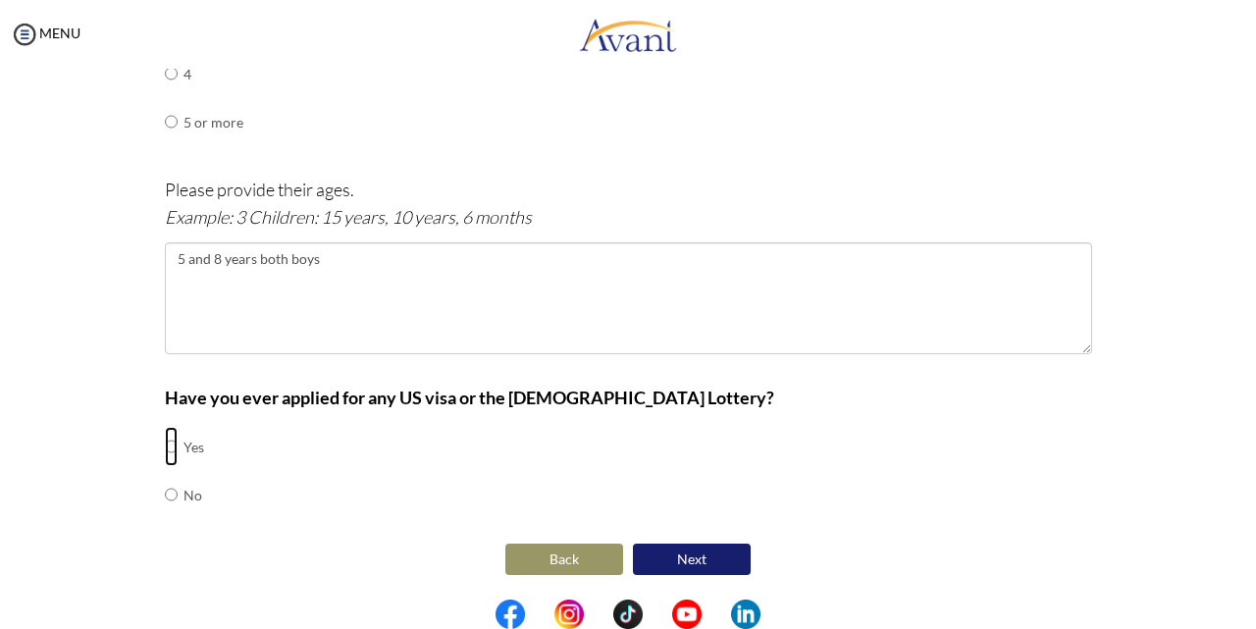
click at [165, 446] on input "radio" at bounding box center [171, 446] width 13 height 39
radio input "true"
click at [667, 552] on button "Next" at bounding box center [692, 558] width 118 height 31
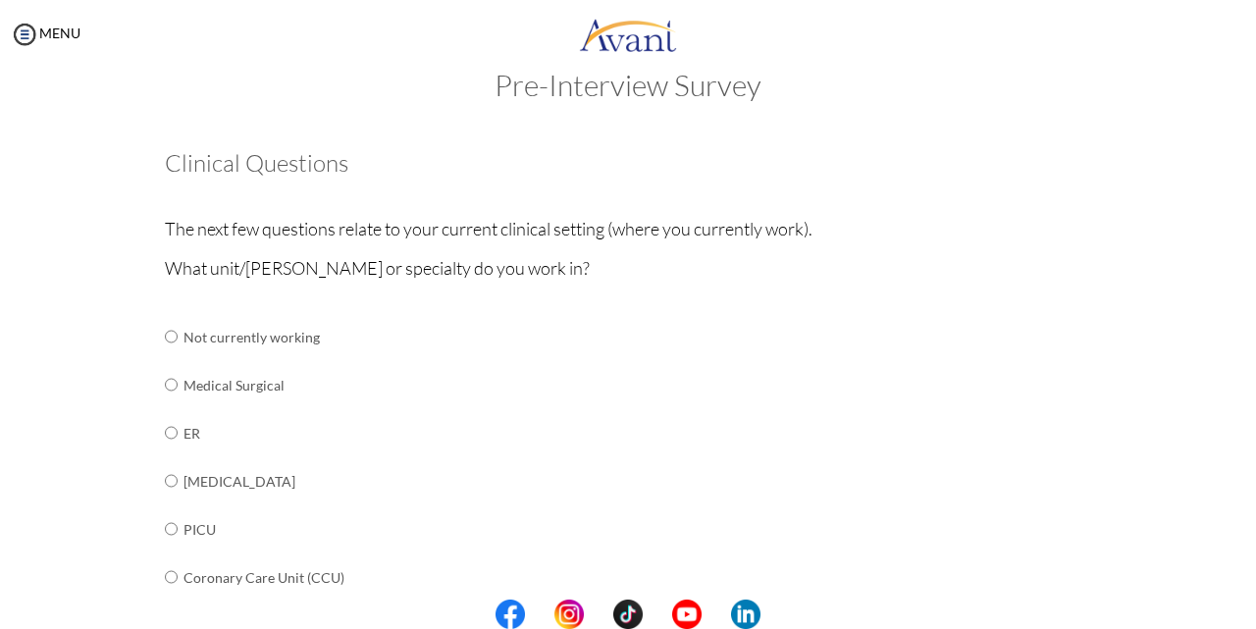
scroll to position [137, 0]
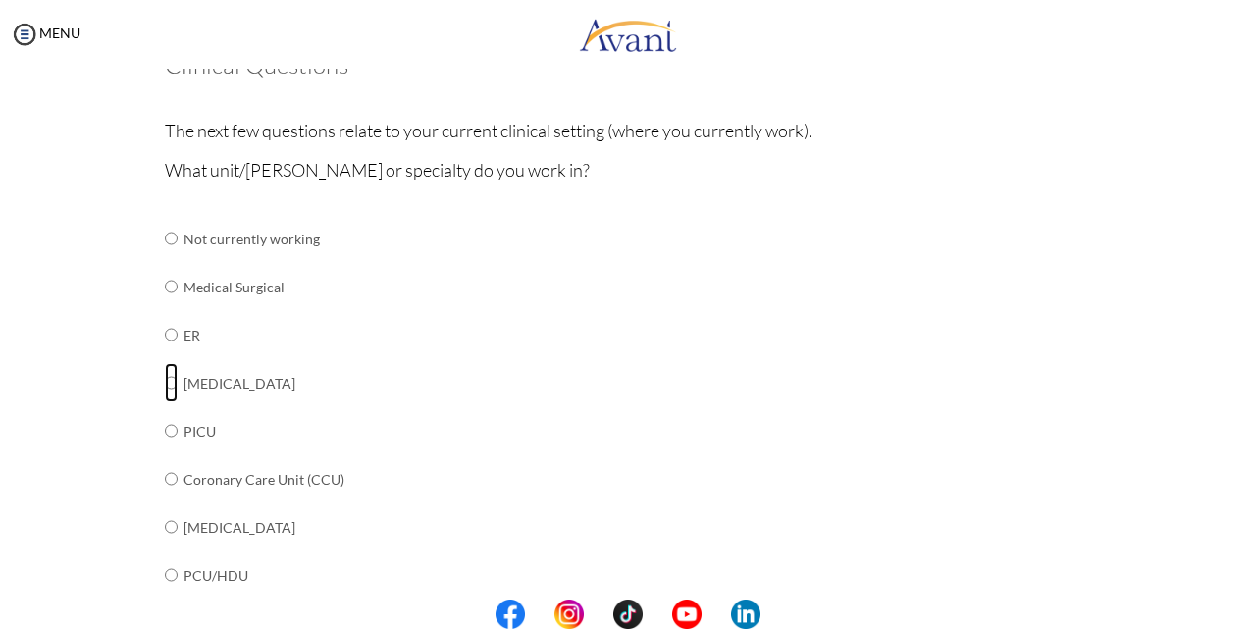
click at [165, 258] on input "radio" at bounding box center [171, 238] width 13 height 39
radio input "true"
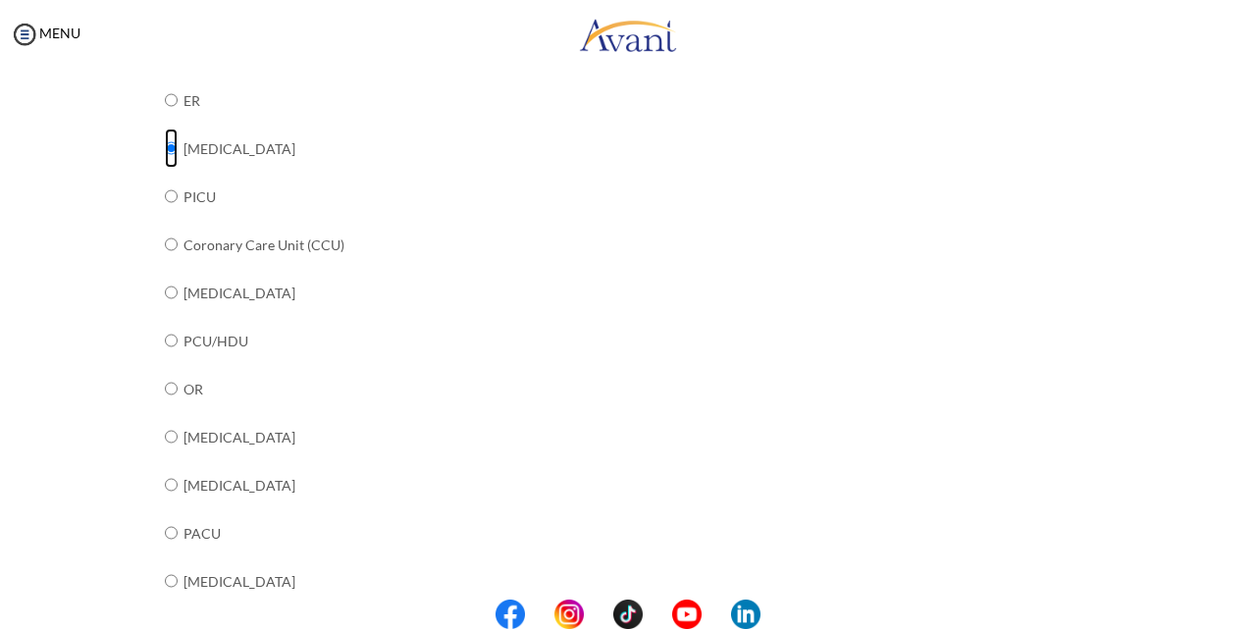
scroll to position [334, 0]
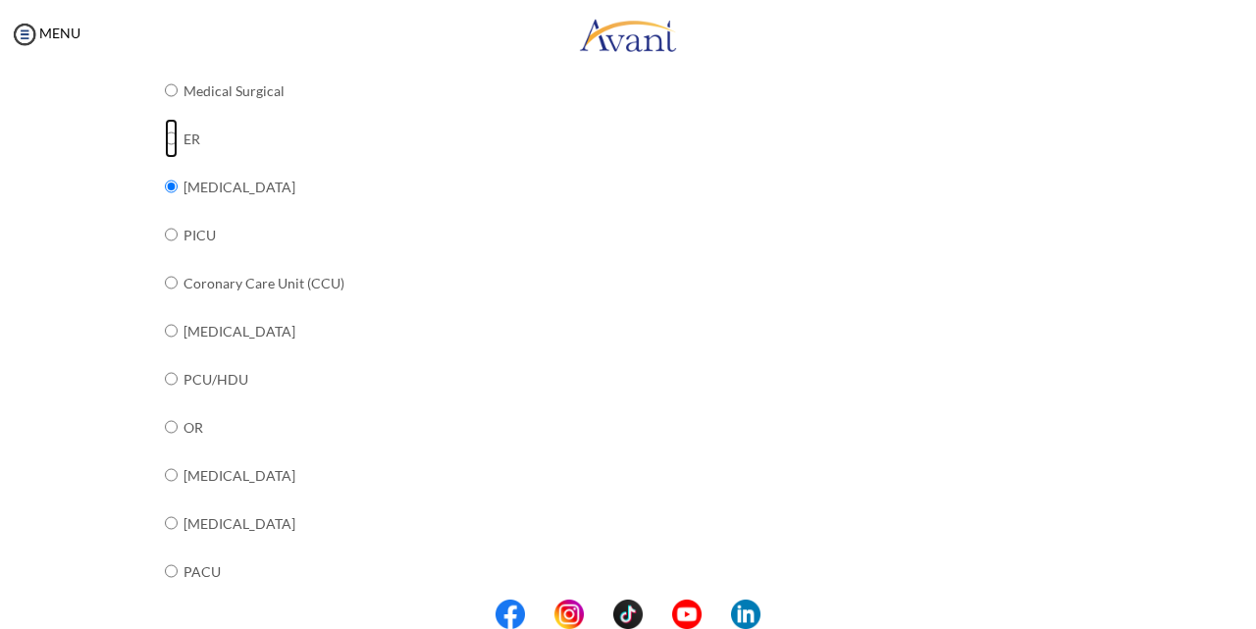
click at [165, 62] on input "radio" at bounding box center [171, 42] width 13 height 39
radio input "true"
click at [165, 62] on input "radio" at bounding box center [171, 42] width 13 height 39
radio input "true"
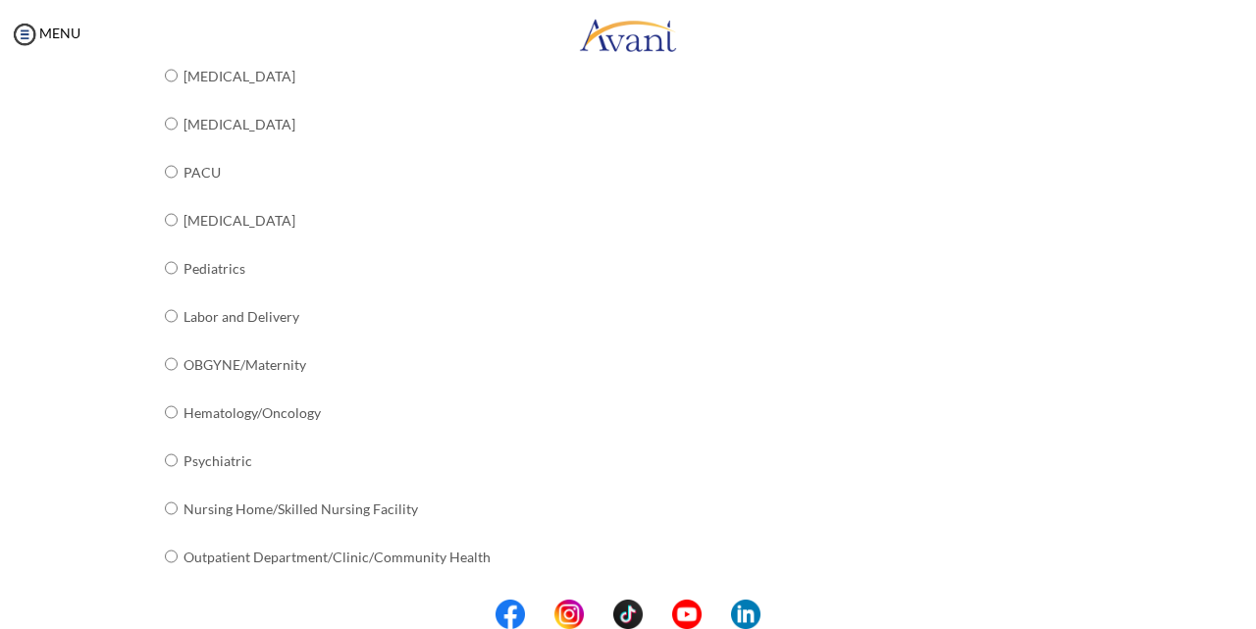
scroll to position [795, 0]
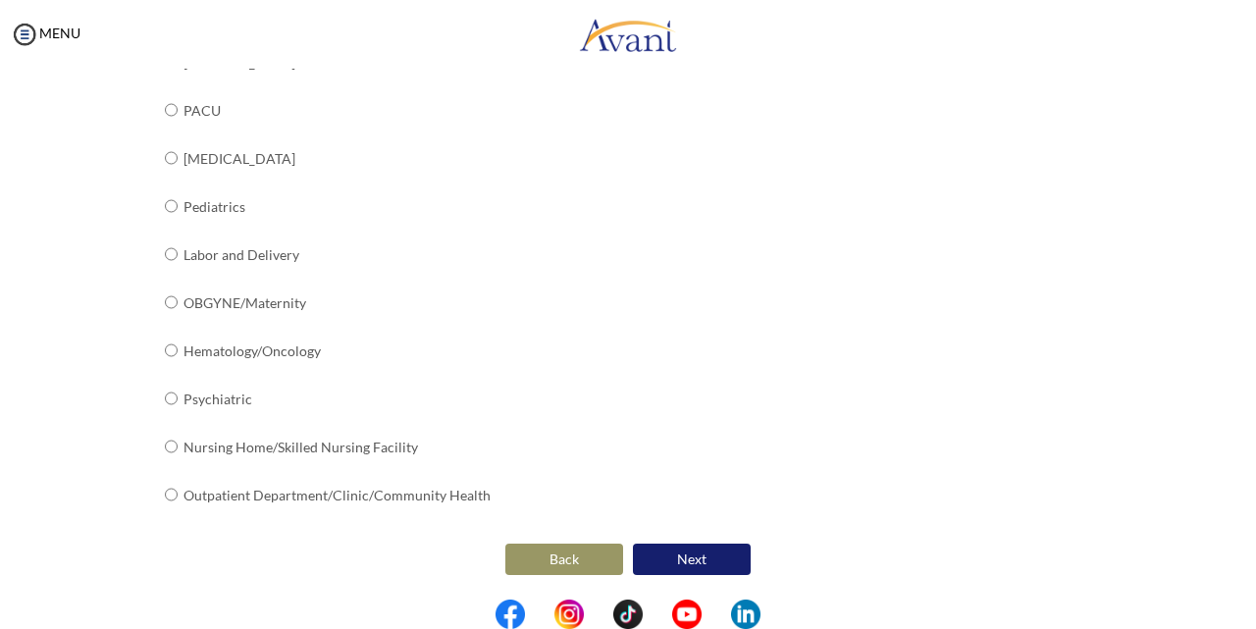
click at [683, 557] on button "Next" at bounding box center [692, 558] width 118 height 31
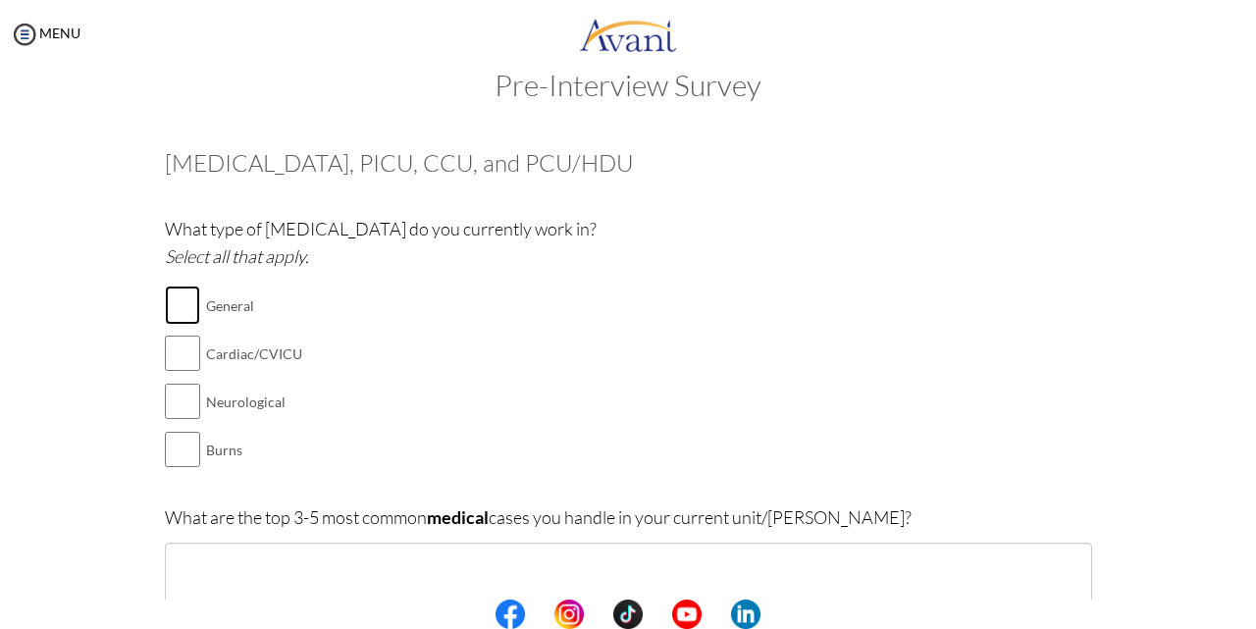
click at [182, 302] on input "checkbox" at bounding box center [182, 304] width 35 height 39
checkbox input "true"
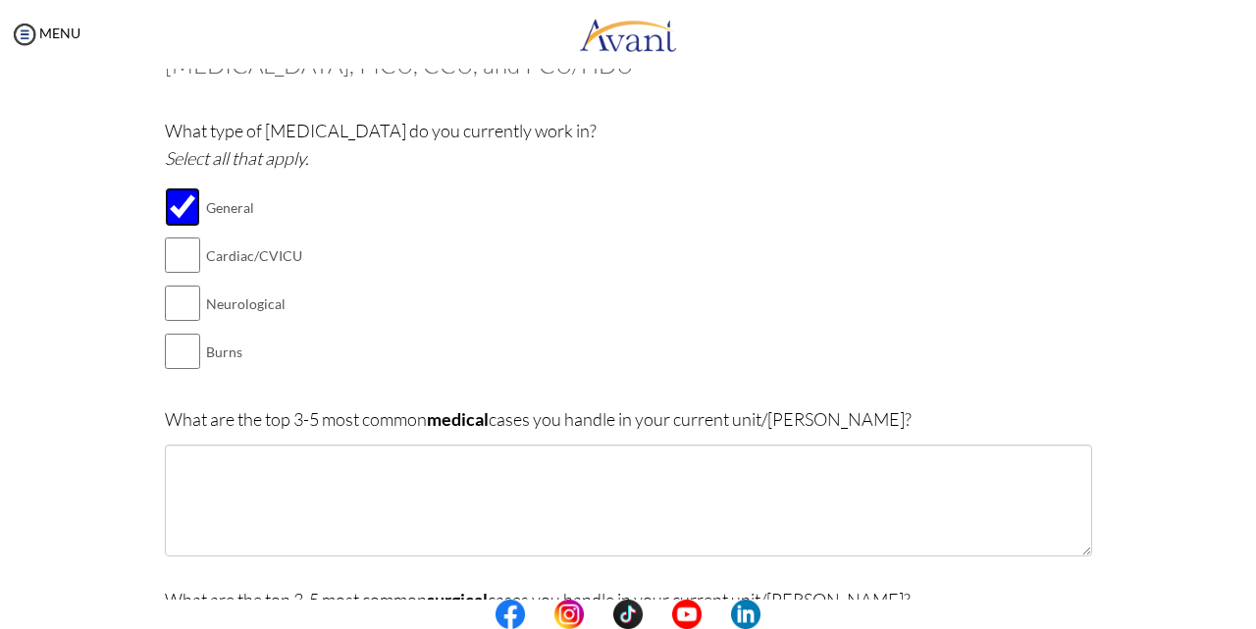
scroll to position [235, 0]
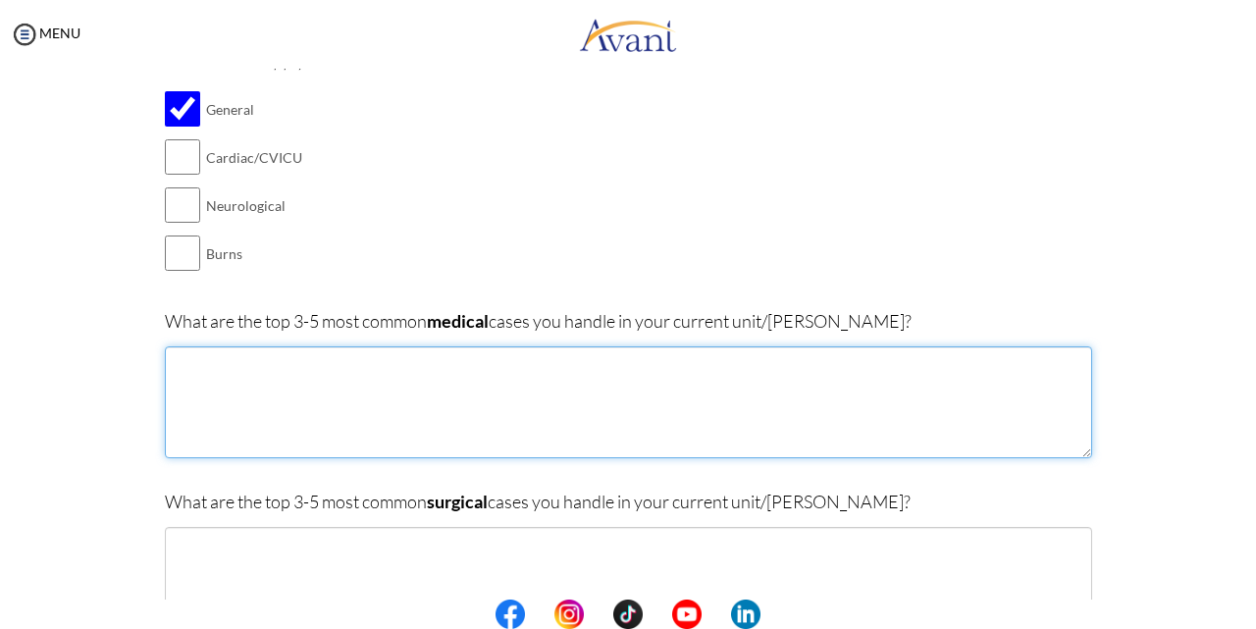
click at [420, 365] on textarea at bounding box center [628, 402] width 927 height 112
drag, startPoint x: 337, startPoint y: 376, endPoint x: 332, endPoint y: 401, distance: 26.2
click at [332, 401] on textarea "1. severe Traumatic brain Injuries 2. major post operative surgies a" at bounding box center [628, 402] width 927 height 112
click at [345, 380] on textarea "1. severe Traumatic brain Injuries 2. major post operative surgies a" at bounding box center [628, 402] width 927 height 112
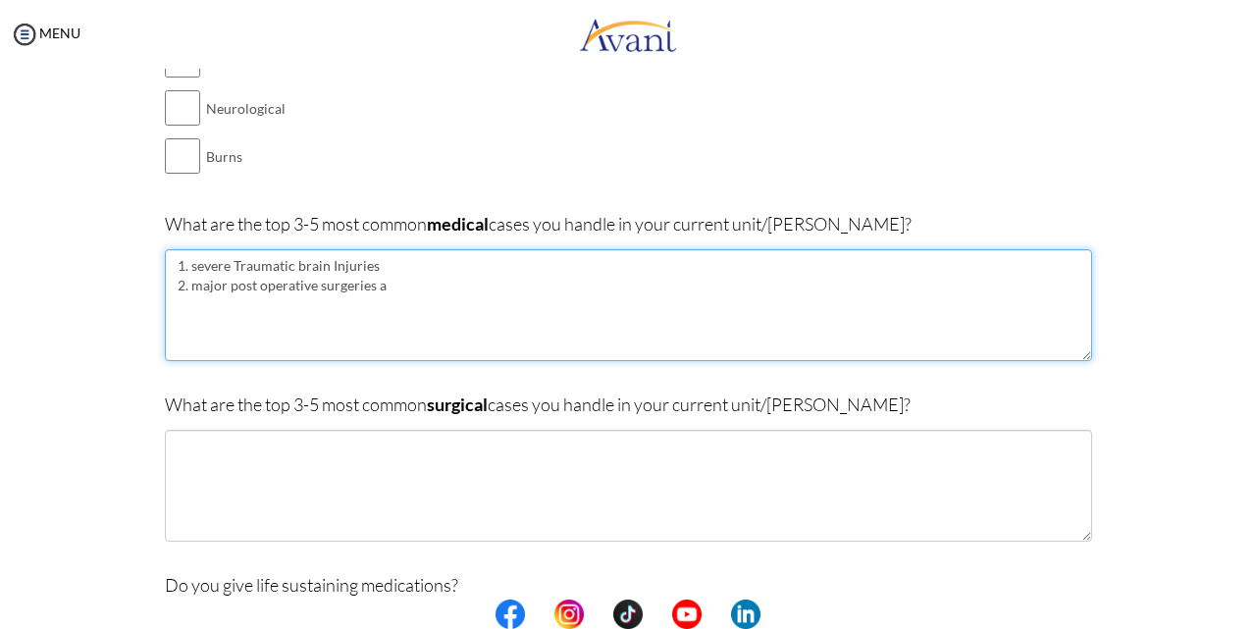
scroll to position [305, 0]
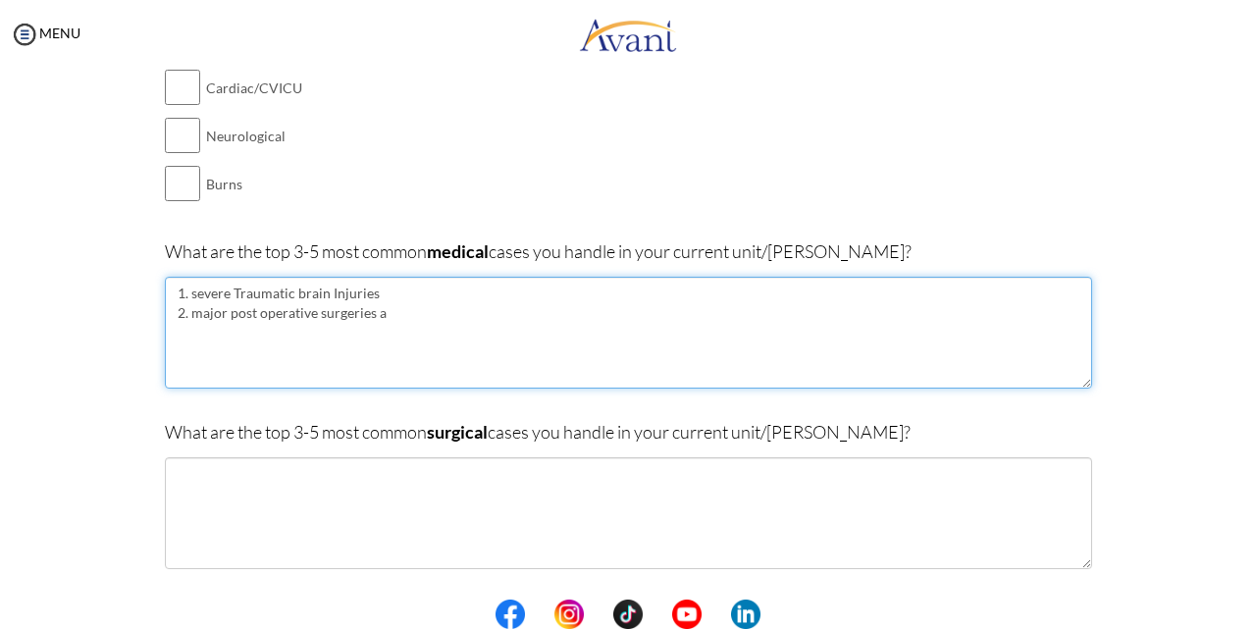
click at [398, 319] on textarea "1. severe Traumatic brain Injuries 2. major post operative surgeries a" at bounding box center [628, 333] width 927 height 112
click at [385, 317] on textarea "1. severe Traumatic brain Injuries 2. major post operative surgeries a 3.Spinal…" at bounding box center [628, 333] width 927 height 112
click at [187, 293] on textarea "1. severe Traumatic brain Injuries 2. major post operative surgeries 3.Spinal I…" at bounding box center [628, 333] width 927 height 112
click at [355, 356] on textarea "1. Severe Traumatic brain Injuries 2. Major post operative surgeries 3.Spinal I…" at bounding box center [628, 333] width 927 height 112
click at [560, 354] on textarea "1. Severe Traumatic brain Injuries 2. Major post operative surgeries 3.Spinal I…" at bounding box center [628, 333] width 927 height 112
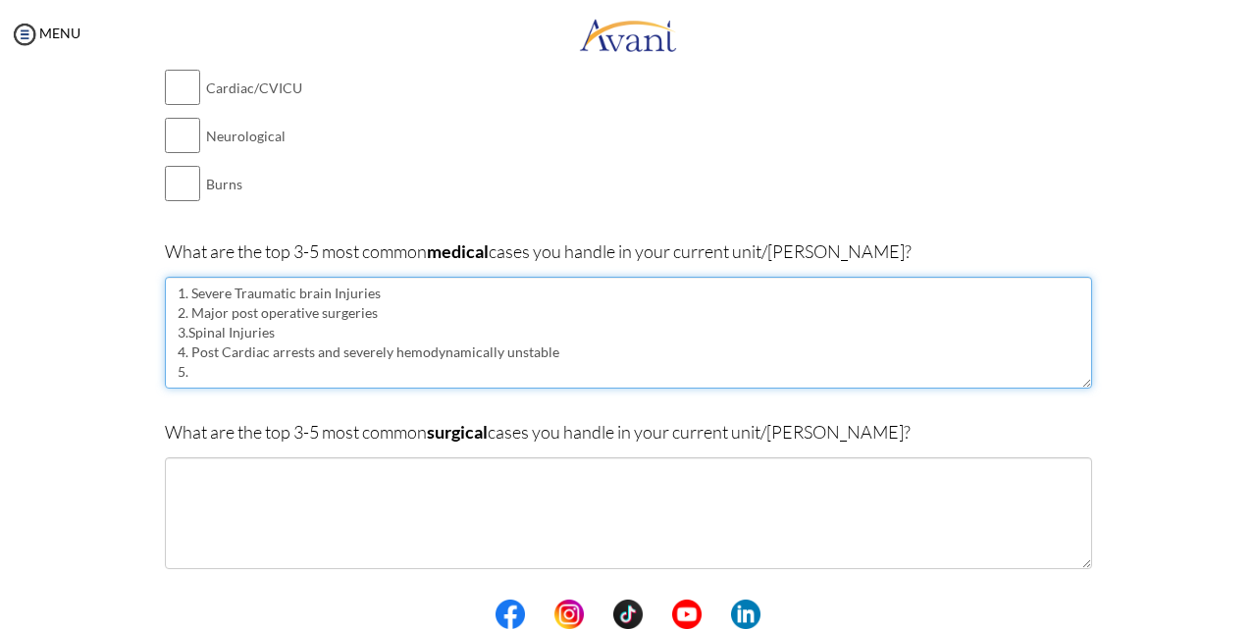
click at [202, 378] on textarea "1. Severe Traumatic brain Injuries 2. Major post operative surgeries 3.Spinal I…" at bounding box center [628, 333] width 927 height 112
click at [222, 379] on textarea "1. Severe Traumatic brain Injuries 2. Major post operative surgeries 3.Spinal I…" at bounding box center [628, 333] width 927 height 112
click at [469, 376] on textarea "1. Severe Traumatic brain Injuries 2. Major post operative surgeries 3.Spinal I…" at bounding box center [628, 333] width 927 height 112
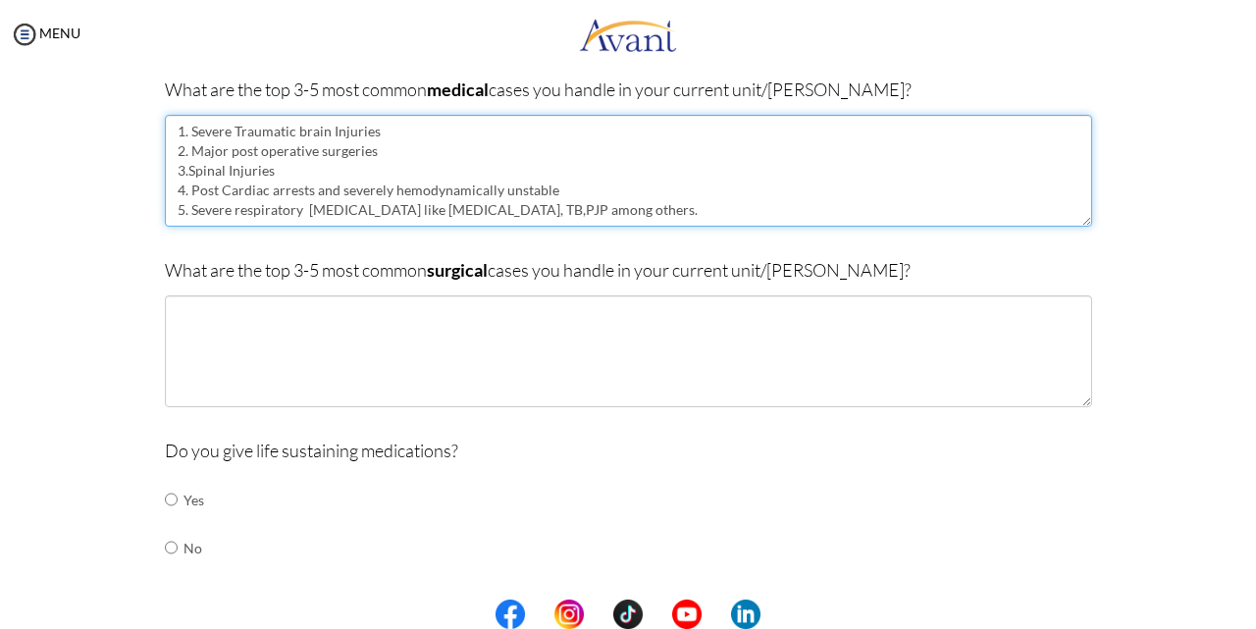
scroll to position [501, 0]
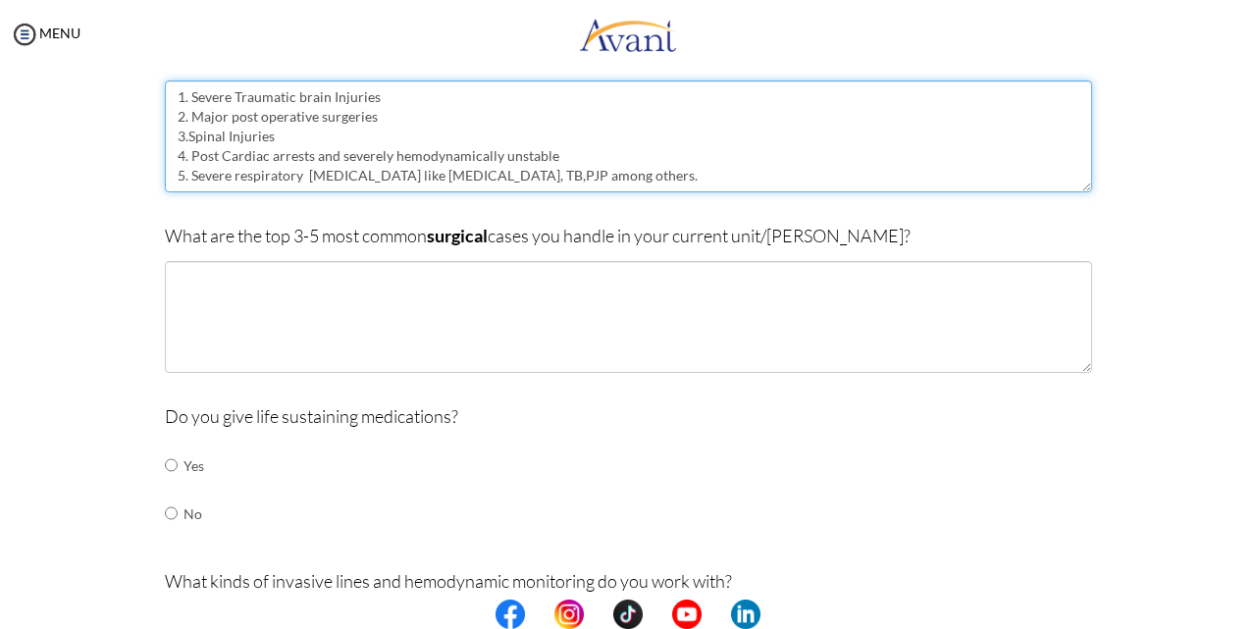
click at [282, 131] on textarea "1. Severe Traumatic brain Injuries 2. Major post operative surgeries 3.Spinal I…" at bounding box center [628, 136] width 927 height 112
type textarea "1. Severe Traumatic brain Injuries 2. Major post operative surgeries 3.Spinal I…"
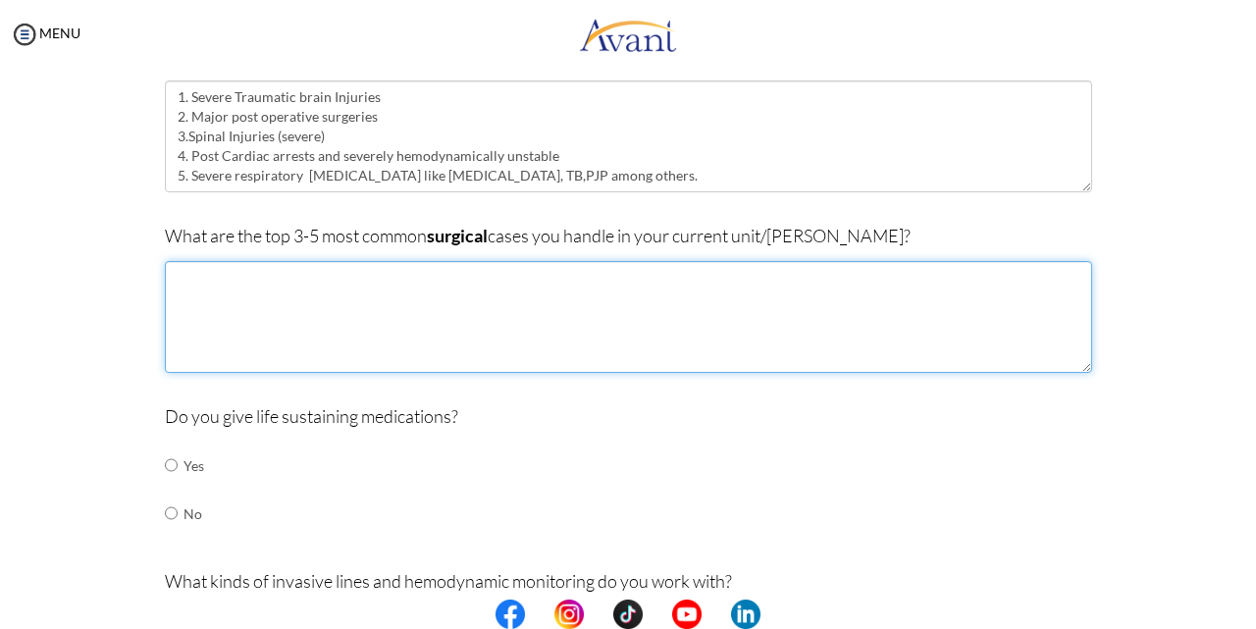
click at [263, 263] on textarea at bounding box center [628, 317] width 927 height 112
type textarea "p"
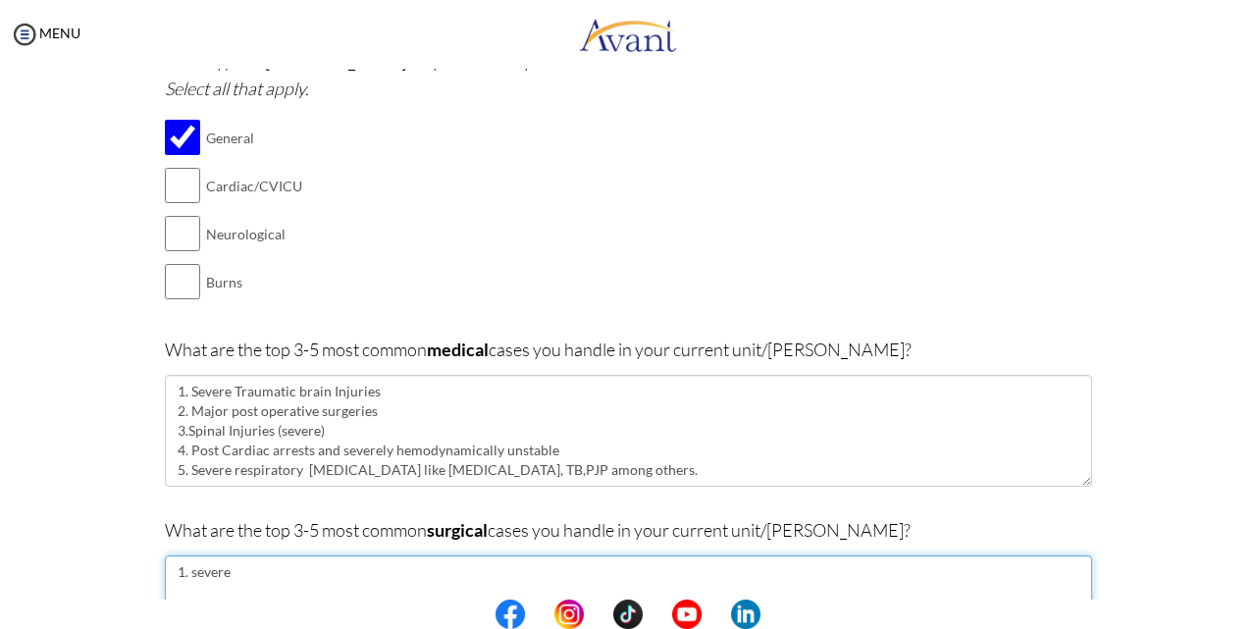
scroll to position [305, 0]
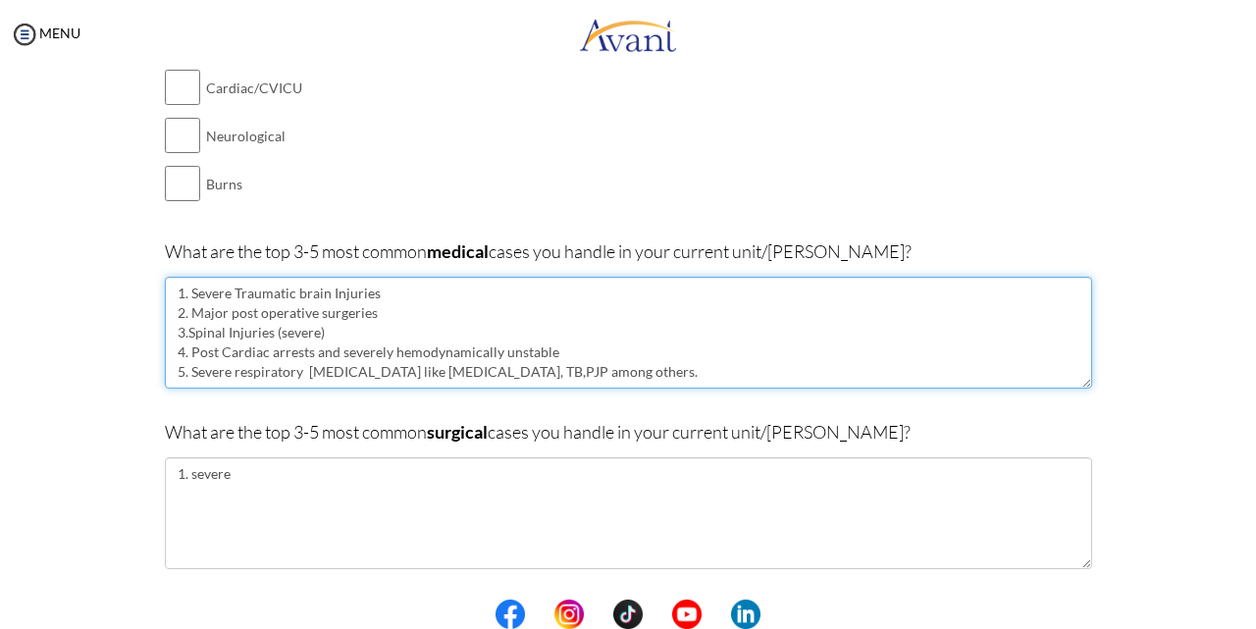
drag, startPoint x: 372, startPoint y: 286, endPoint x: 182, endPoint y: 283, distance: 189.4
click at [182, 283] on textarea "1. Severe Traumatic brain Injuries 2. Major post operative surgeries 3.Spinal I…" at bounding box center [628, 333] width 927 height 112
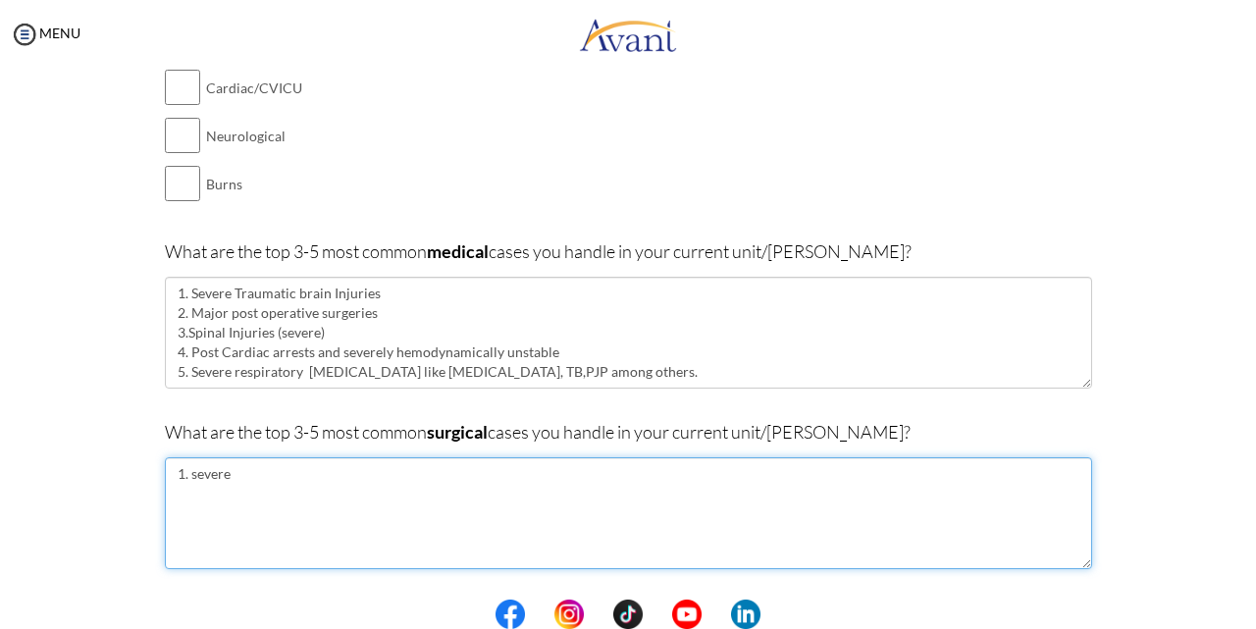
click at [255, 477] on textarea "1. severe" at bounding box center [628, 513] width 927 height 112
paste textarea "Severe Traumatic brain Injuries"
type textarea "1. Severe Traumatic brain Injuries"
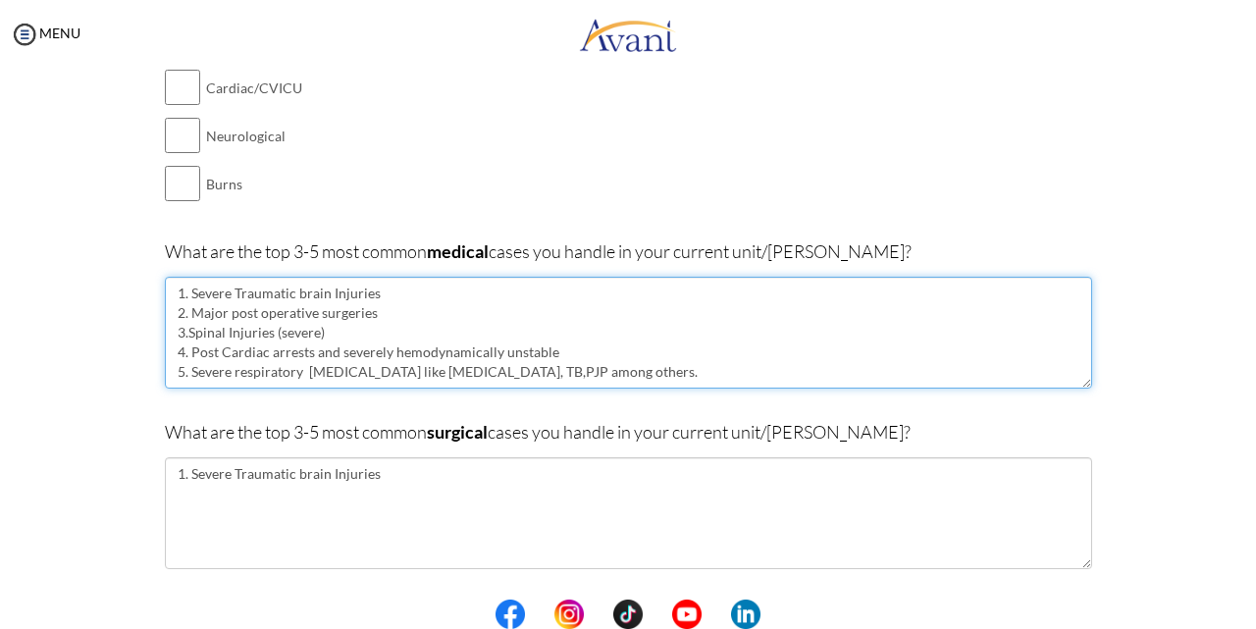
drag, startPoint x: 368, startPoint y: 315, endPoint x: 186, endPoint y: 312, distance: 181.5
click at [186, 312] on textarea "1. Severe Traumatic brain Injuries 2. Major post operative surgeries 3.Spinal I…" at bounding box center [628, 333] width 927 height 112
type textarea "1. Severe Traumatic brain Injuries 2. 3.Spinal Injuries (severe) 4. Post Cardia…"
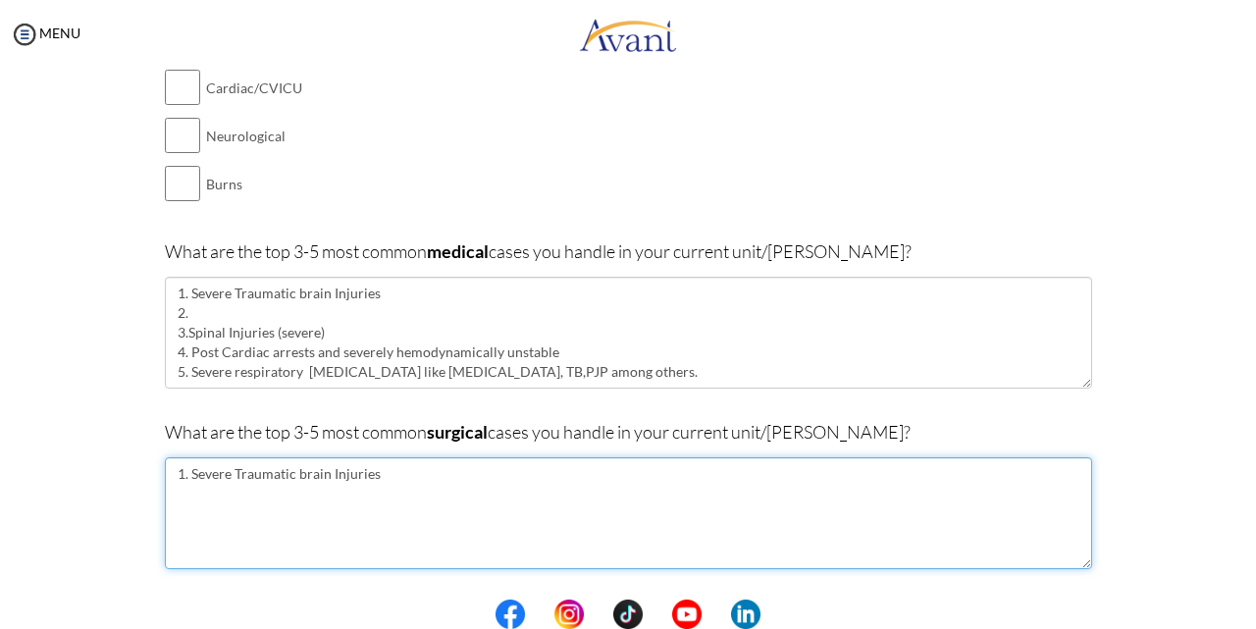
click at [380, 489] on textarea "1. Severe Traumatic brain Injuries" at bounding box center [628, 513] width 927 height 112
paste textarea "Major post operative surgeries"
click at [170, 494] on textarea "1. Severe Traumatic brain Injuries Major post operative surgeries" at bounding box center [628, 513] width 927 height 112
click at [372, 498] on textarea "1. Severe Traumatic brain Injuries 2. Major post operative surgeries" at bounding box center [628, 513] width 927 height 112
click at [393, 478] on textarea "1. Severe Traumatic brain Injuries 2." at bounding box center [628, 513] width 927 height 112
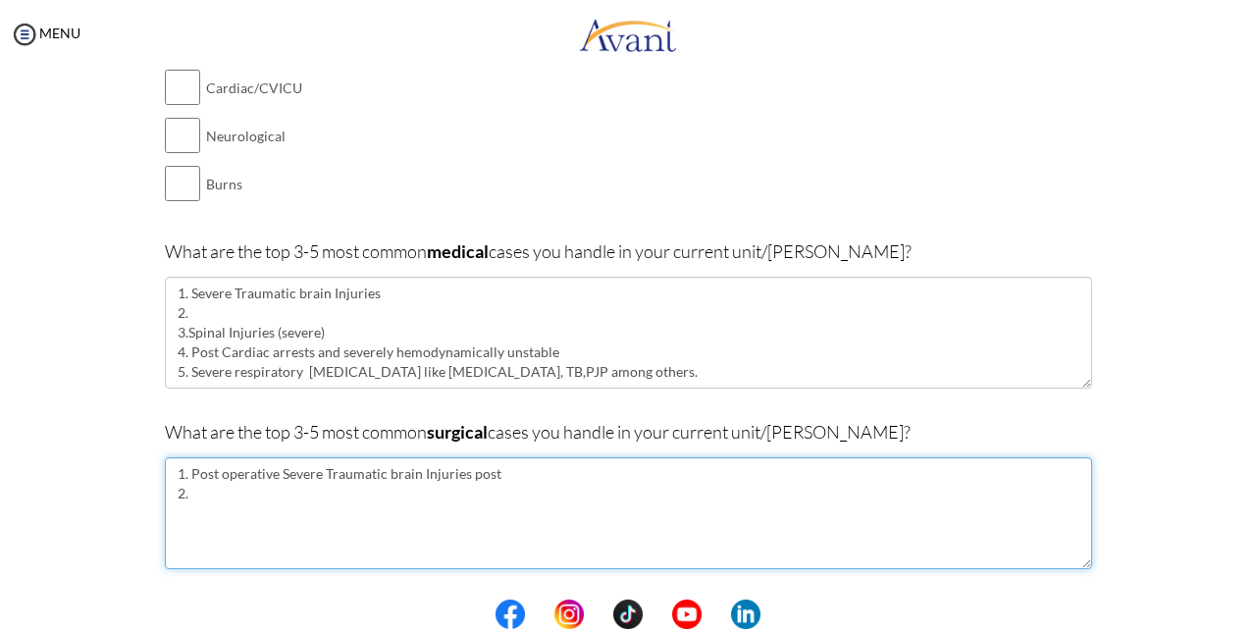
click at [527, 481] on textarea "1. Post operative Severe Traumatic brain Injuries post 2." at bounding box center [628, 513] width 927 height 112
click at [253, 497] on textarea "1. Post operative Severe Traumatic brain Injuries post 2." at bounding box center [628, 513] width 927 height 112
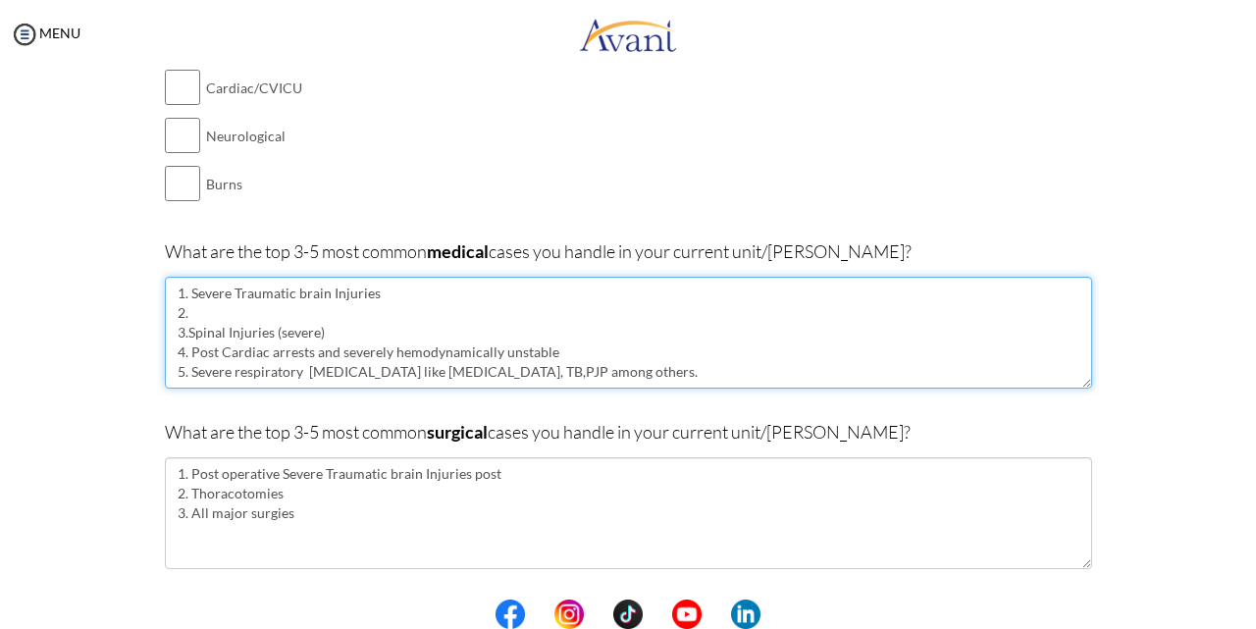
drag, startPoint x: 263, startPoint y: 520, endPoint x: 610, endPoint y: 361, distance: 381.9
click at [610, 361] on textarea "1. Severe Traumatic brain Injuries 2. 3.Spinal Injuries (severe) 4. Post Cardia…" at bounding box center [628, 333] width 927 height 112
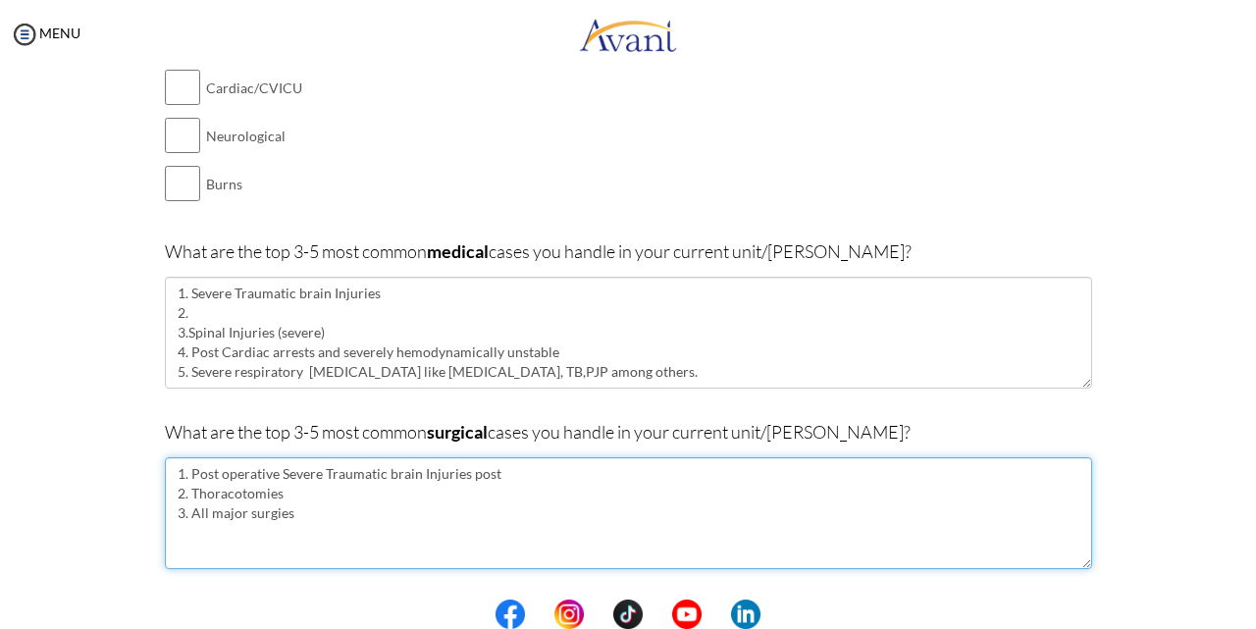
click at [452, 503] on textarea "1. Post operative Severe Traumatic brain Injuries post 2. Thoracotomies 3. All …" at bounding box center [628, 513] width 927 height 112
click at [378, 507] on textarea "1. Post operative Severe Traumatic brain Injuries post 2. Thoracotomies 3. All …" at bounding box center [628, 513] width 927 height 112
drag, startPoint x: 425, startPoint y: 535, endPoint x: 815, endPoint y: 518, distance: 390.8
click at [815, 518] on textarea "1. Post operative Severe Traumatic brain Injuries post 2. Thoracotomies 3. All …" at bounding box center [628, 513] width 927 height 112
click at [731, 510] on textarea "1. Post operative Severe Traumatic brain Injuries post 2. Thoracotomies 3. All …" at bounding box center [628, 513] width 927 height 112
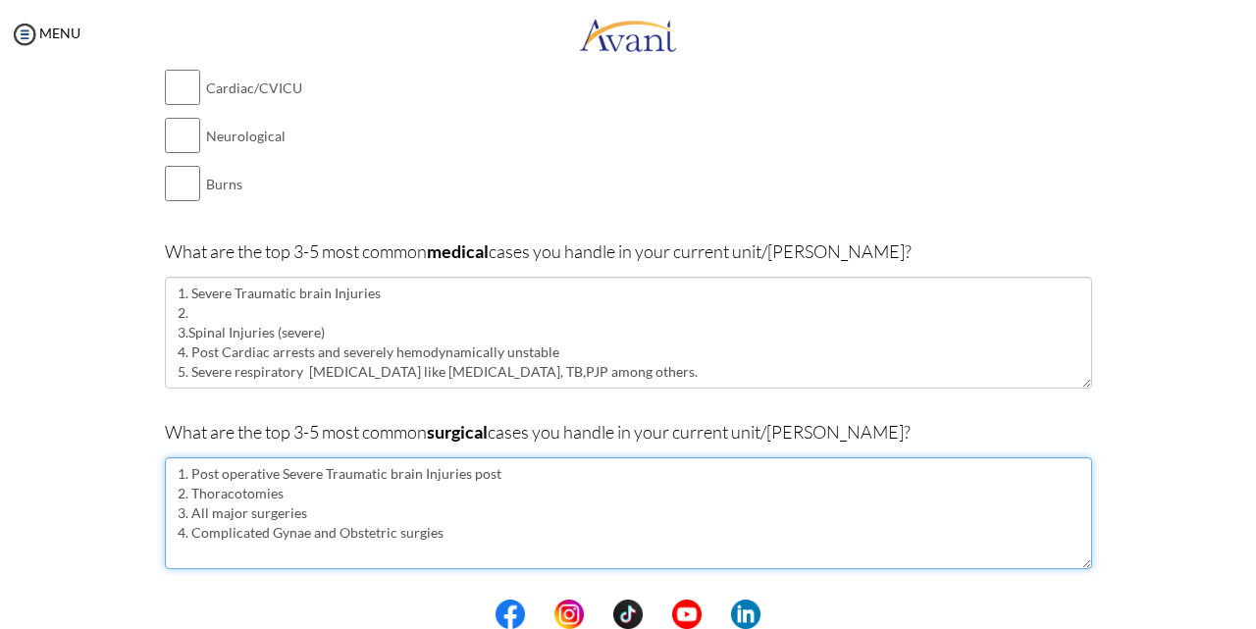
click at [451, 533] on textarea "1. Post operative Severe Traumatic brain Injuries post 2. Thoracotomies 3. All …" at bounding box center [628, 513] width 927 height 112
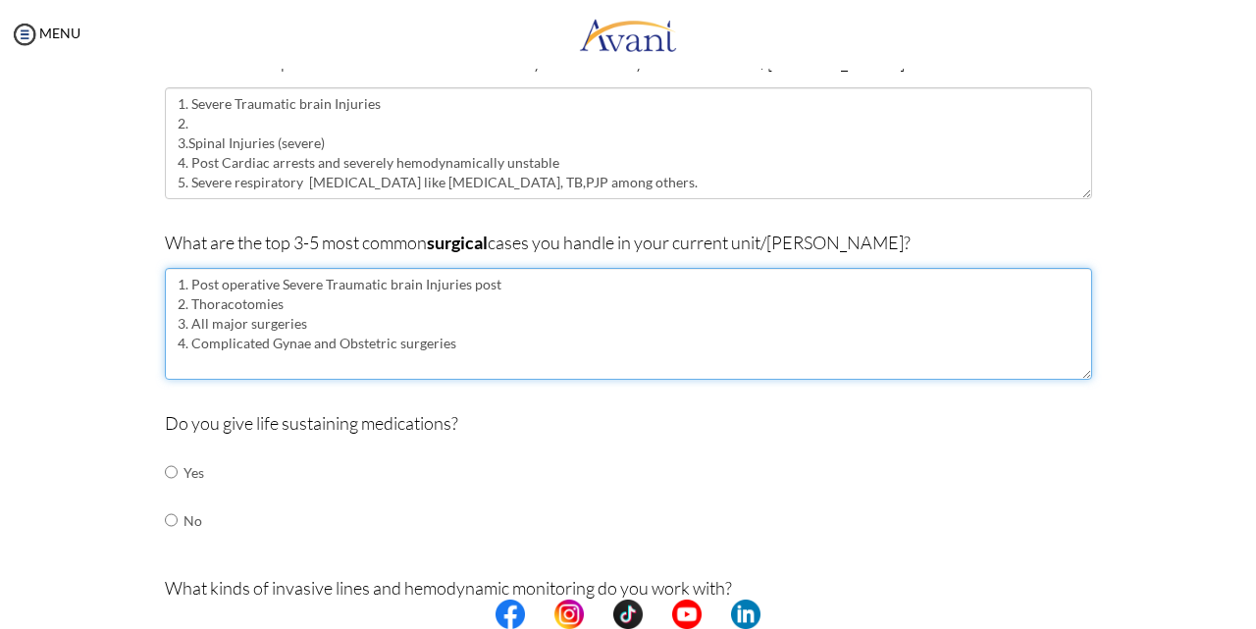
scroll to position [599, 0]
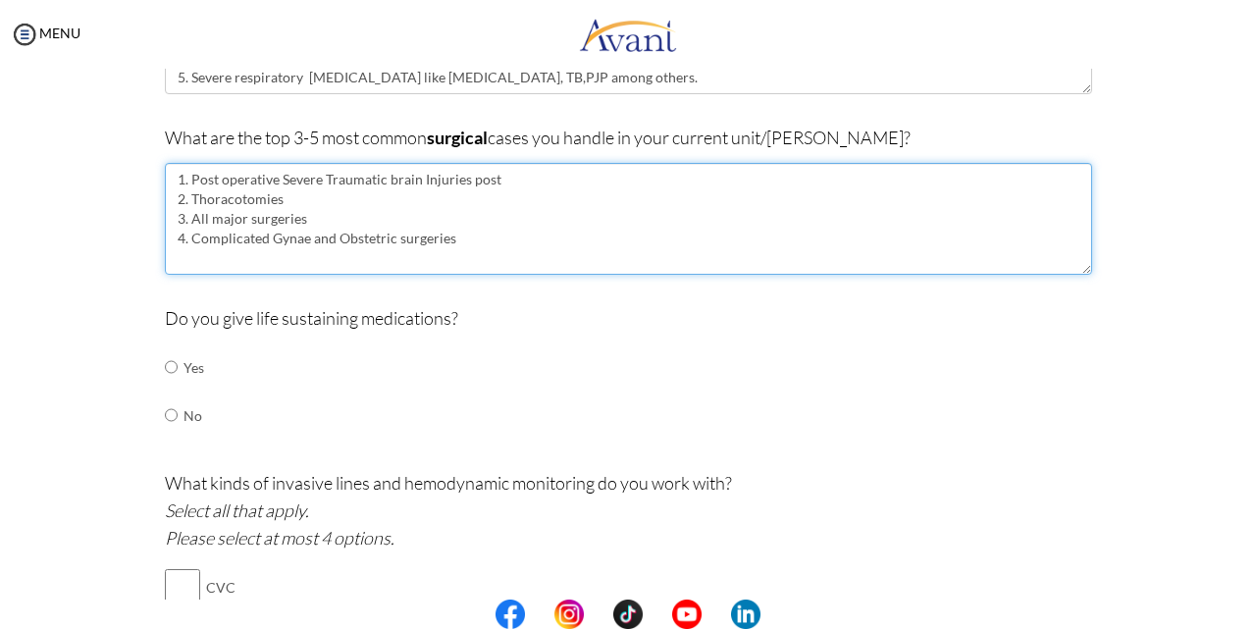
type textarea "1. Post operative Severe Traumatic brain Injuries post 2. Thoracotomies 3. All …"
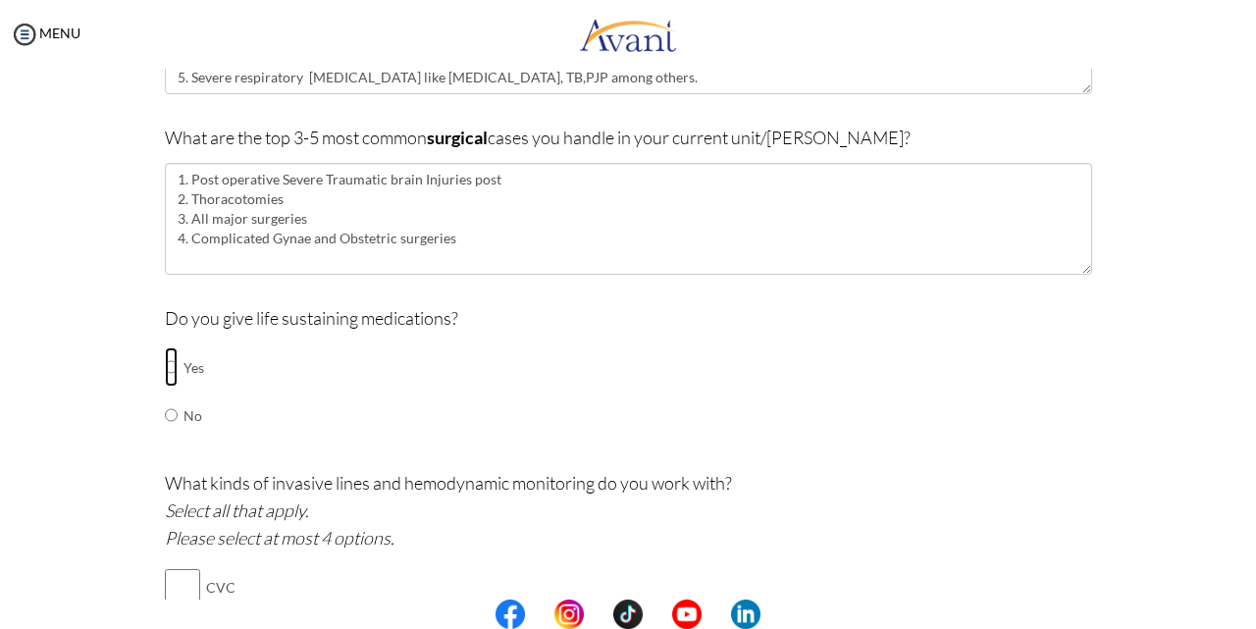
click at [168, 364] on input "radio" at bounding box center [171, 366] width 13 height 39
radio input "true"
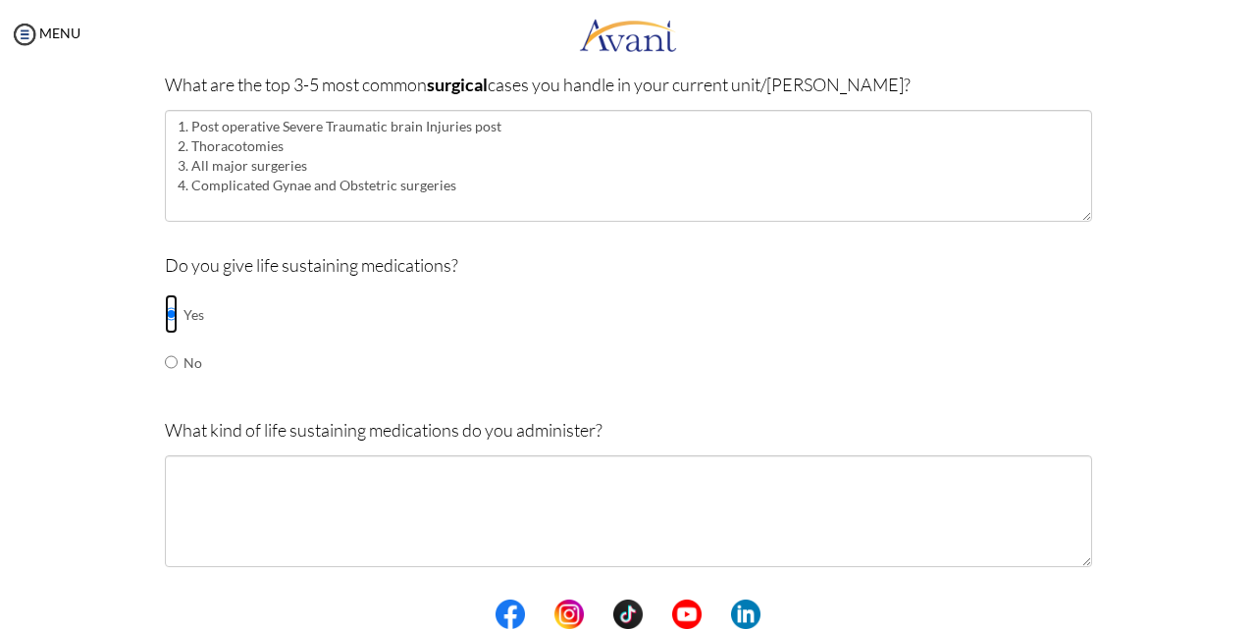
scroll to position [796, 0]
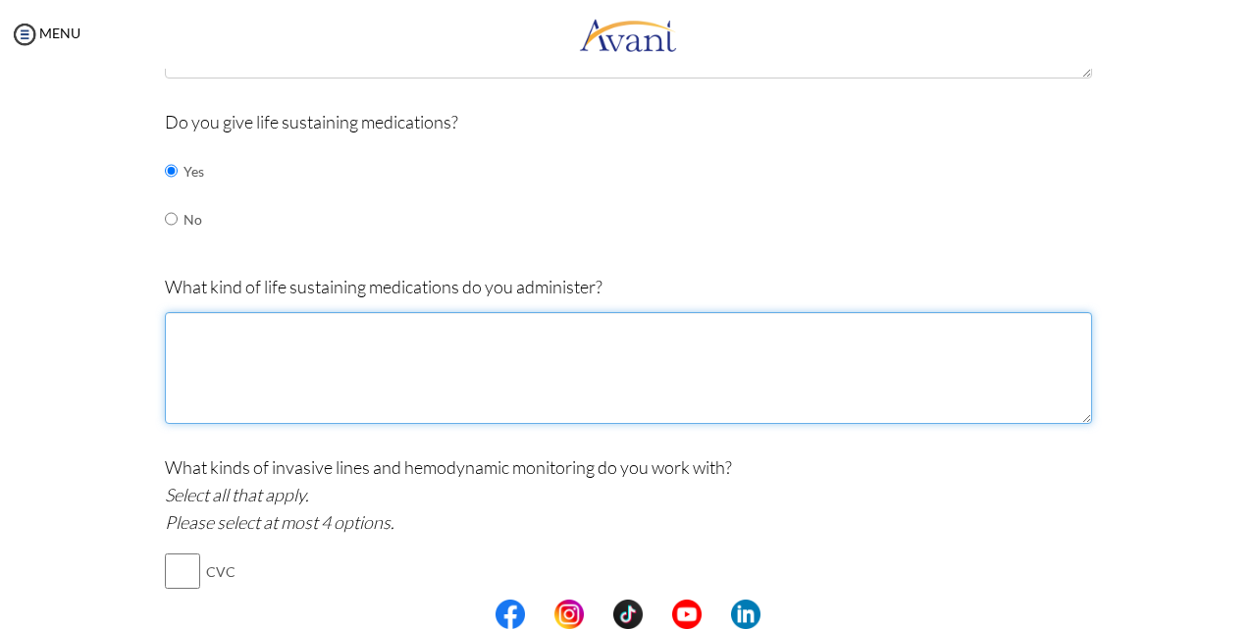
click at [200, 353] on textarea at bounding box center [628, 368] width 927 height 112
click at [361, 347] on textarea "1. [MEDICAL_DATA] 2. Anti biotics 3." at bounding box center [628, 368] width 927 height 112
click at [490, 367] on textarea "1. [MEDICAL_DATA] 2. Anti biotics after culture and sensitivity we can escalate…" at bounding box center [628, 368] width 927 height 112
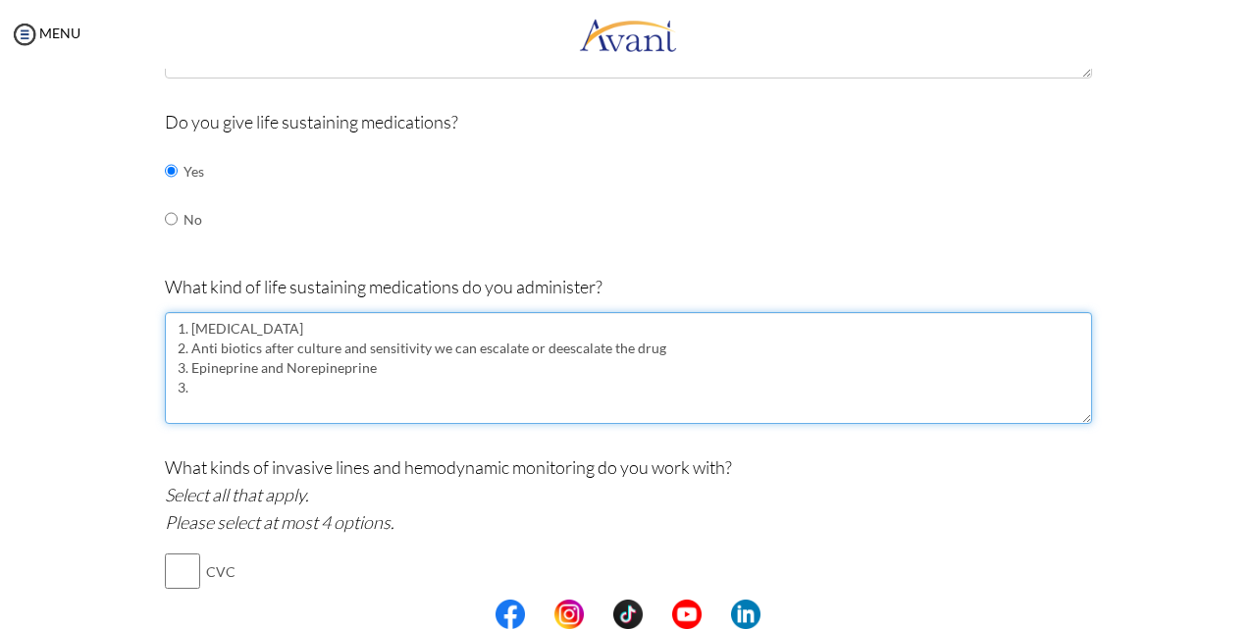
click at [383, 378] on textarea "1. [MEDICAL_DATA] 2. Anti biotics after culture and sensitivity we can escalate…" at bounding box center [628, 368] width 927 height 112
click at [257, 401] on textarea "1. [MEDICAL_DATA] 2. Anti biotics after culture and sensitivity we can escalate…" at bounding box center [628, 368] width 927 height 112
click at [181, 369] on textarea "1. [MEDICAL_DATA] 2. Anti biotics after culture and sensitivity we can escalate…" at bounding box center [628, 368] width 927 height 112
click at [199, 386] on textarea "1. [MEDICAL_DATA] 2. Anti biotics after culture and sensitivity we can escalate…" at bounding box center [628, 368] width 927 height 112
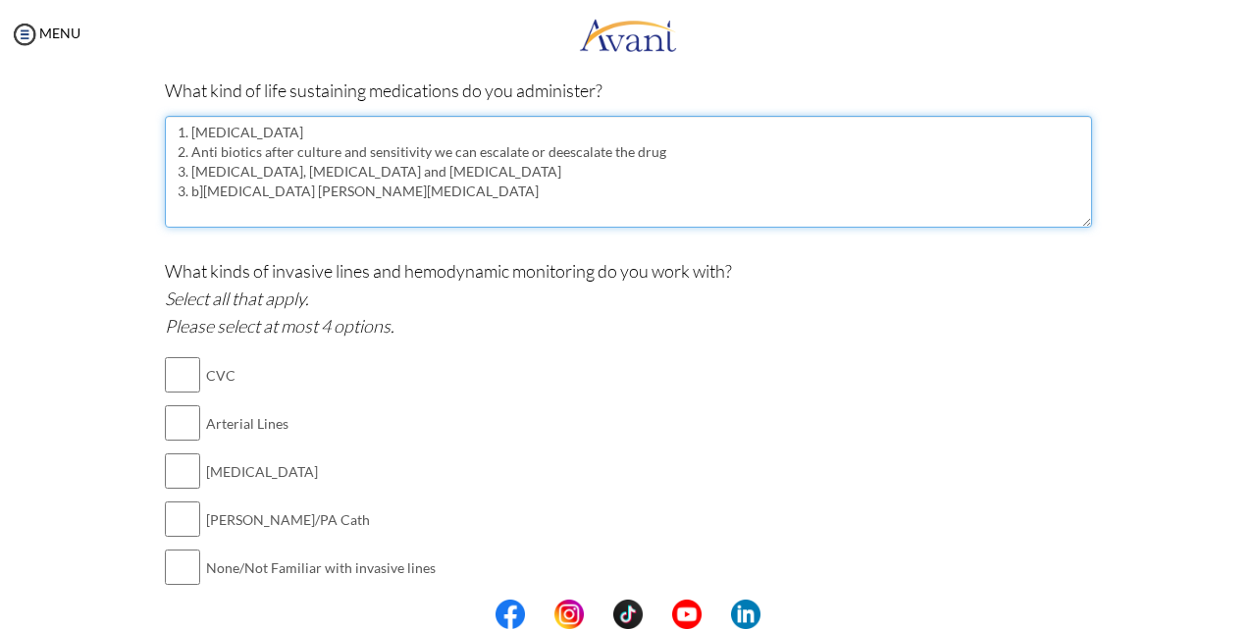
scroll to position [1090, 0]
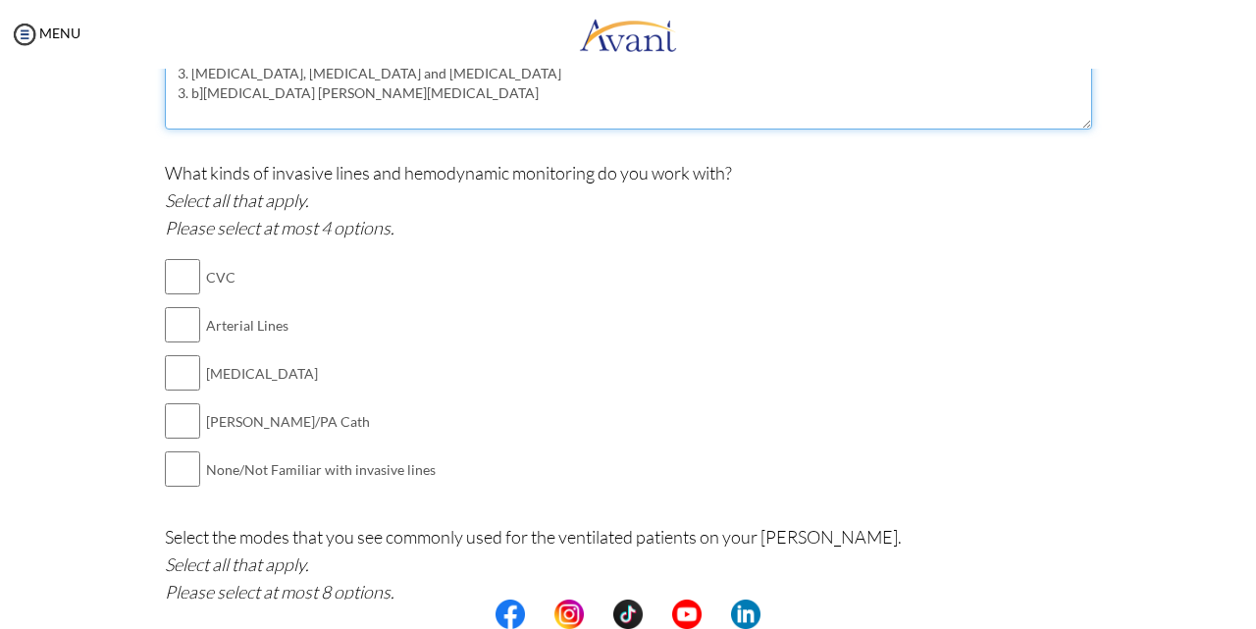
type textarea "1. [MEDICAL_DATA] 2. Anti biotics after culture and sensitivity we can escalate…"
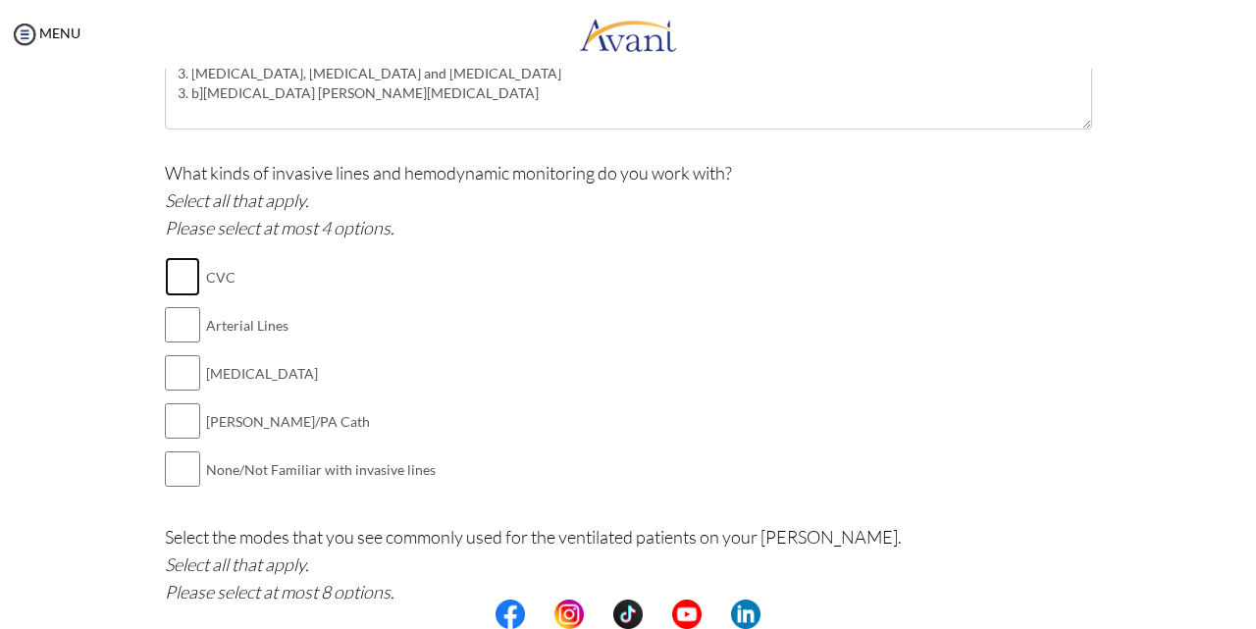
click at [181, 272] on input "checkbox" at bounding box center [182, 276] width 35 height 39
checkbox input "true"
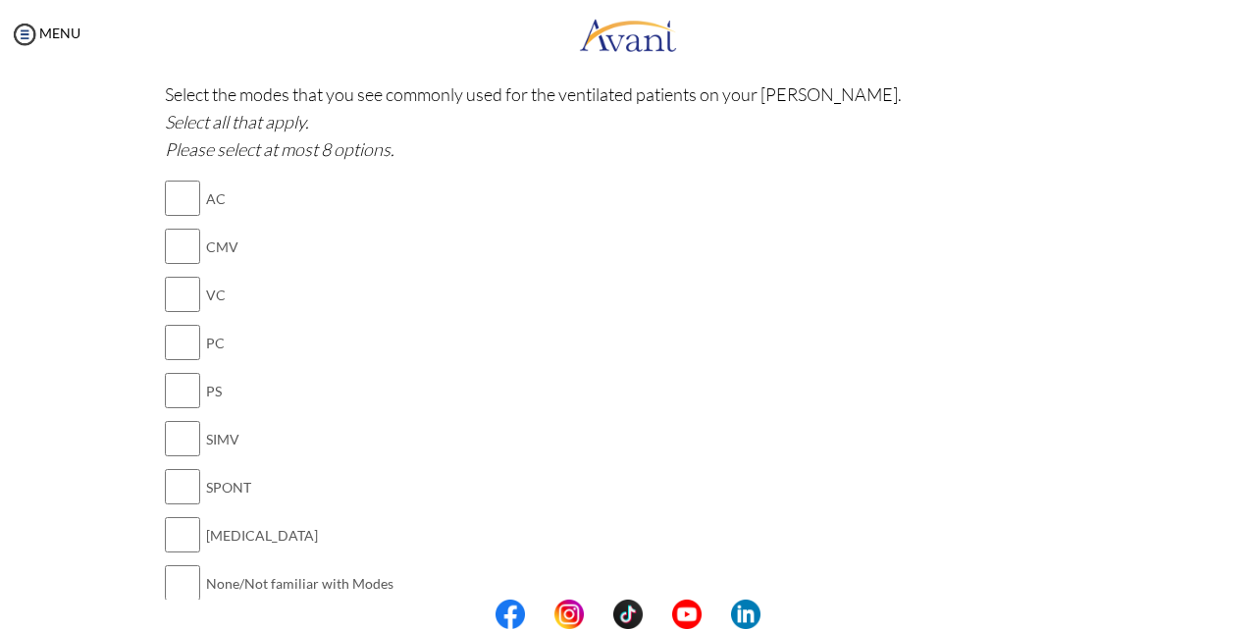
scroll to position [1580, 0]
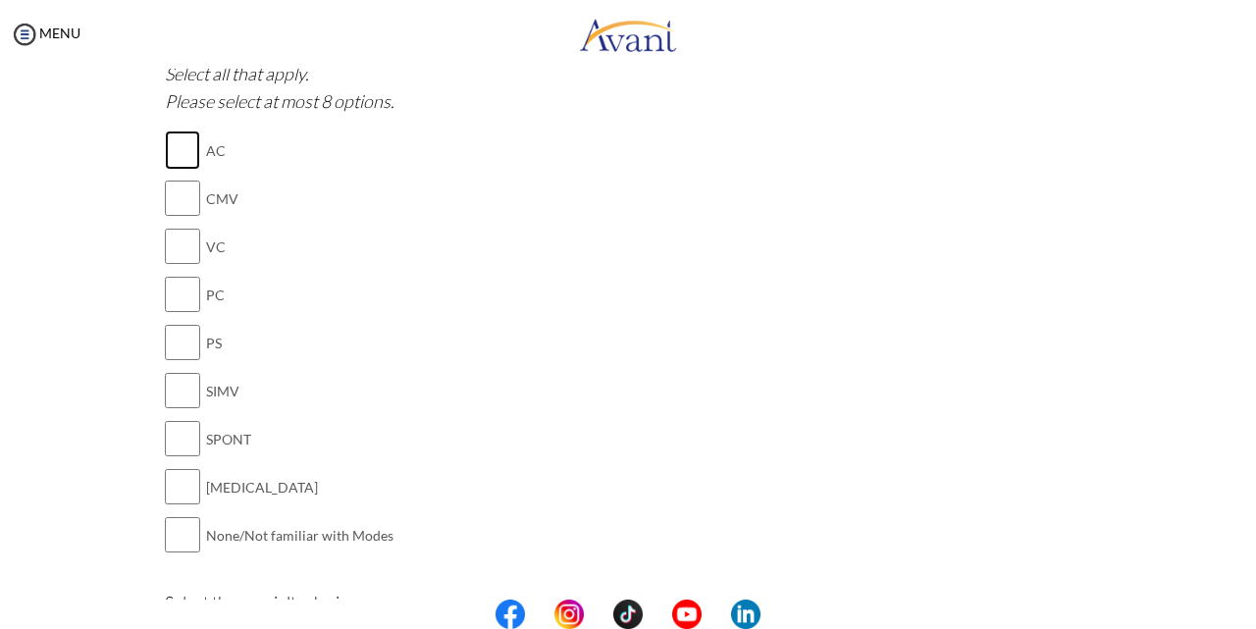
click at [177, 160] on input "checkbox" at bounding box center [182, 149] width 35 height 39
checkbox input "true"
click at [181, 195] on input "checkbox" at bounding box center [182, 198] width 35 height 39
checkbox input "true"
click at [177, 298] on input "checkbox" at bounding box center [182, 294] width 35 height 39
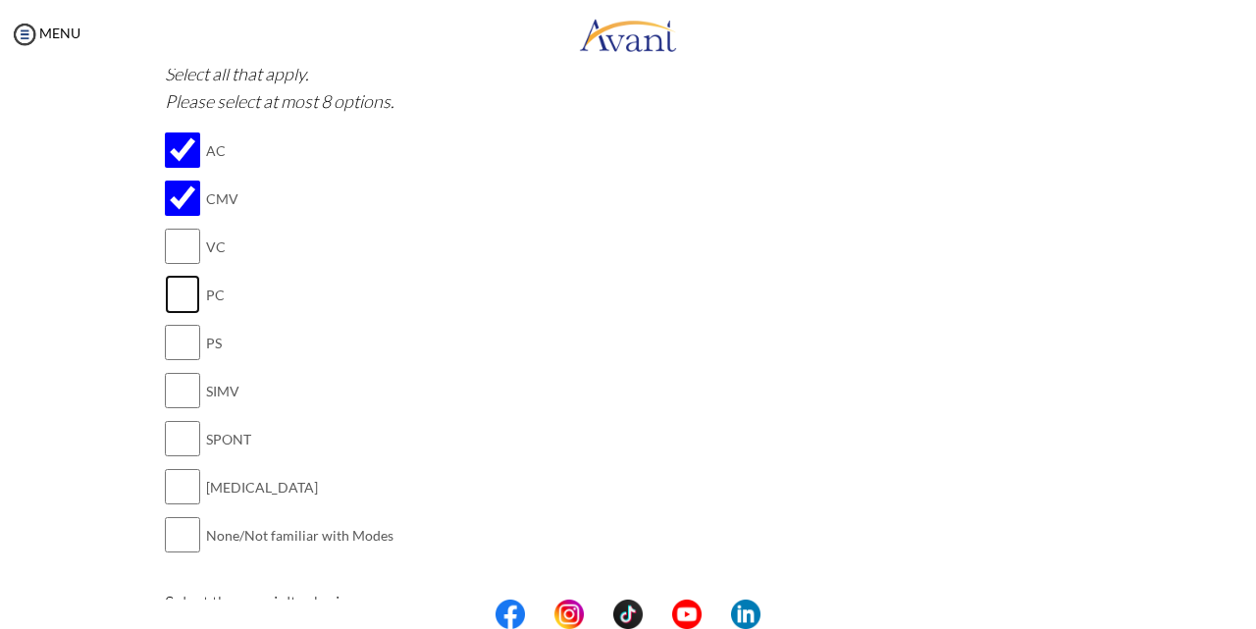
checkbox input "true"
click at [183, 342] on input "checkbox" at bounding box center [182, 342] width 35 height 39
checkbox input "true"
click at [173, 394] on input "checkbox" at bounding box center [182, 390] width 35 height 39
checkbox input "true"
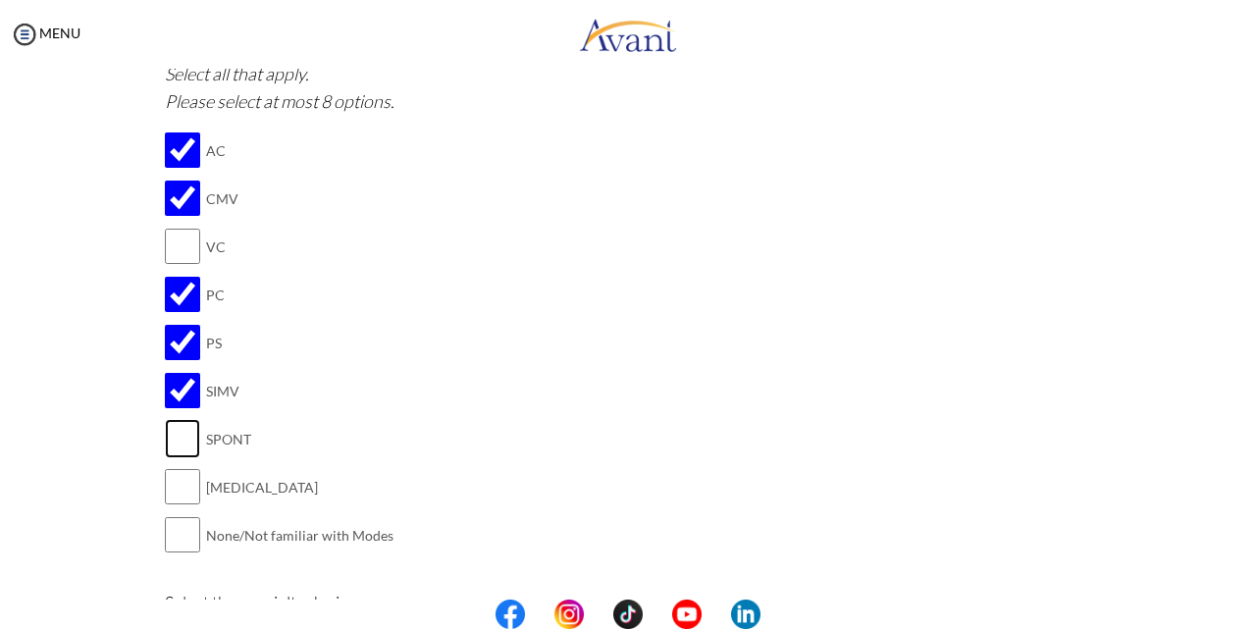
click at [182, 432] on input "checkbox" at bounding box center [182, 438] width 35 height 39
checkbox input "true"
click at [176, 489] on input "checkbox" at bounding box center [182, 486] width 35 height 39
checkbox input "true"
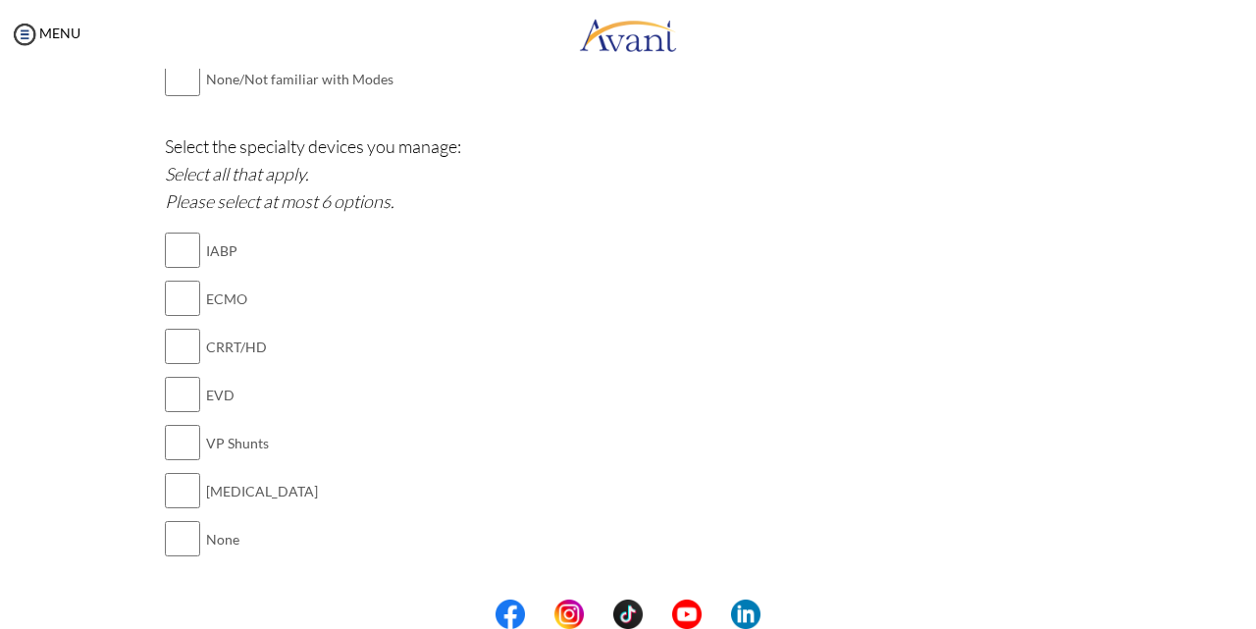
scroll to position [2071, 0]
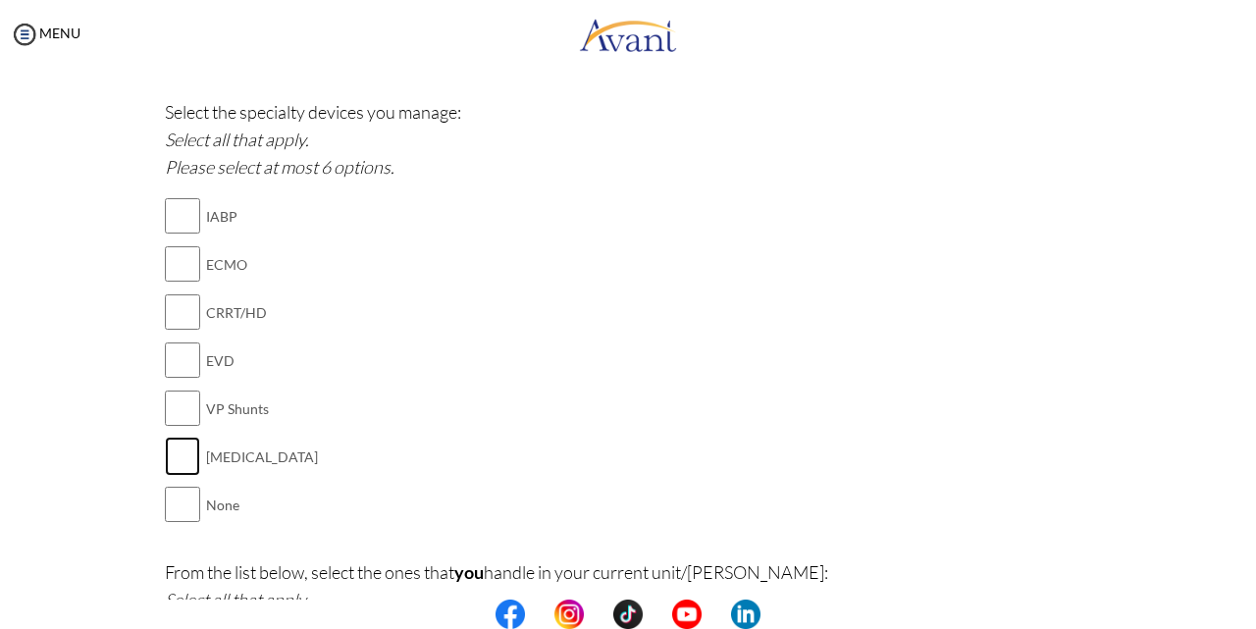
click at [173, 445] on input "checkbox" at bounding box center [182, 456] width 35 height 39
checkbox input "true"
click at [165, 360] on input "checkbox" at bounding box center [182, 359] width 35 height 39
checkbox input "true"
click at [165, 315] on input "checkbox" at bounding box center [182, 311] width 35 height 39
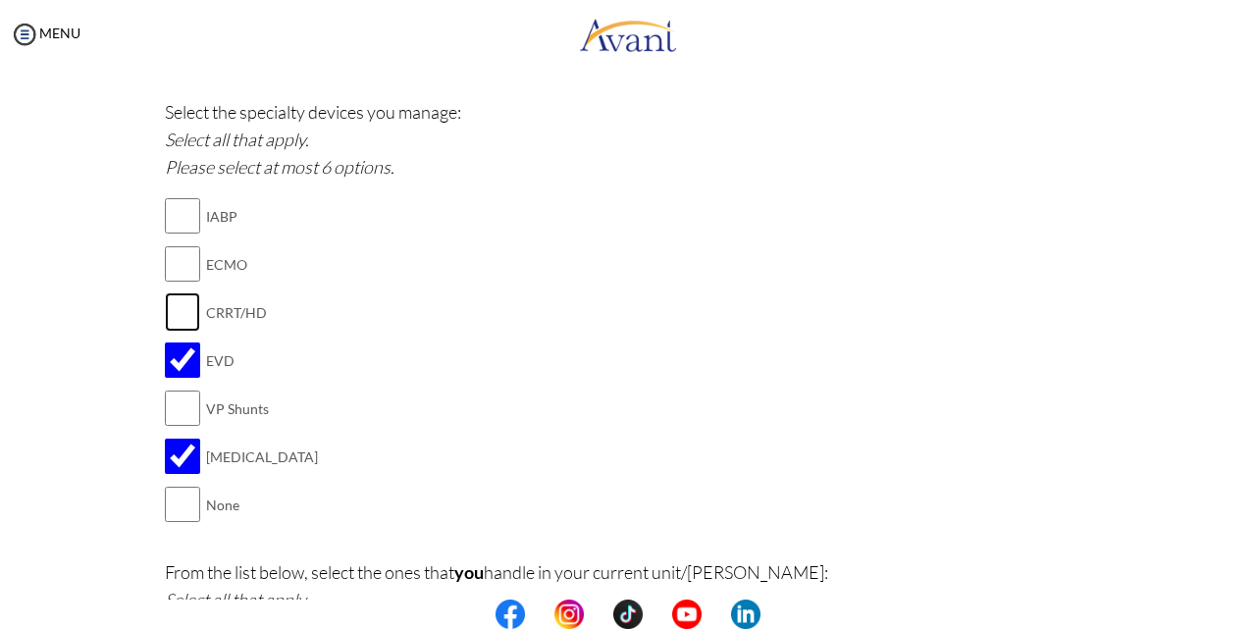
checkbox input "true"
click at [177, 401] on input "checkbox" at bounding box center [182, 407] width 35 height 39
checkbox input "true"
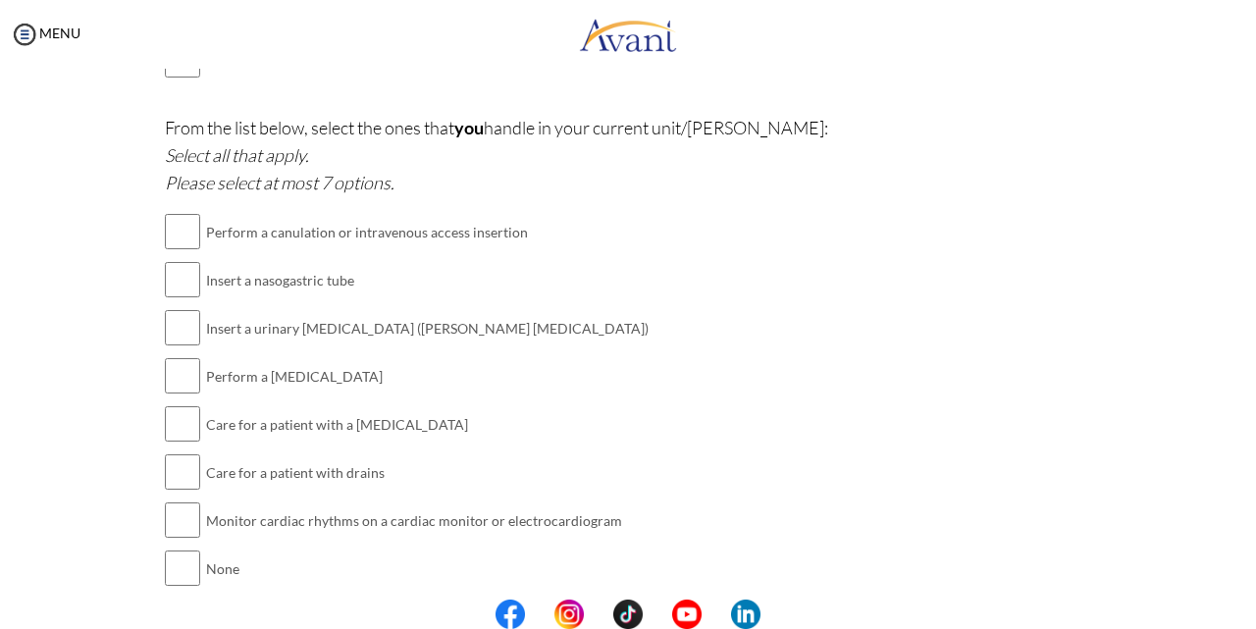
scroll to position [2561, 0]
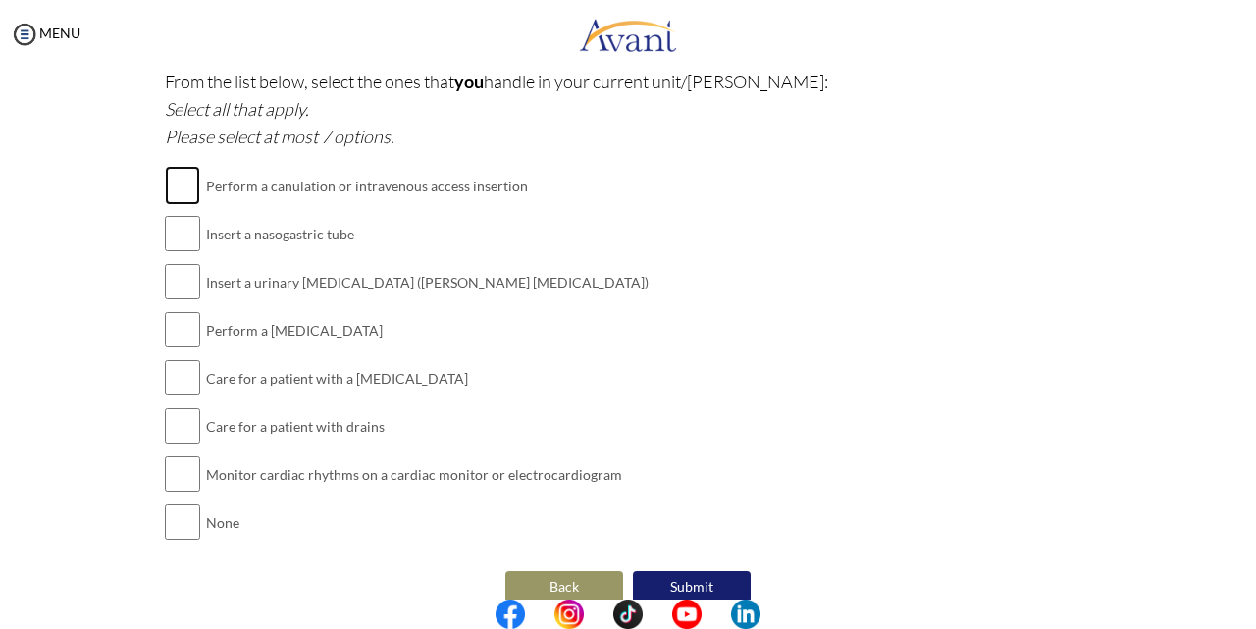
click at [181, 181] on input "checkbox" at bounding box center [182, 185] width 35 height 39
checkbox input "true"
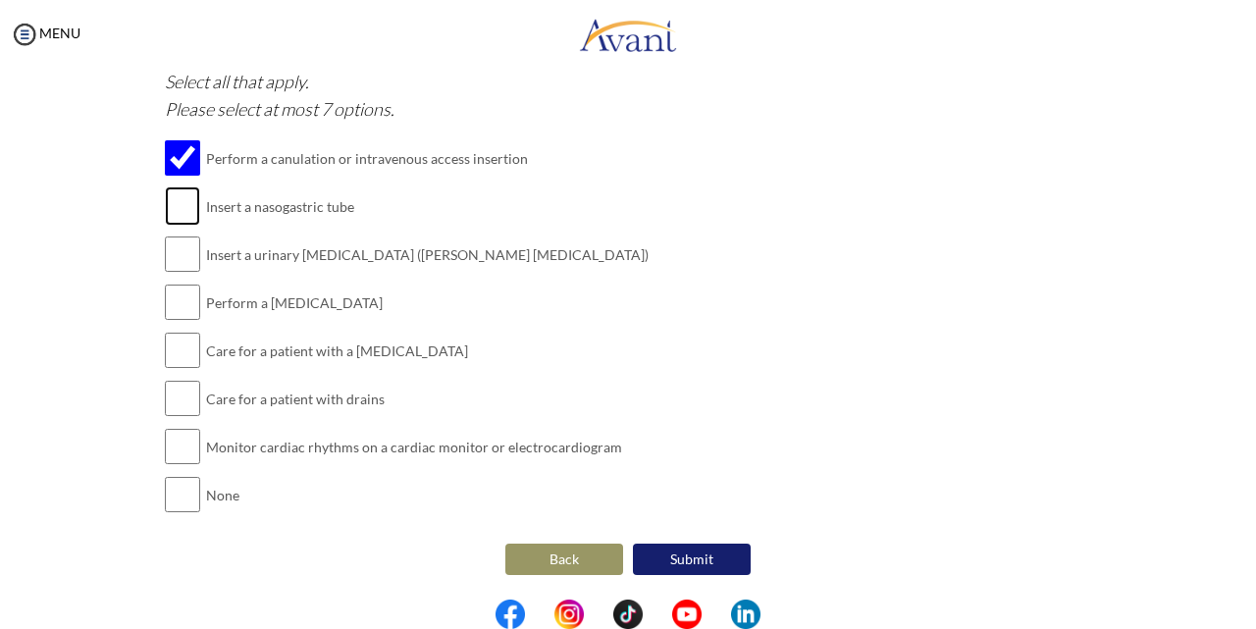
click at [182, 196] on input "checkbox" at bounding box center [182, 205] width 35 height 39
checkbox input "true"
click at [174, 253] on input "checkbox" at bounding box center [182, 253] width 35 height 39
checkbox input "true"
click at [178, 294] on input "checkbox" at bounding box center [182, 302] width 35 height 39
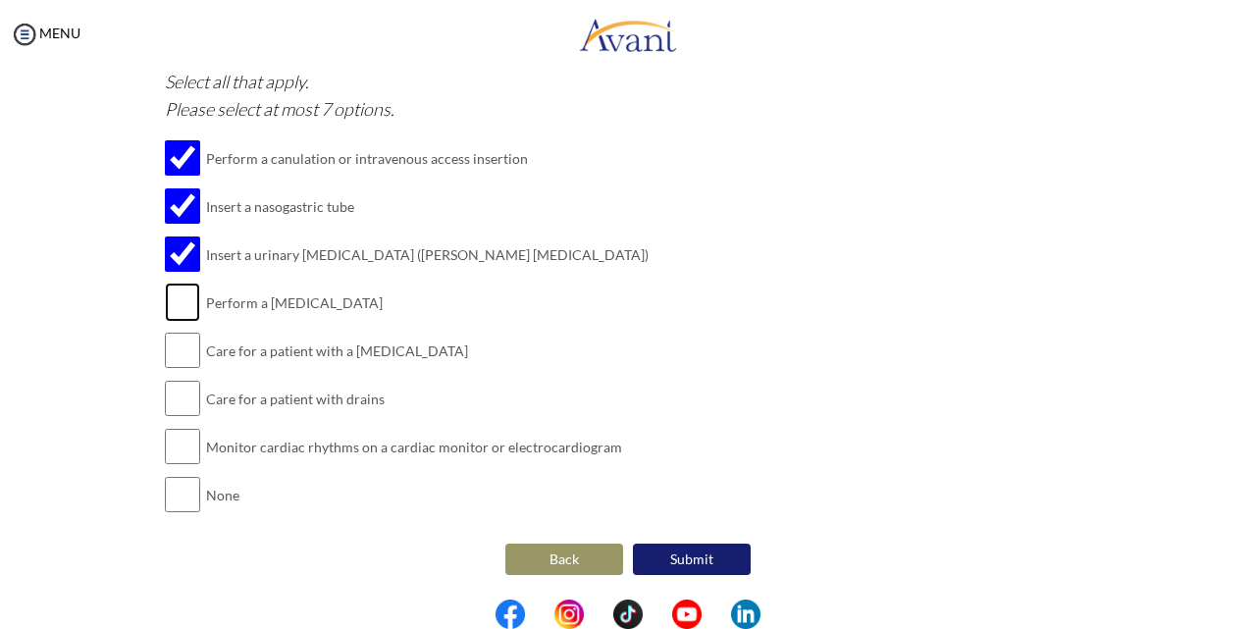
checkbox input "true"
click at [173, 353] on input "checkbox" at bounding box center [182, 350] width 35 height 39
checkbox input "true"
click at [168, 400] on input "checkbox" at bounding box center [182, 398] width 35 height 39
checkbox input "true"
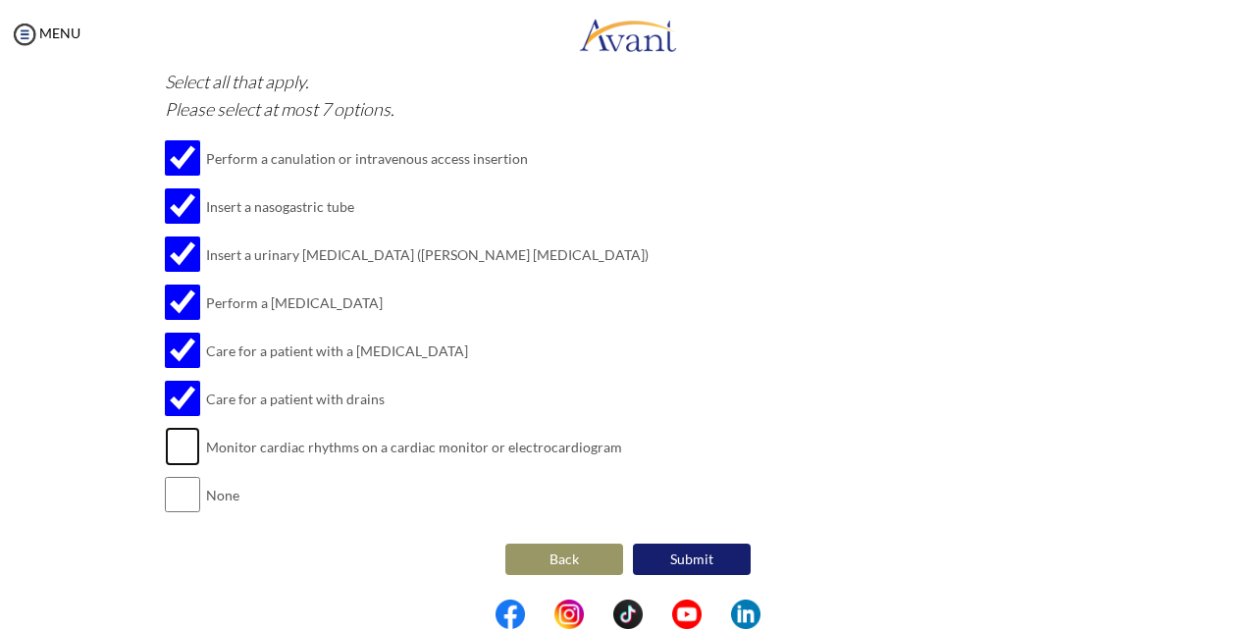
click at [171, 444] on input "checkbox" at bounding box center [182, 446] width 35 height 39
checkbox input "true"
click at [708, 556] on button "Submit" at bounding box center [692, 558] width 118 height 31
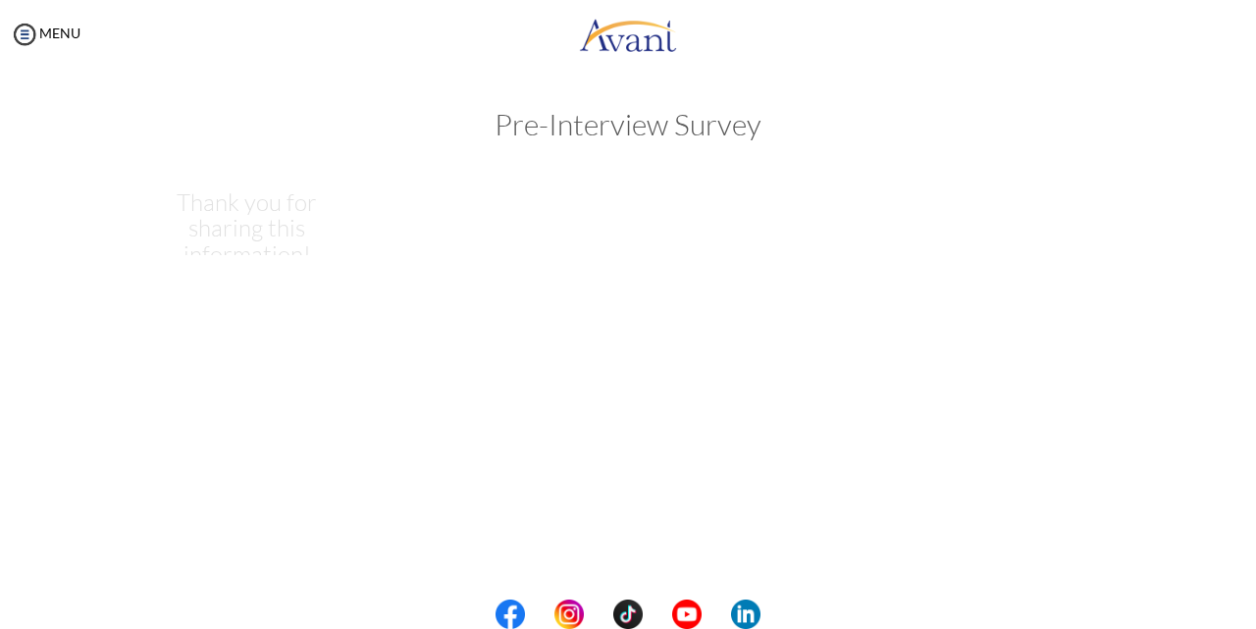
scroll to position [0, 0]
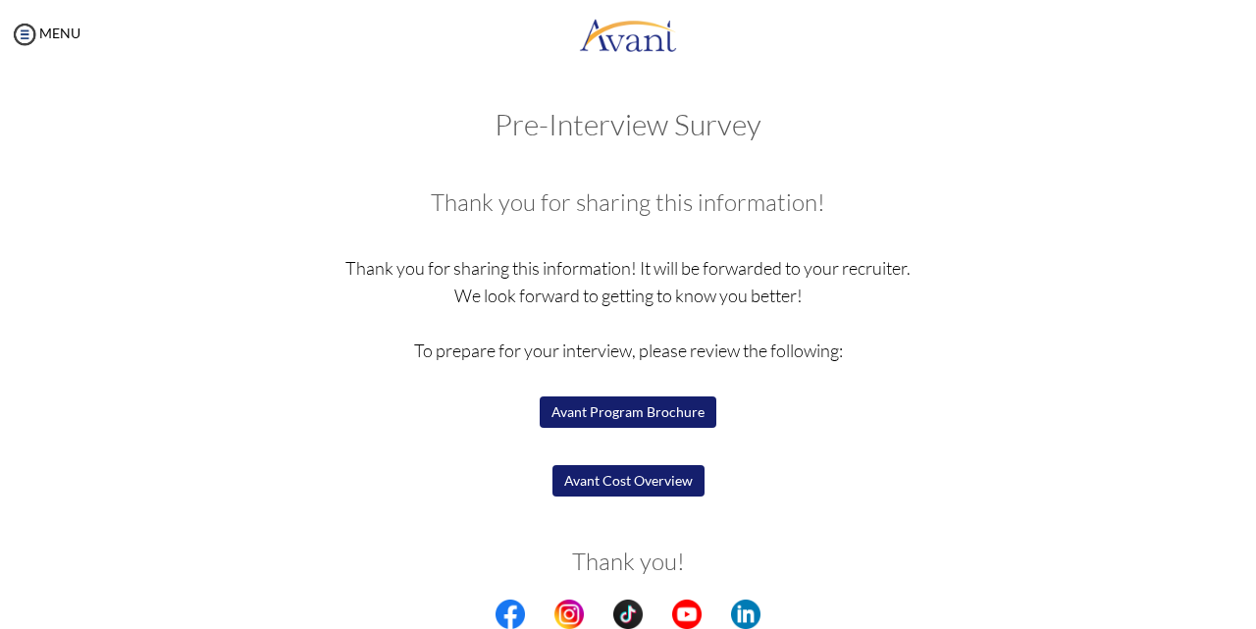
click at [660, 407] on button "Avant Program Brochure" at bounding box center [628, 411] width 177 height 31
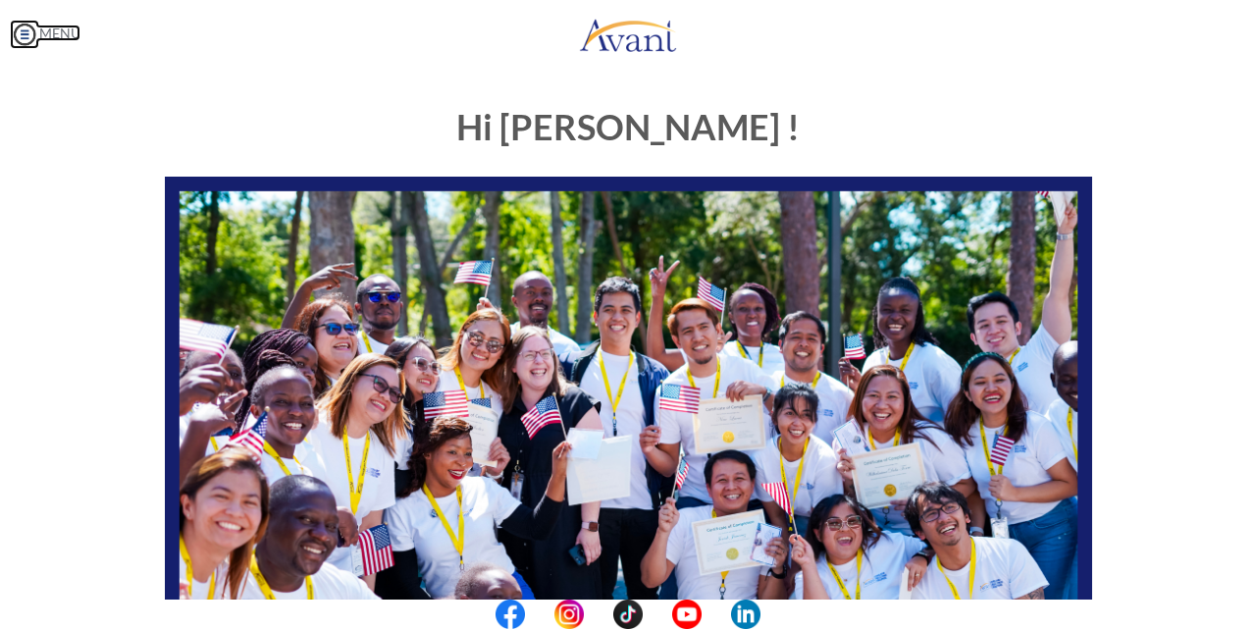
click at [26, 37] on img at bounding box center [24, 34] width 29 height 29
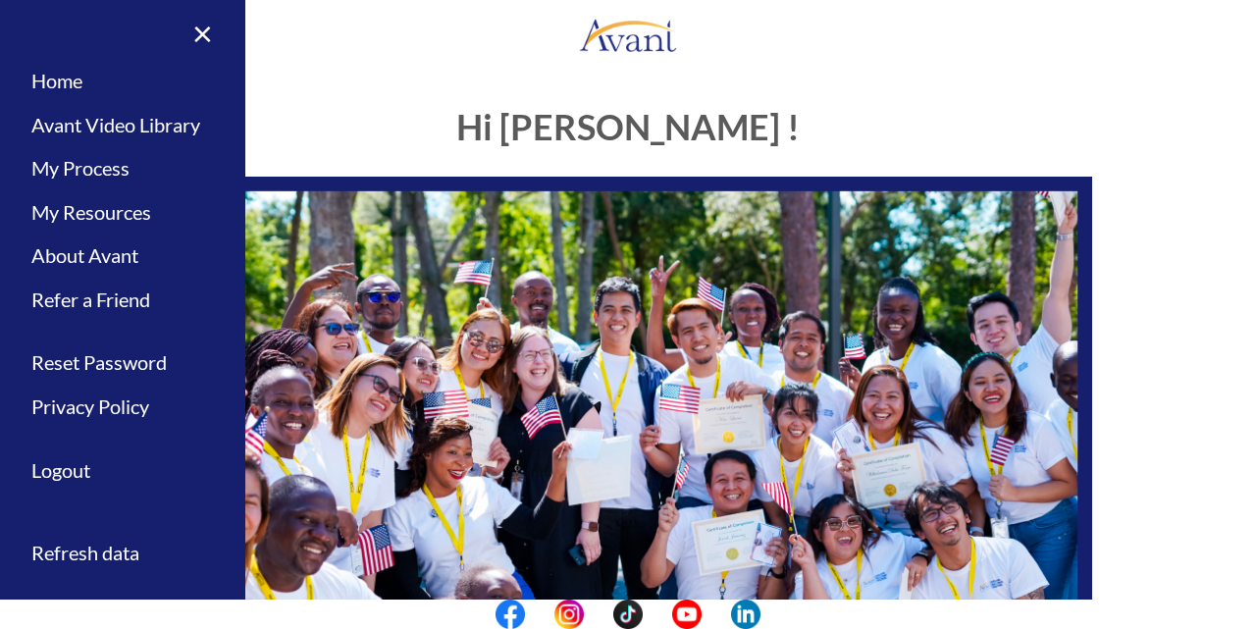
click at [386, 126] on h1 "Hi [PERSON_NAME] !" at bounding box center [628, 127] width 927 height 39
click at [97, 175] on link "My Process" at bounding box center [122, 168] width 245 height 44
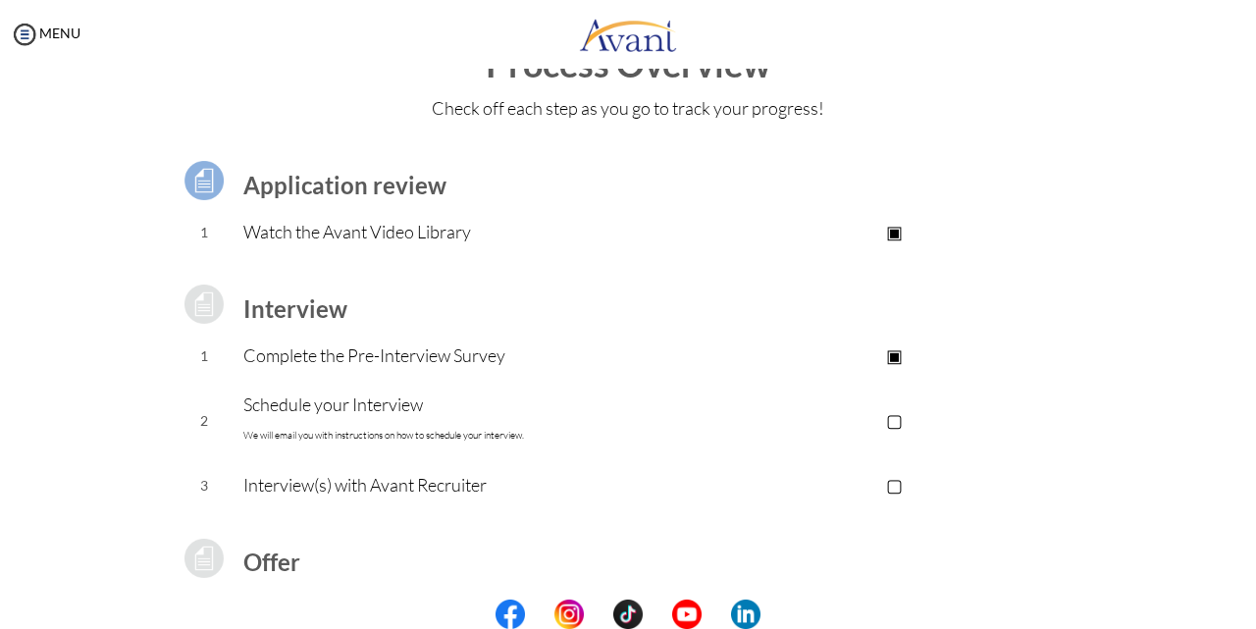
scroll to position [98, 0]
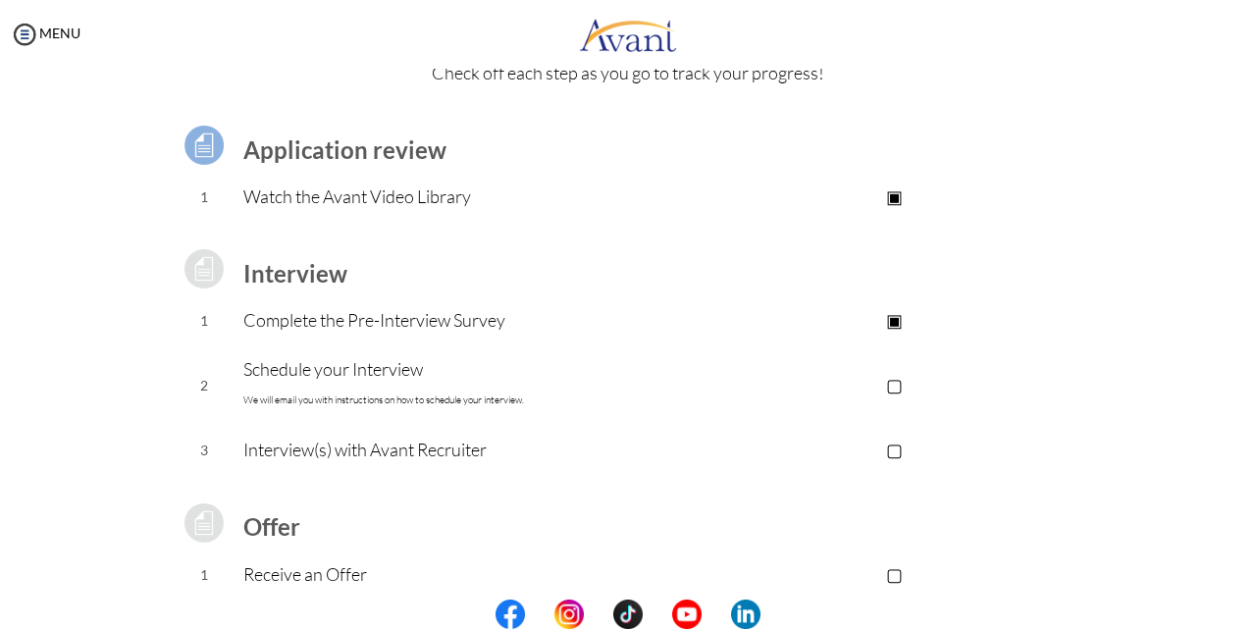
click at [890, 321] on p "▣" at bounding box center [894, 319] width 393 height 27
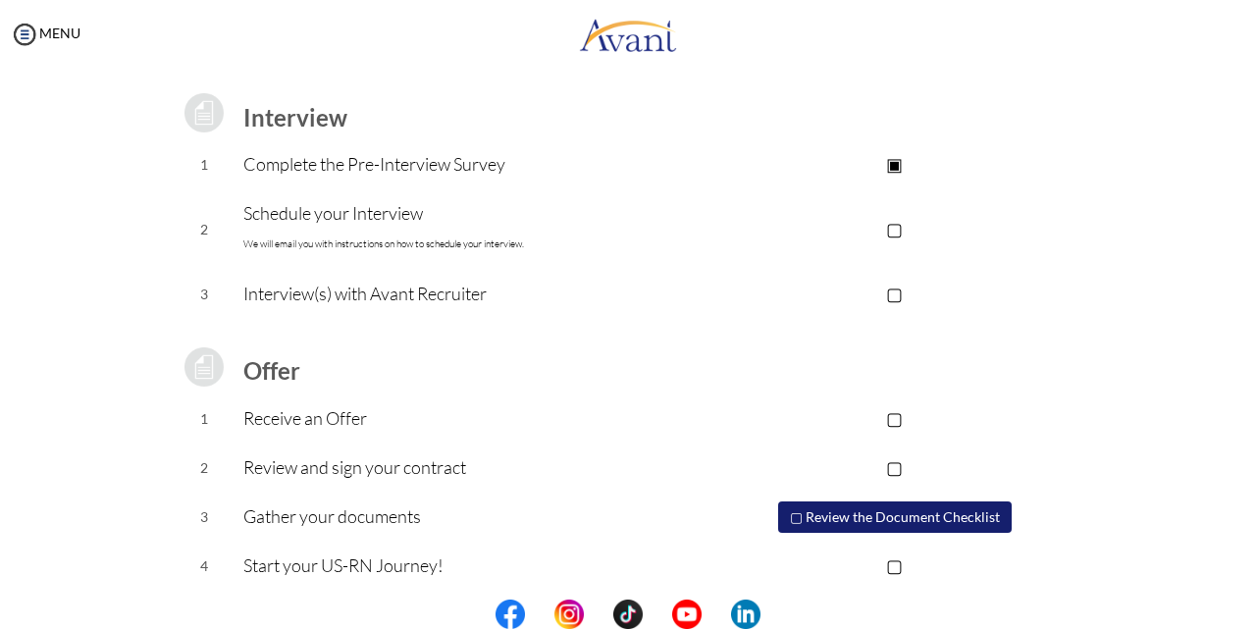
scroll to position [264, 0]
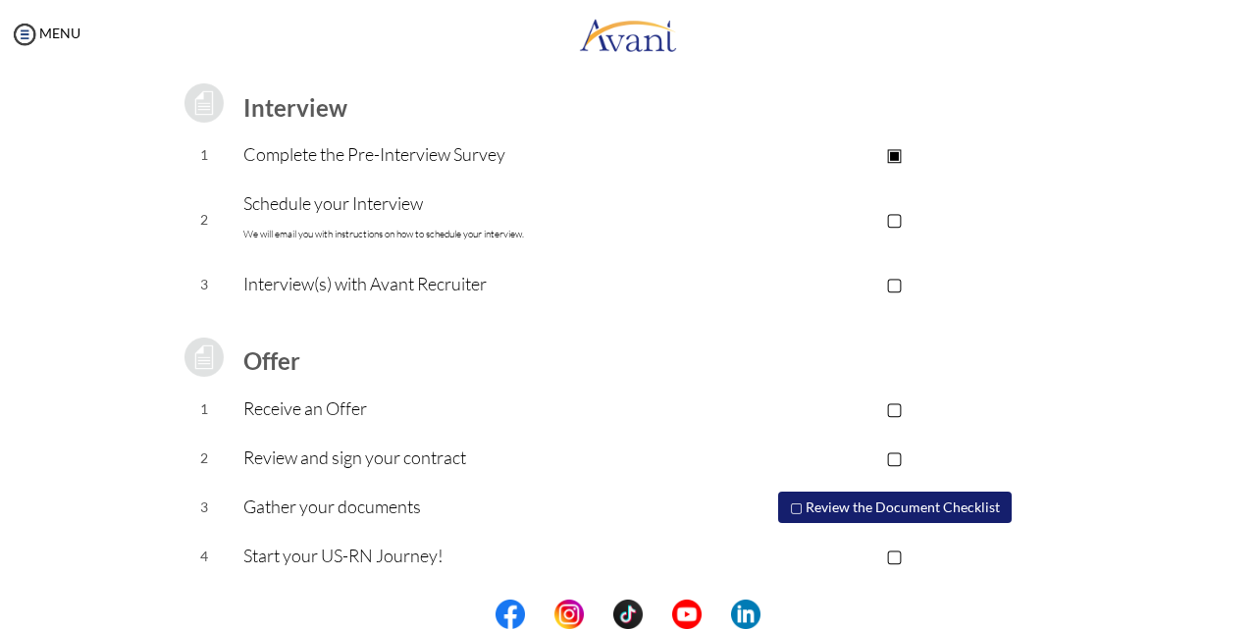
click at [894, 216] on p "▢" at bounding box center [894, 218] width 393 height 27
click at [893, 282] on p "▢" at bounding box center [894, 283] width 393 height 27
click at [893, 282] on p "▣" at bounding box center [894, 283] width 393 height 27
click at [894, 403] on p "▢" at bounding box center [894, 407] width 393 height 27
click at [888, 455] on p "▢" at bounding box center [894, 456] width 393 height 27
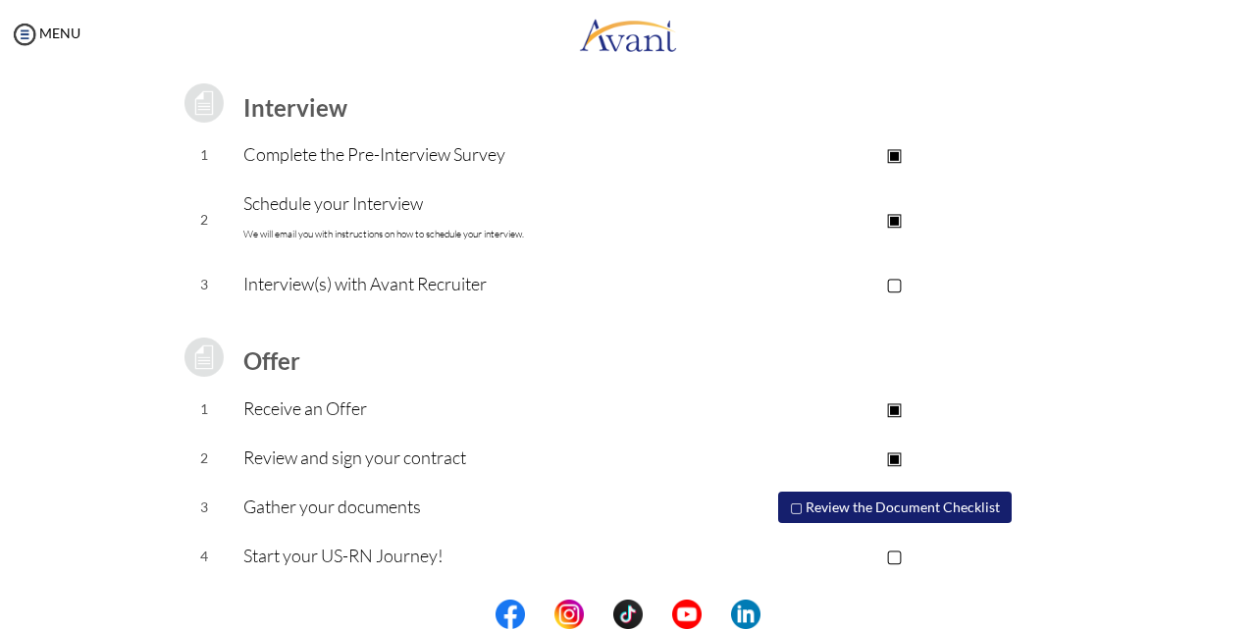
click at [895, 502] on button "▢ Review the Document Checklist" at bounding box center [894, 506] width 233 height 31
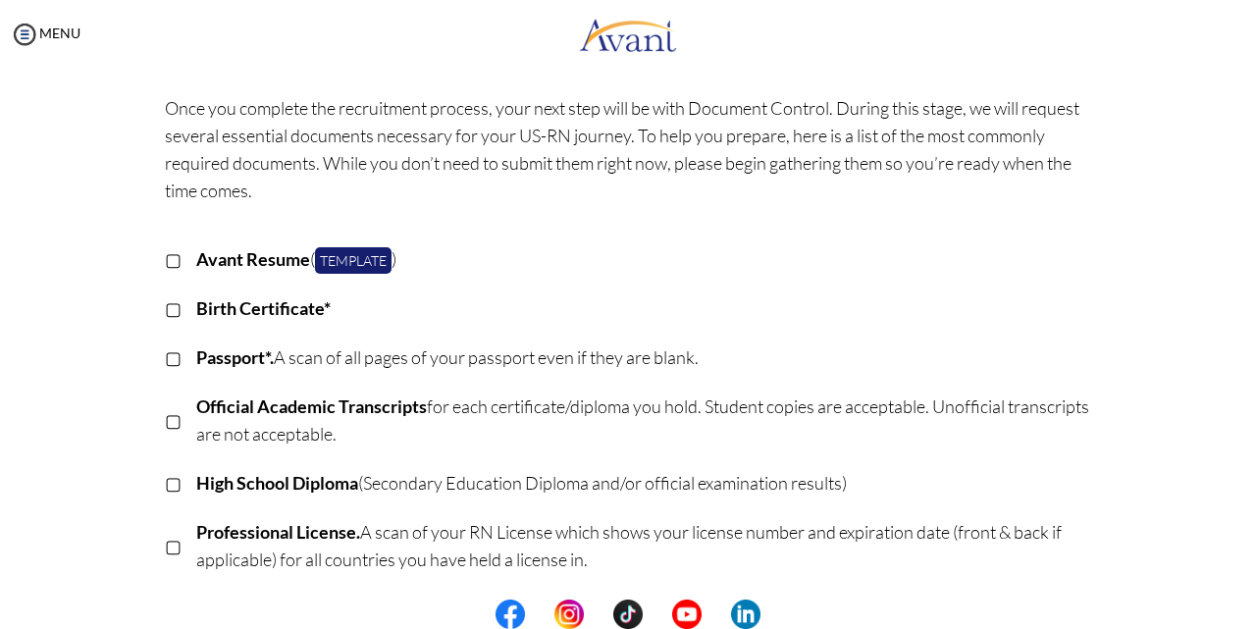
scroll to position [0, 0]
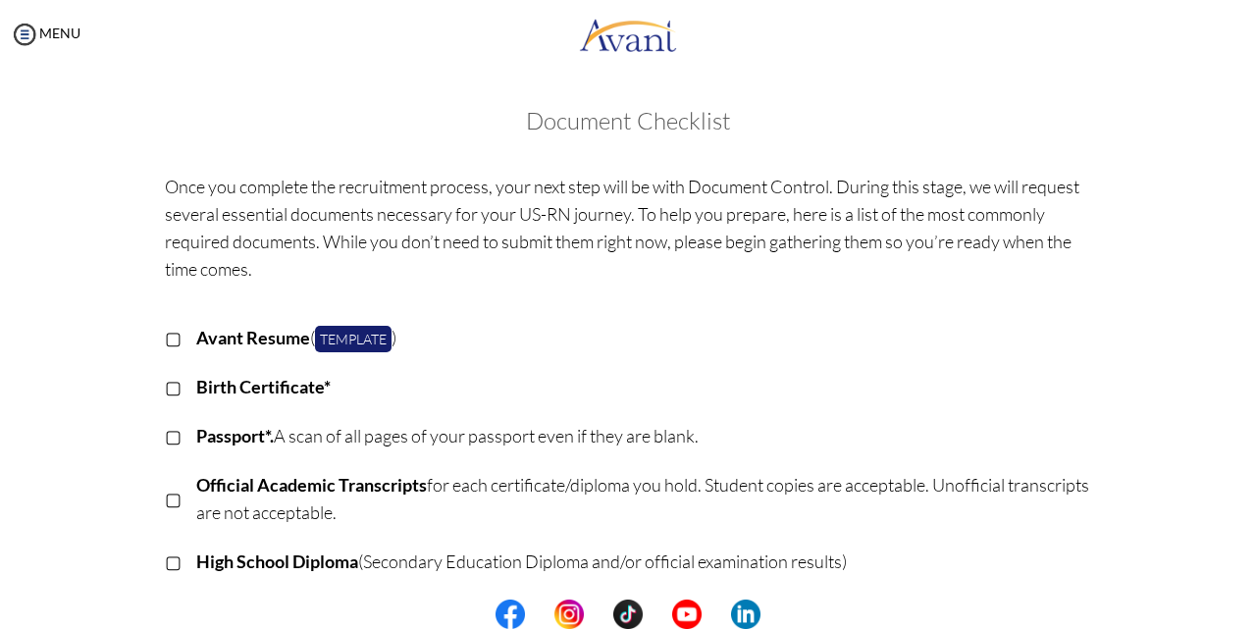
click at [169, 335] on p "▢" at bounding box center [173, 337] width 17 height 27
click at [165, 388] on p "▢" at bounding box center [173, 386] width 17 height 27
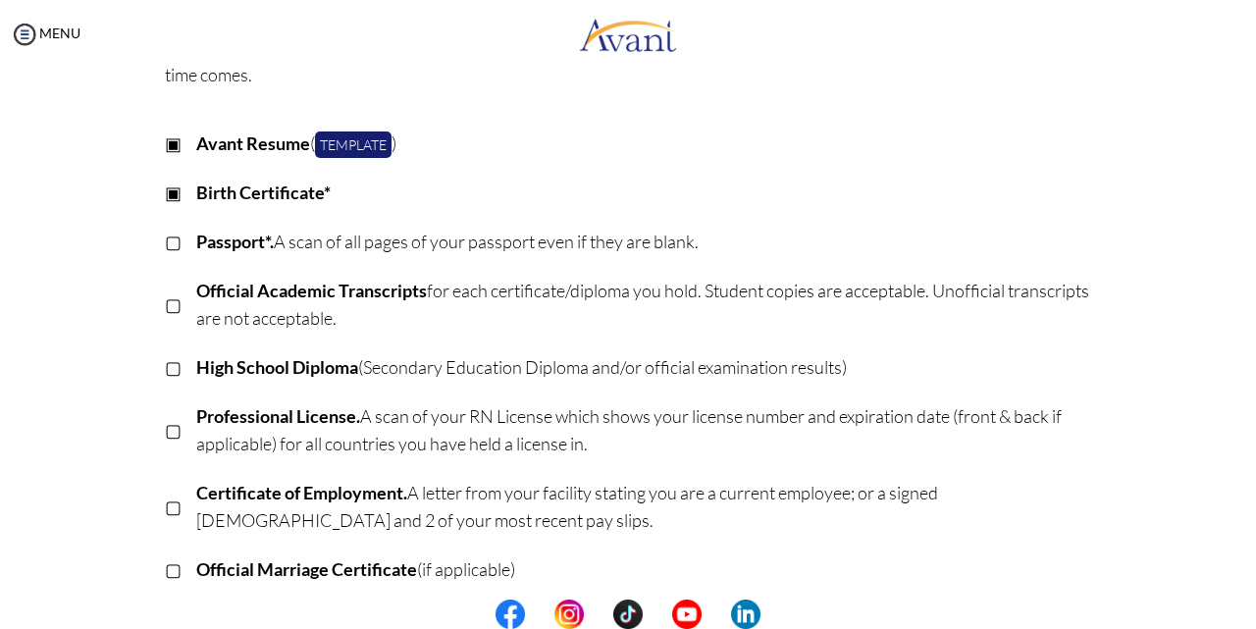
scroll to position [196, 0]
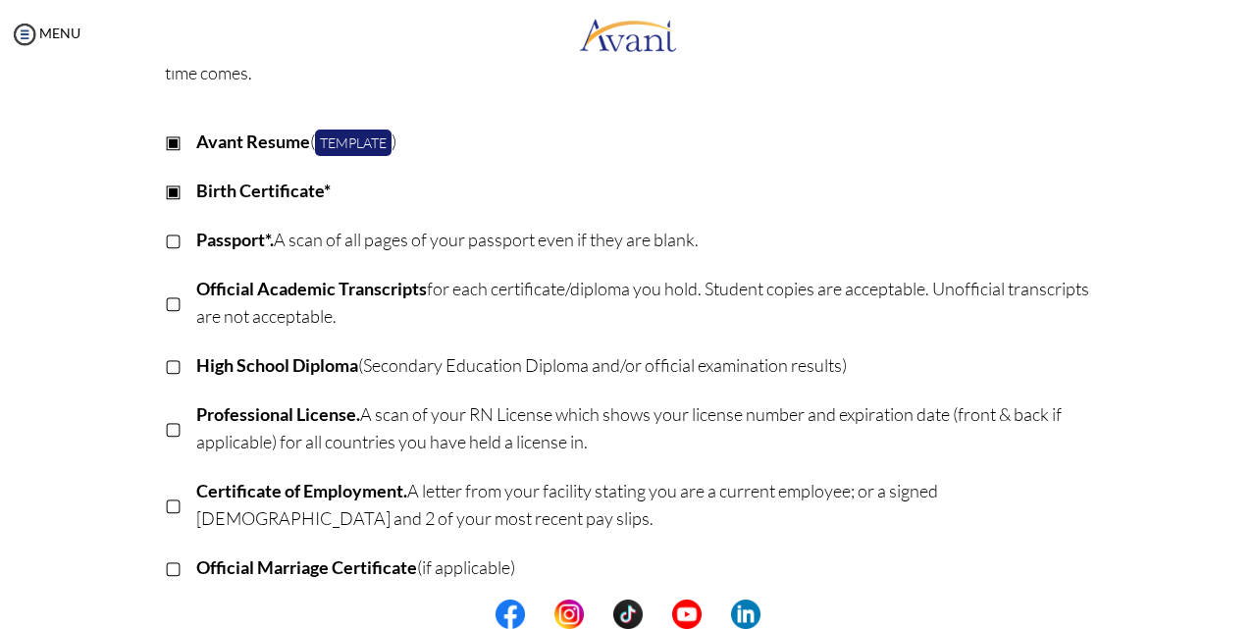
click at [165, 241] on p "▢" at bounding box center [173, 239] width 17 height 27
click at [169, 304] on p "▢" at bounding box center [173, 301] width 17 height 27
click at [165, 367] on p "▢" at bounding box center [173, 364] width 17 height 27
click at [166, 428] on p "▢" at bounding box center [173, 427] width 17 height 27
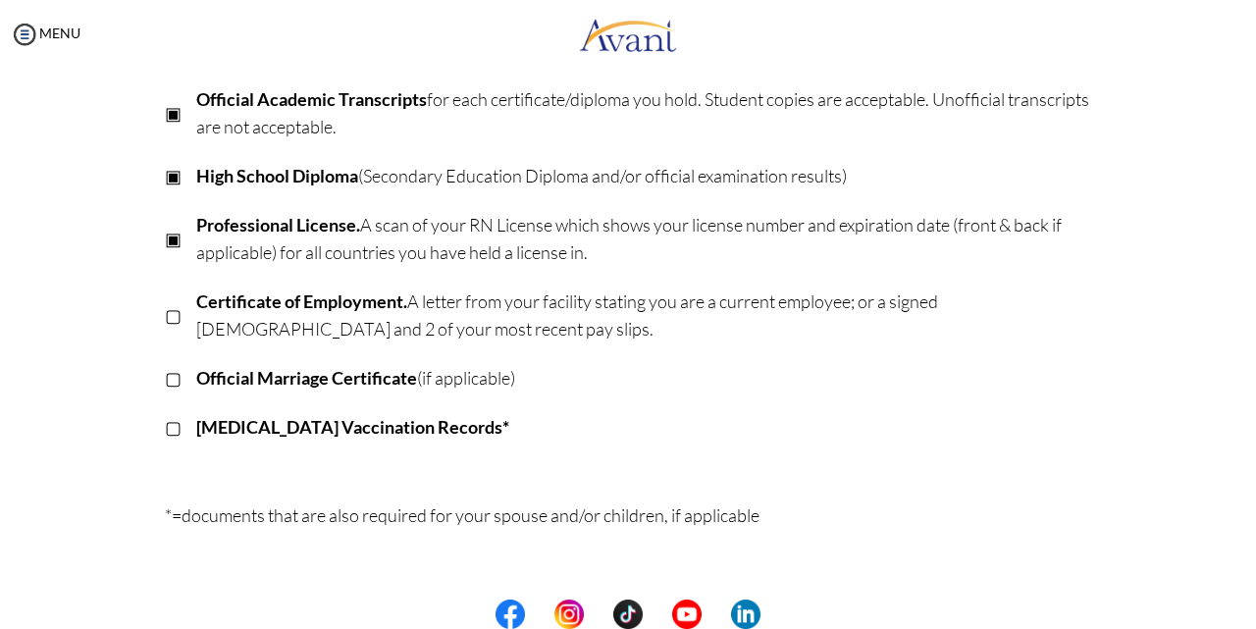
scroll to position [392, 0]
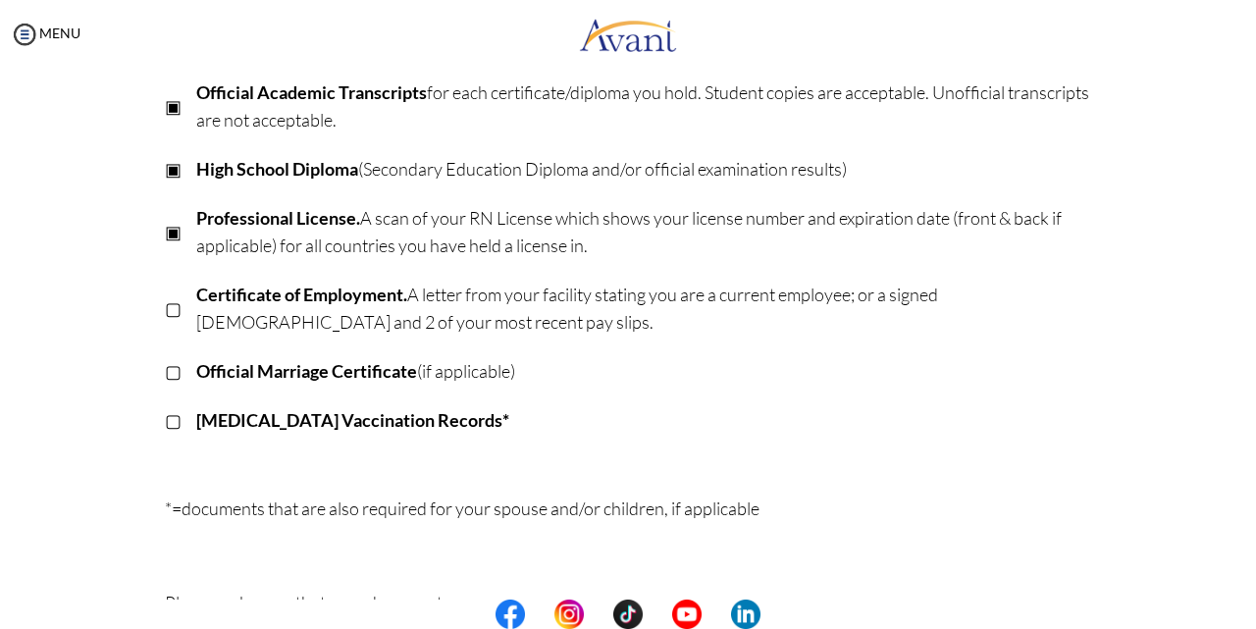
click at [165, 314] on p "▢" at bounding box center [173, 307] width 17 height 27
click at [169, 373] on p "▢" at bounding box center [173, 370] width 17 height 27
click at [167, 421] on p "▢" at bounding box center [173, 419] width 17 height 27
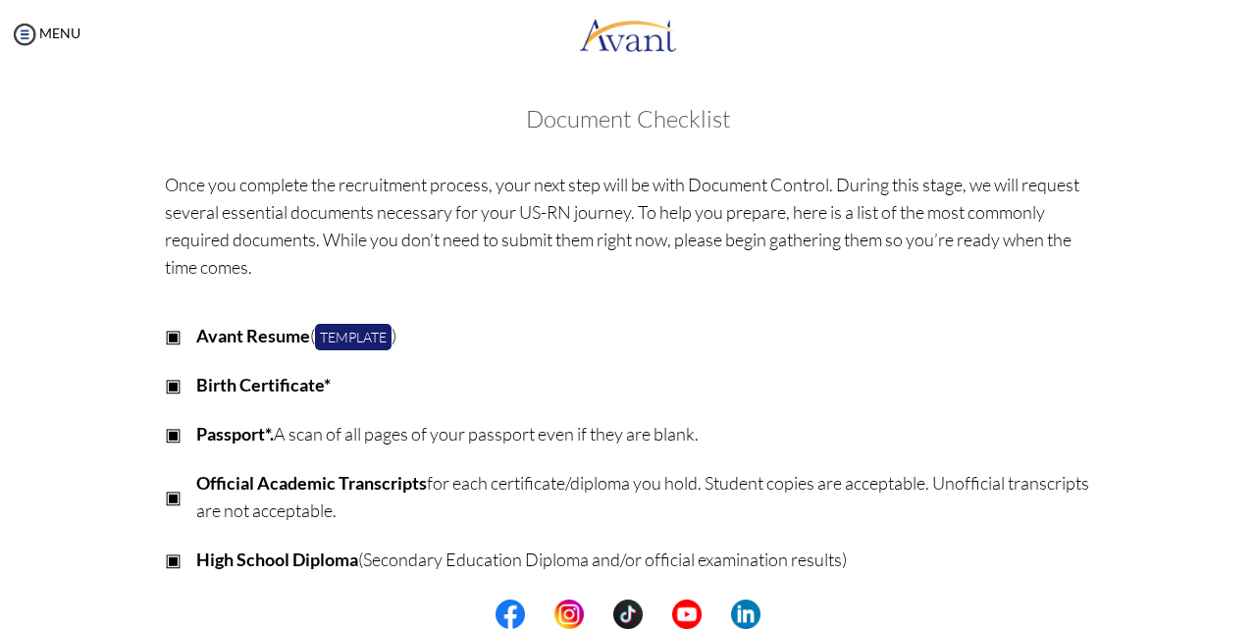
scroll to position [0, 0]
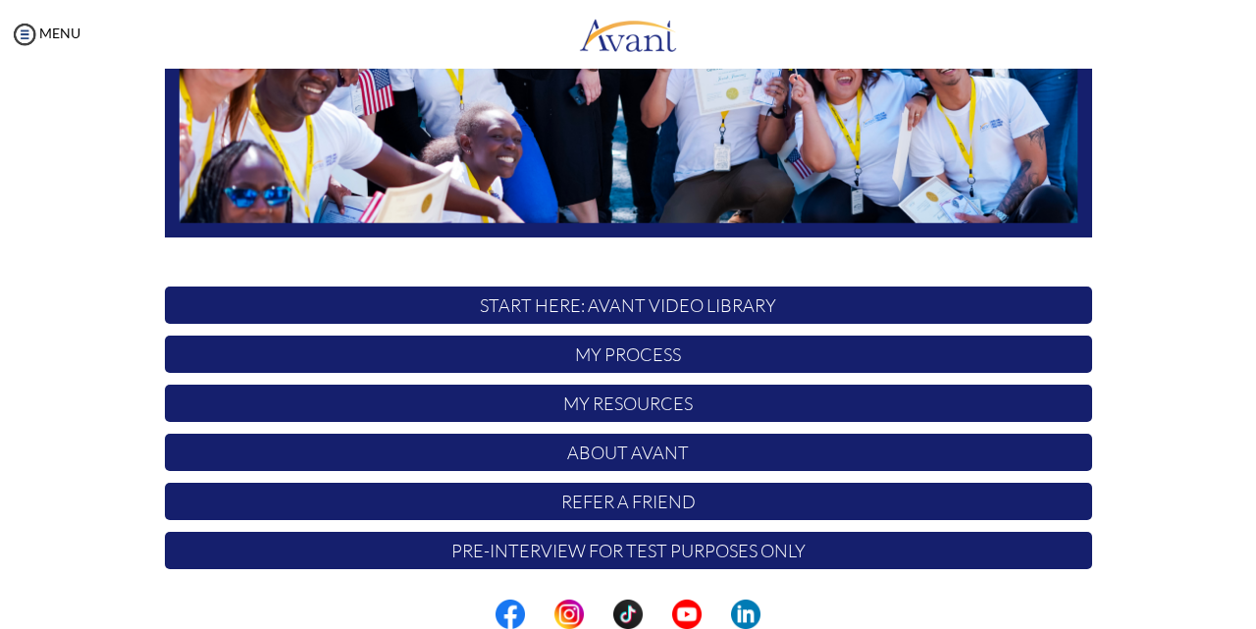
scroll to position [461, 0]
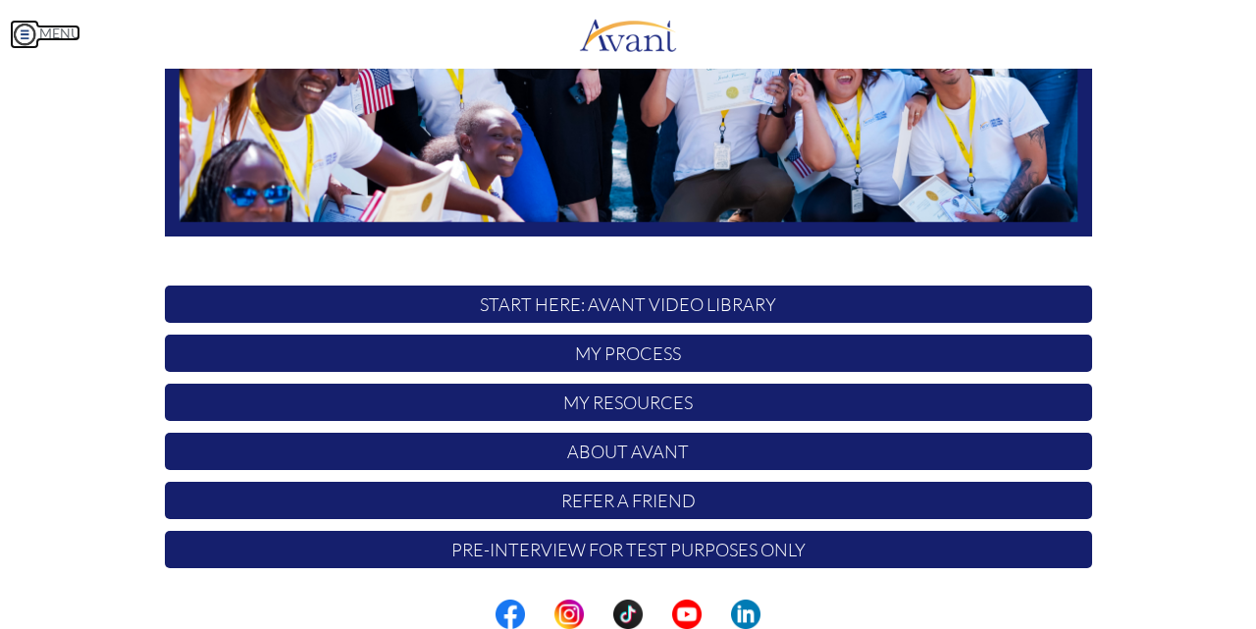
click at [29, 34] on img at bounding box center [24, 34] width 29 height 29
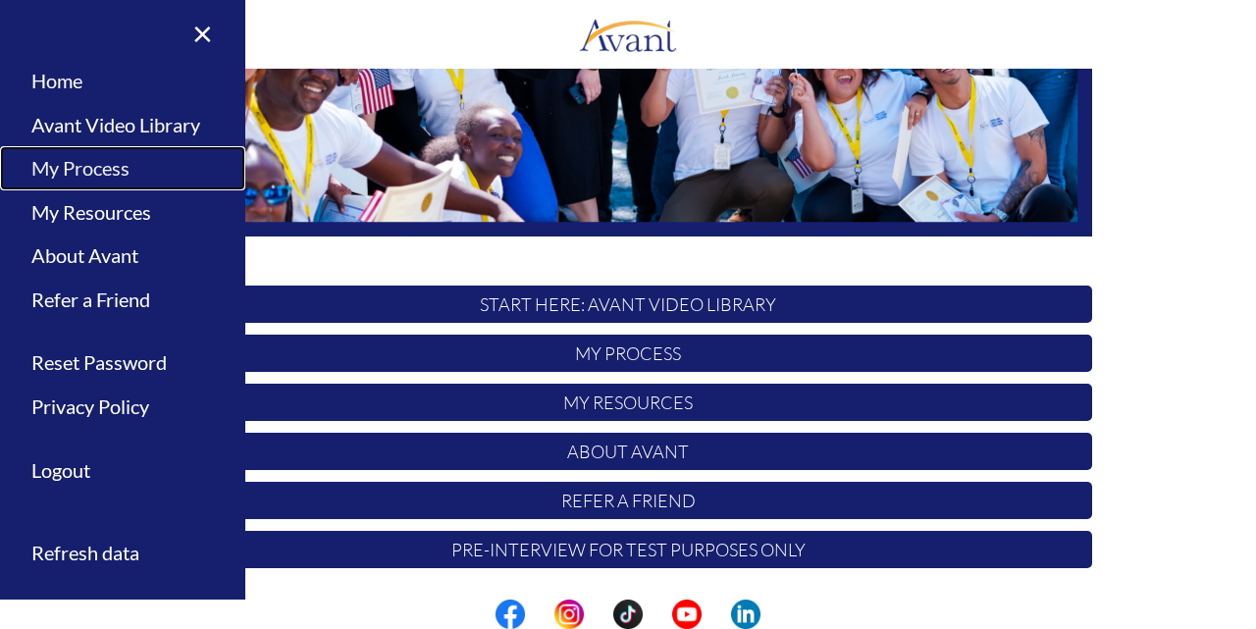
click at [56, 172] on link "My Process" at bounding box center [122, 168] width 245 height 44
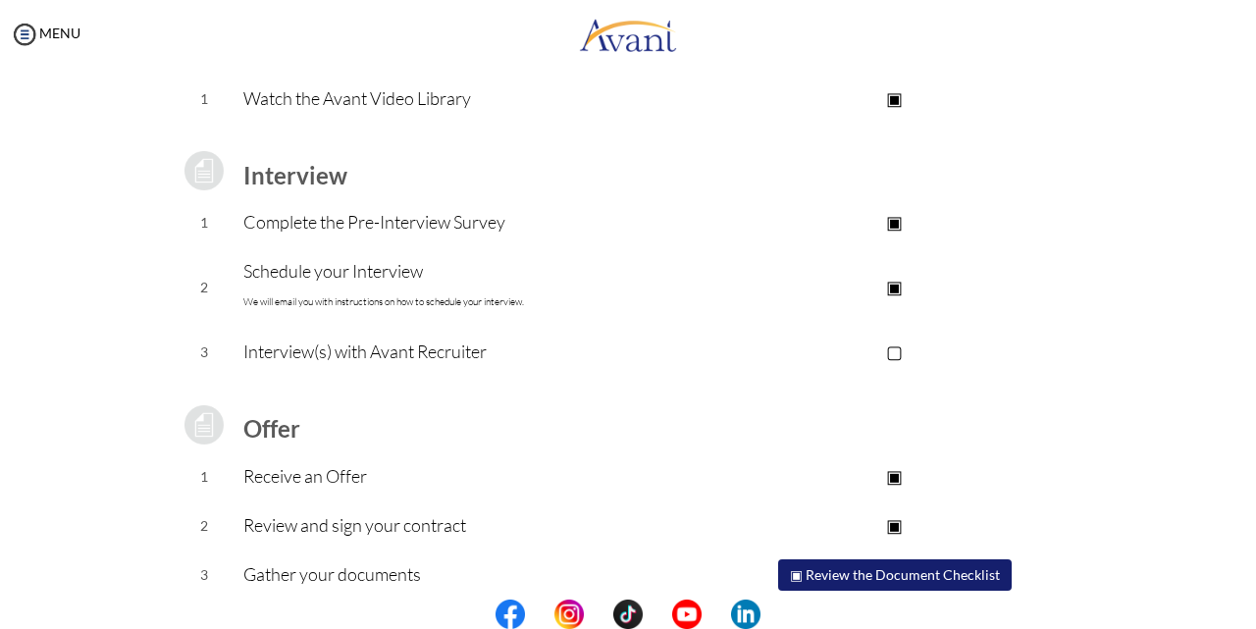
scroll to position [264, 0]
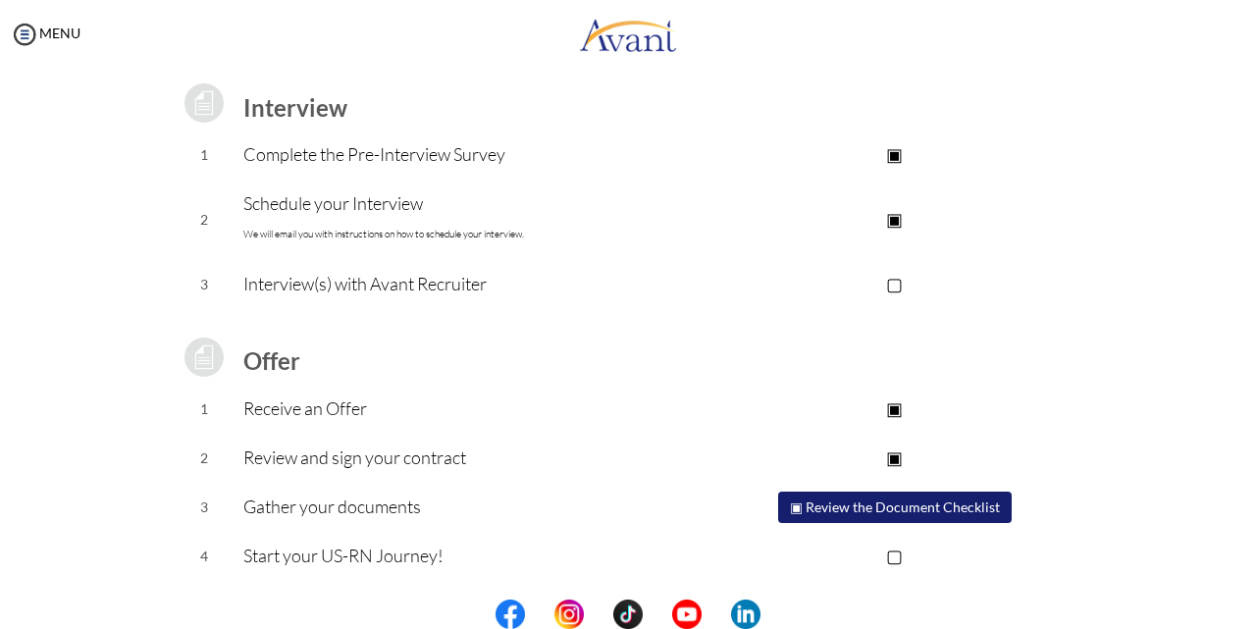
click at [891, 559] on p "▢" at bounding box center [894, 555] width 393 height 27
click at [891, 559] on p "▣" at bounding box center [894, 555] width 393 height 27
click at [880, 505] on button "▣ Review the Document Checklist" at bounding box center [894, 506] width 233 height 31
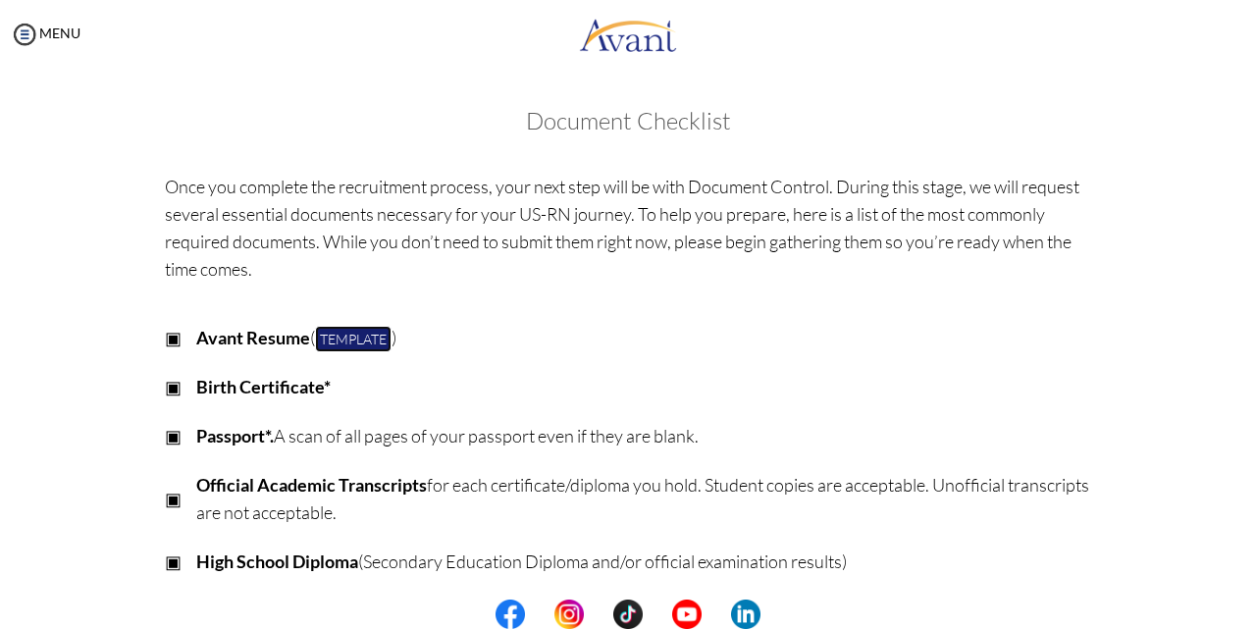
click at [349, 332] on link "Template" at bounding box center [353, 339] width 77 height 26
click at [18, 34] on img at bounding box center [24, 34] width 29 height 29
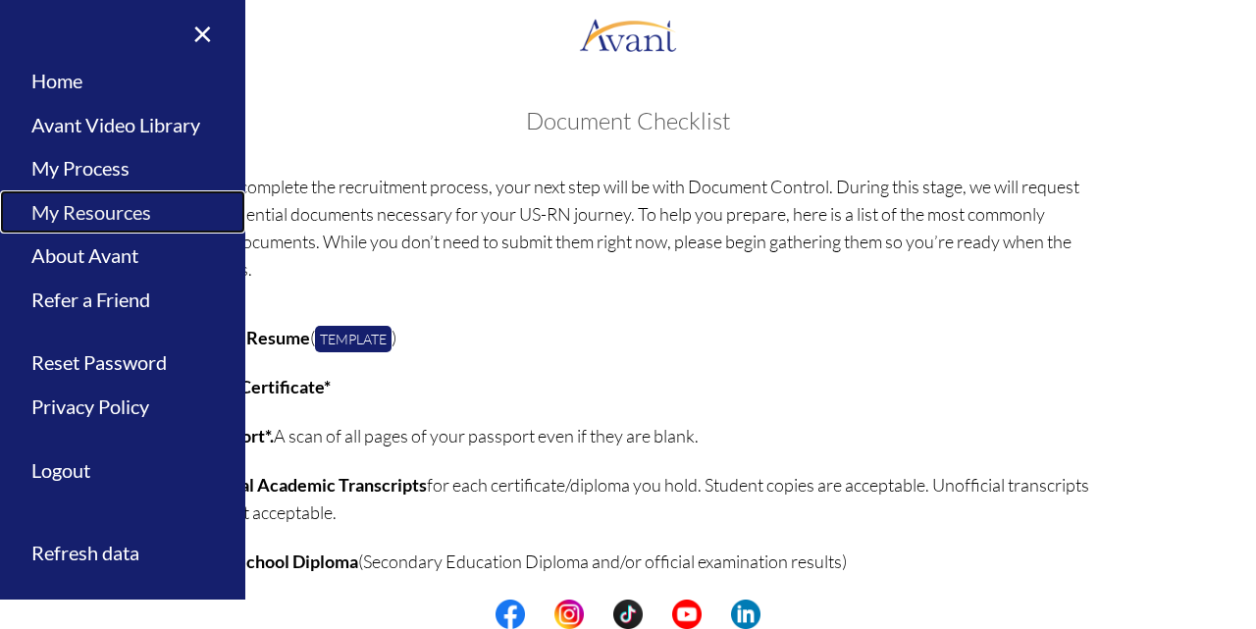
click at [101, 208] on link "My Resources" at bounding box center [122, 212] width 245 height 44
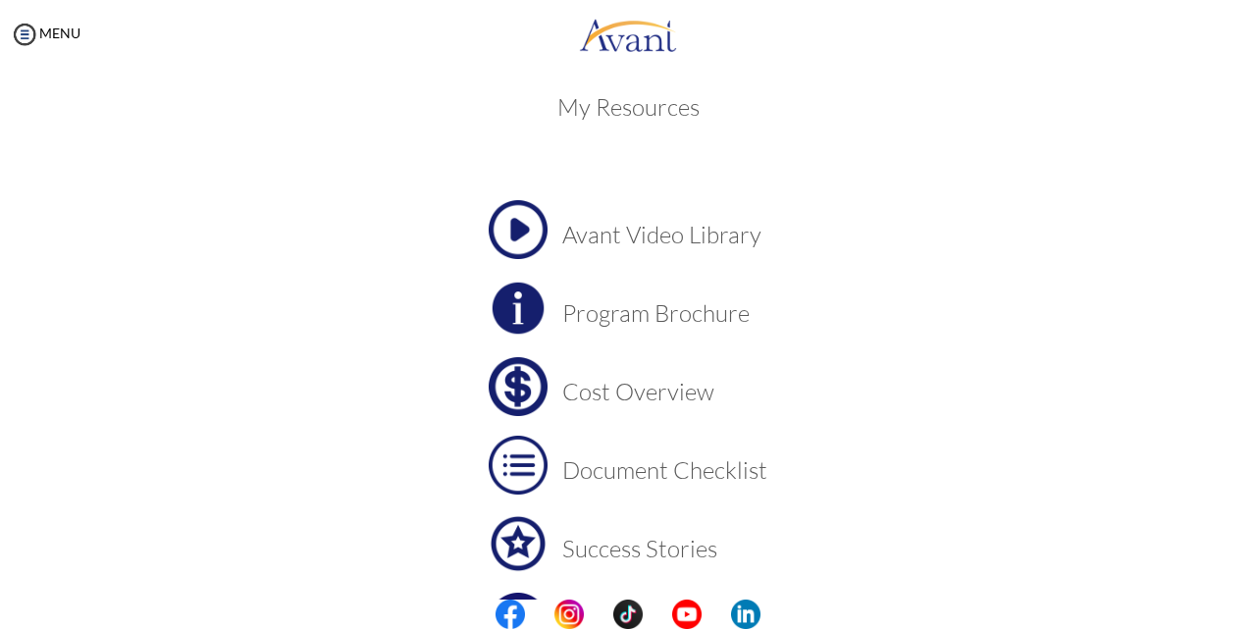
scroll to position [0, 0]
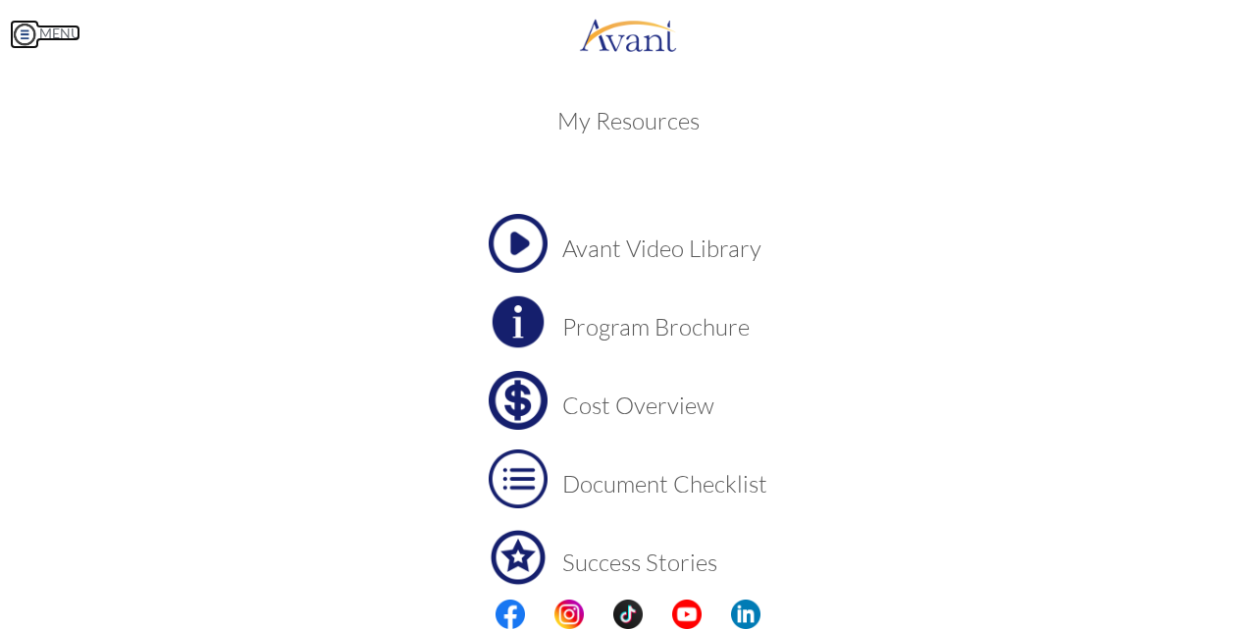
click at [29, 40] on img at bounding box center [24, 34] width 29 height 29
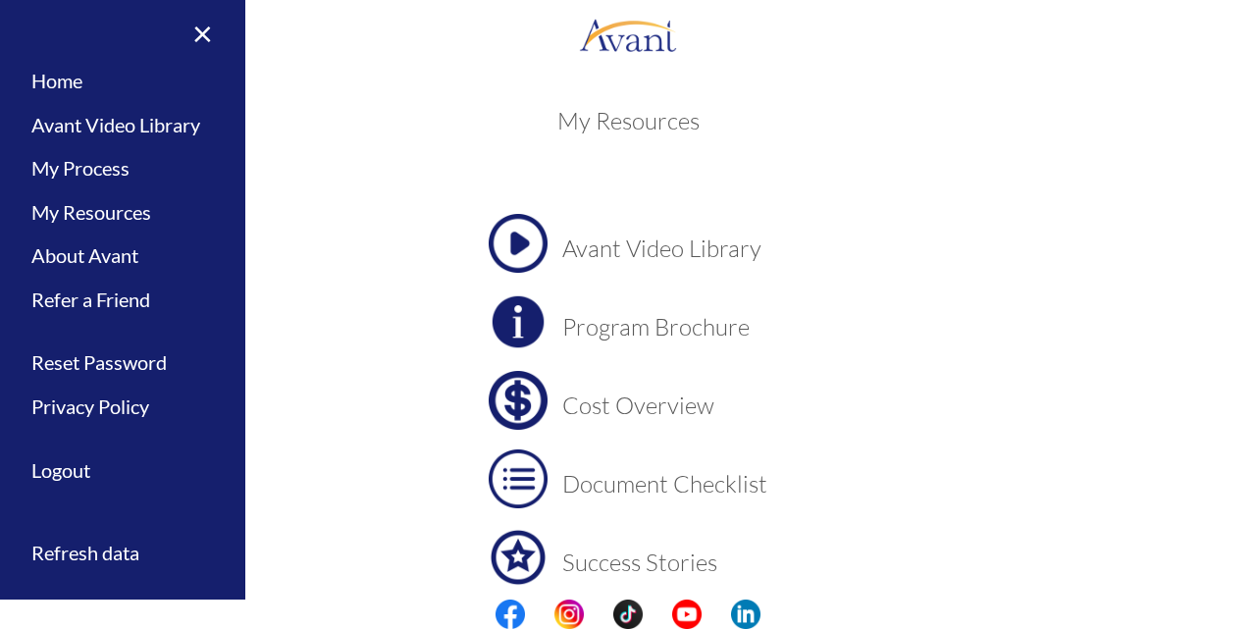
click at [407, 297] on center "Avant Video Library Program Brochure Cost Overview Document Checklist Success S…" at bounding box center [628, 479] width 927 height 530
click at [215, 37] on link "×" at bounding box center [191, 33] width 60 height 66
